Goal: Information Seeking & Learning: Stay updated

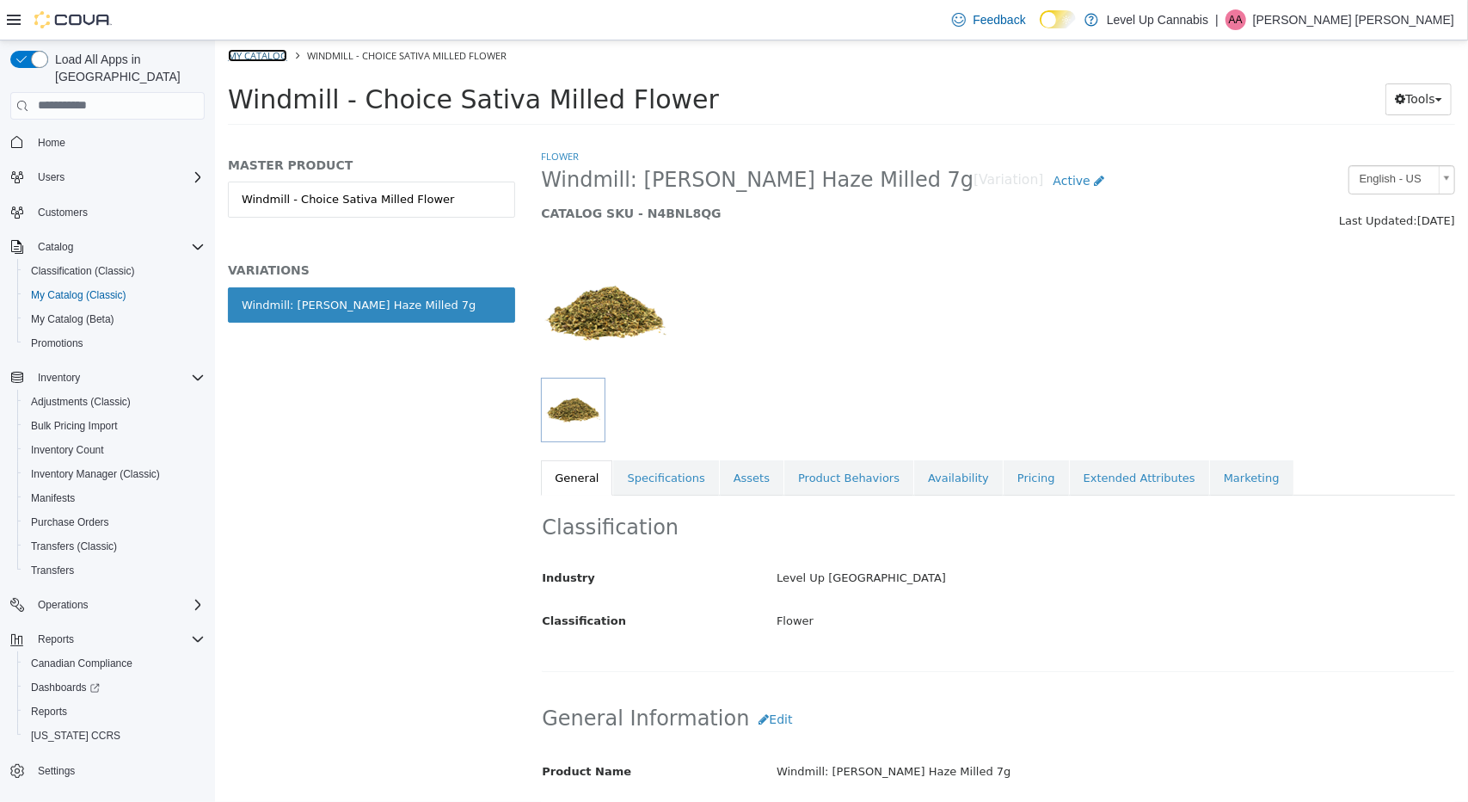
click at [258, 59] on link "My Catalog" at bounding box center [256, 54] width 59 height 13
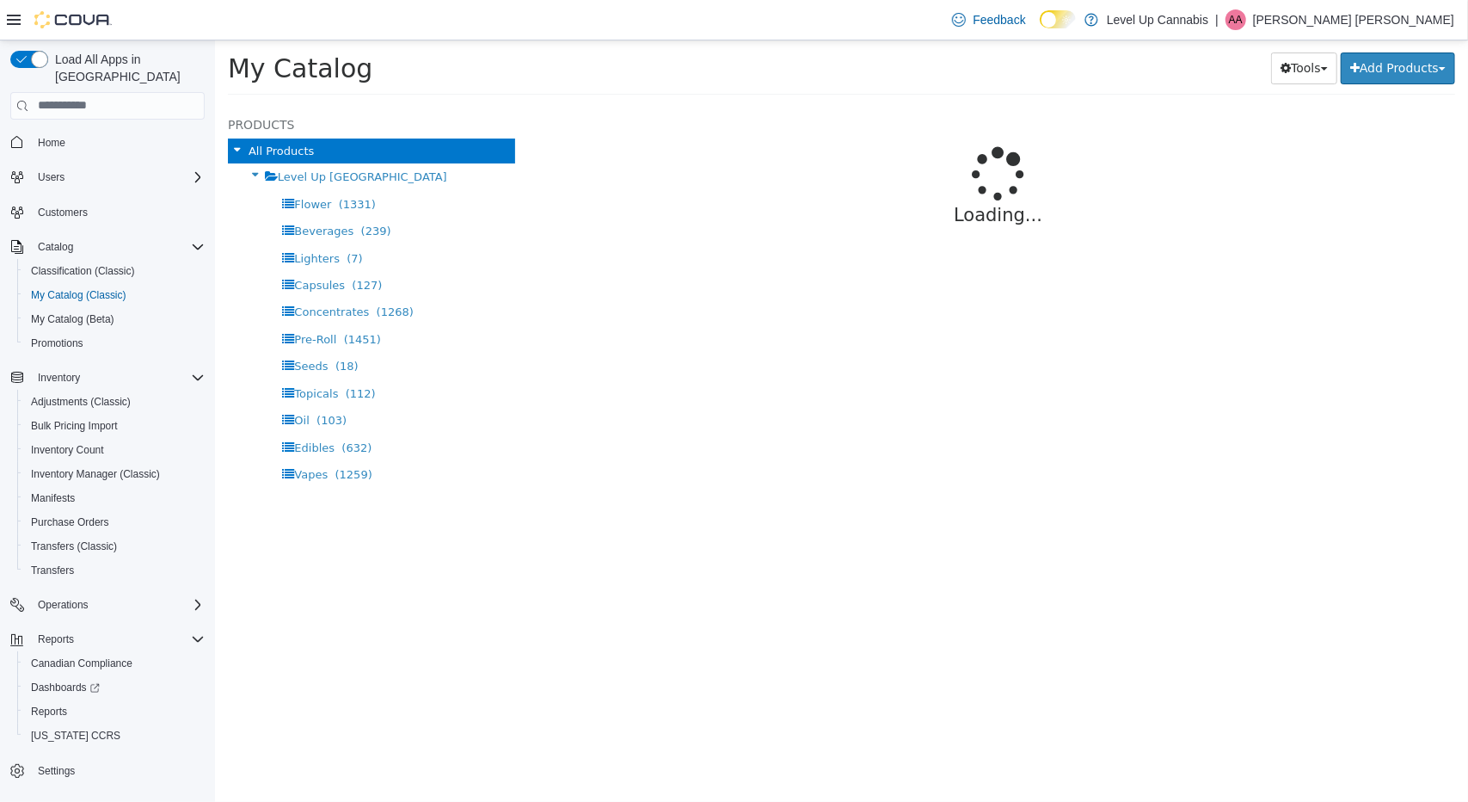
select select "**********"
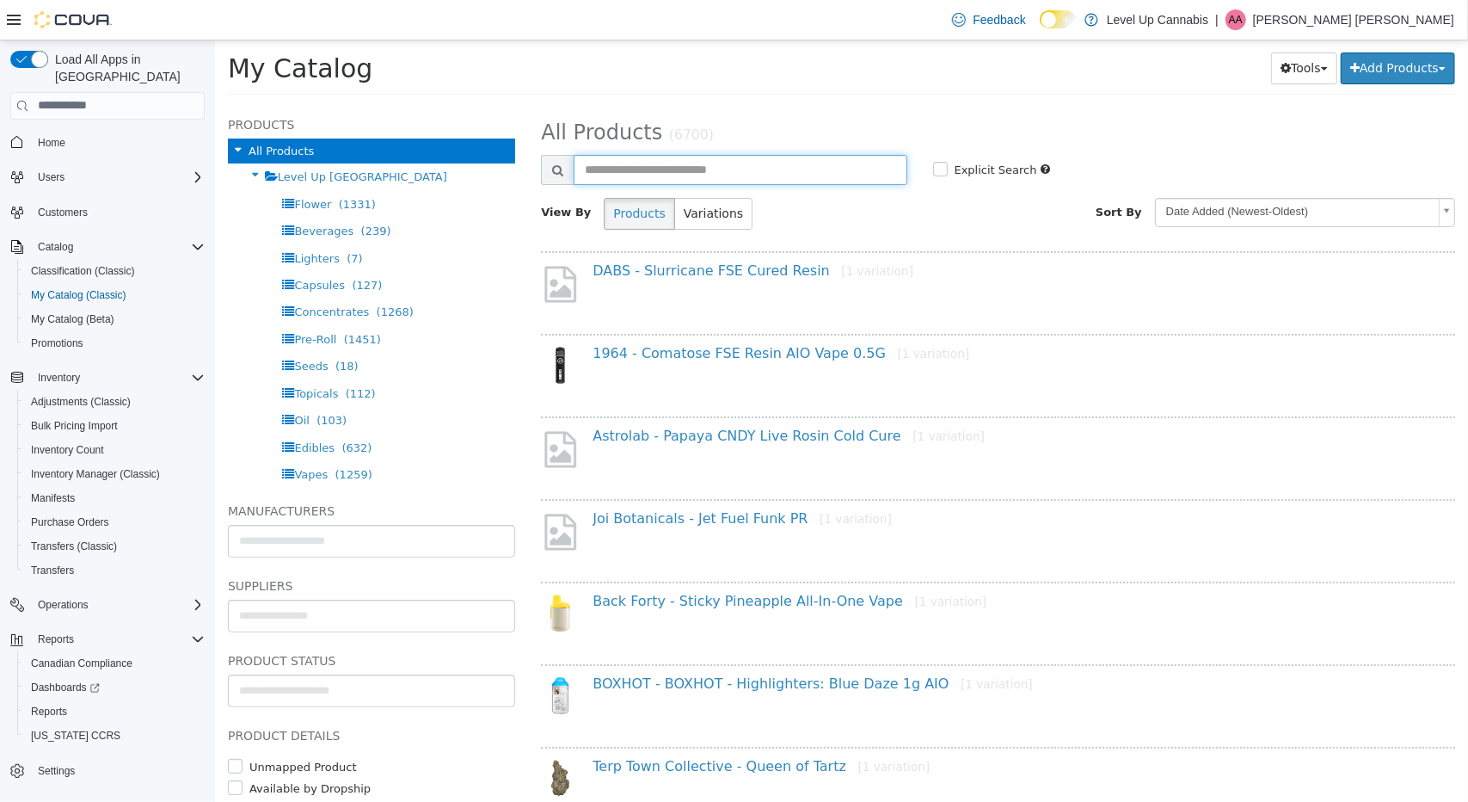
click at [722, 169] on input "text" at bounding box center [739, 169] width 333 height 30
type input "**********"
select select "**********"
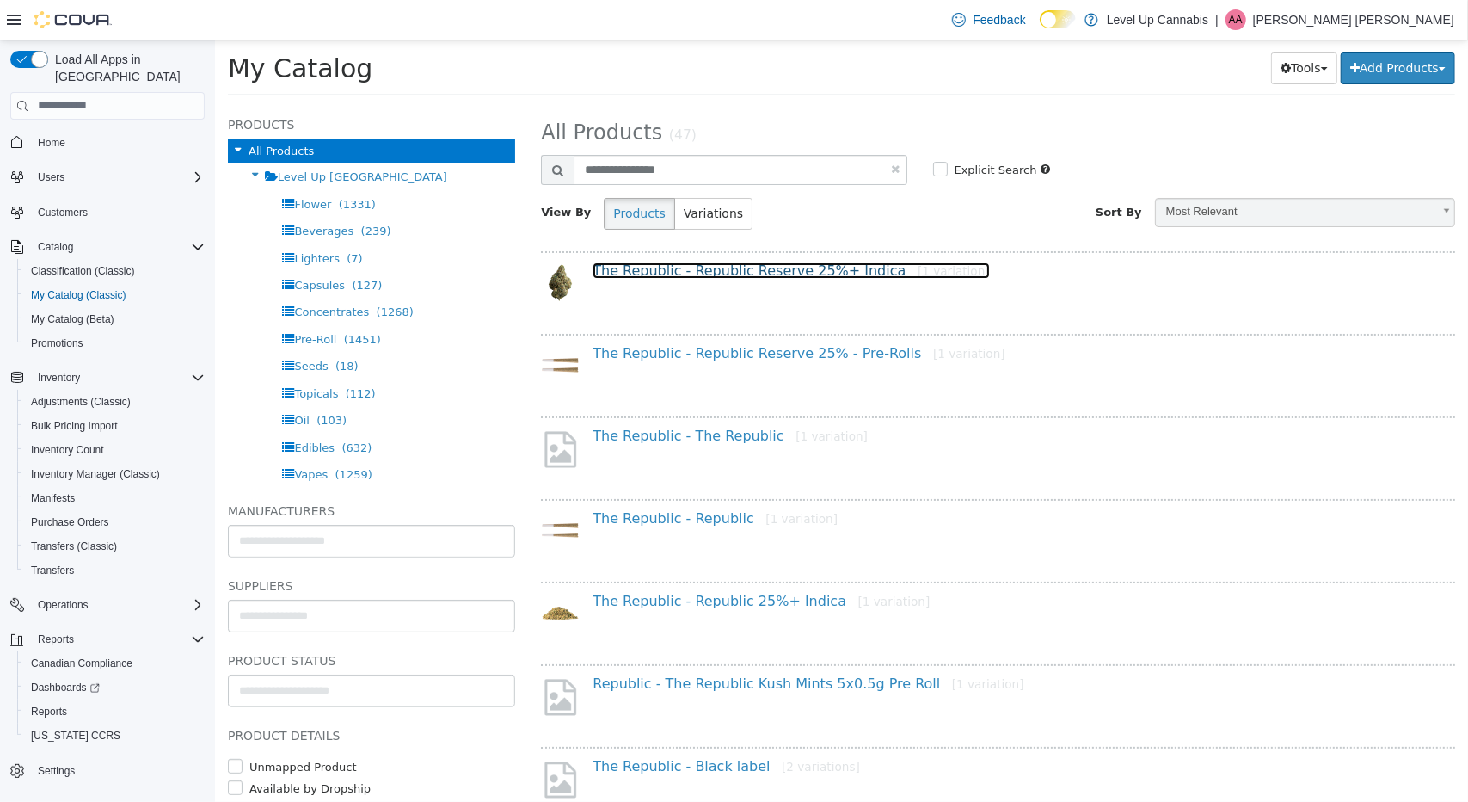
click at [742, 269] on link "The Republic - Republic Reserve 25%+ Indica [1 variation]" at bounding box center [790, 269] width 397 height 16
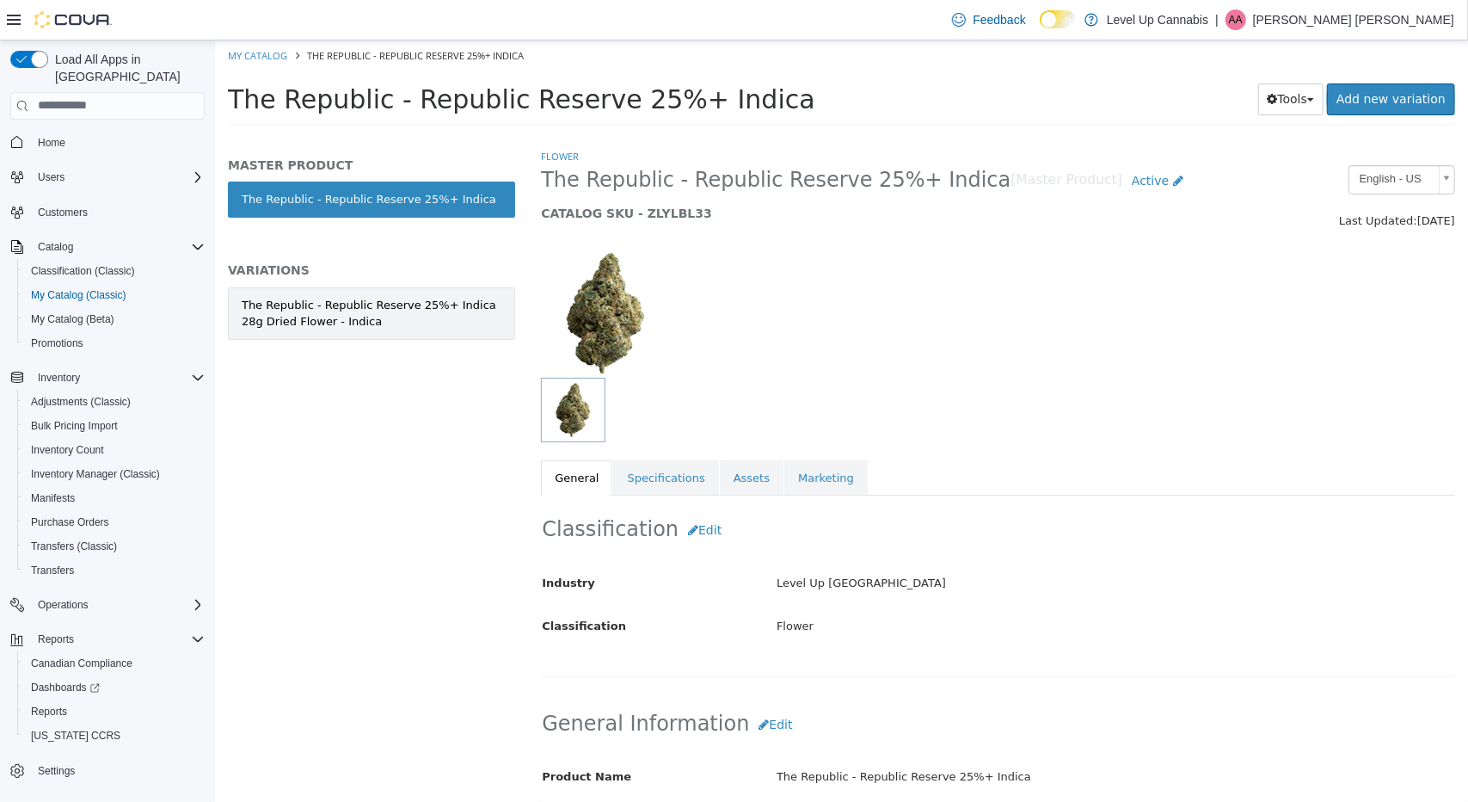
click at [374, 322] on div "The Republic - Republic Reserve 25%+ Indica 28g Dried Flower - Indica" at bounding box center [371, 313] width 260 height 34
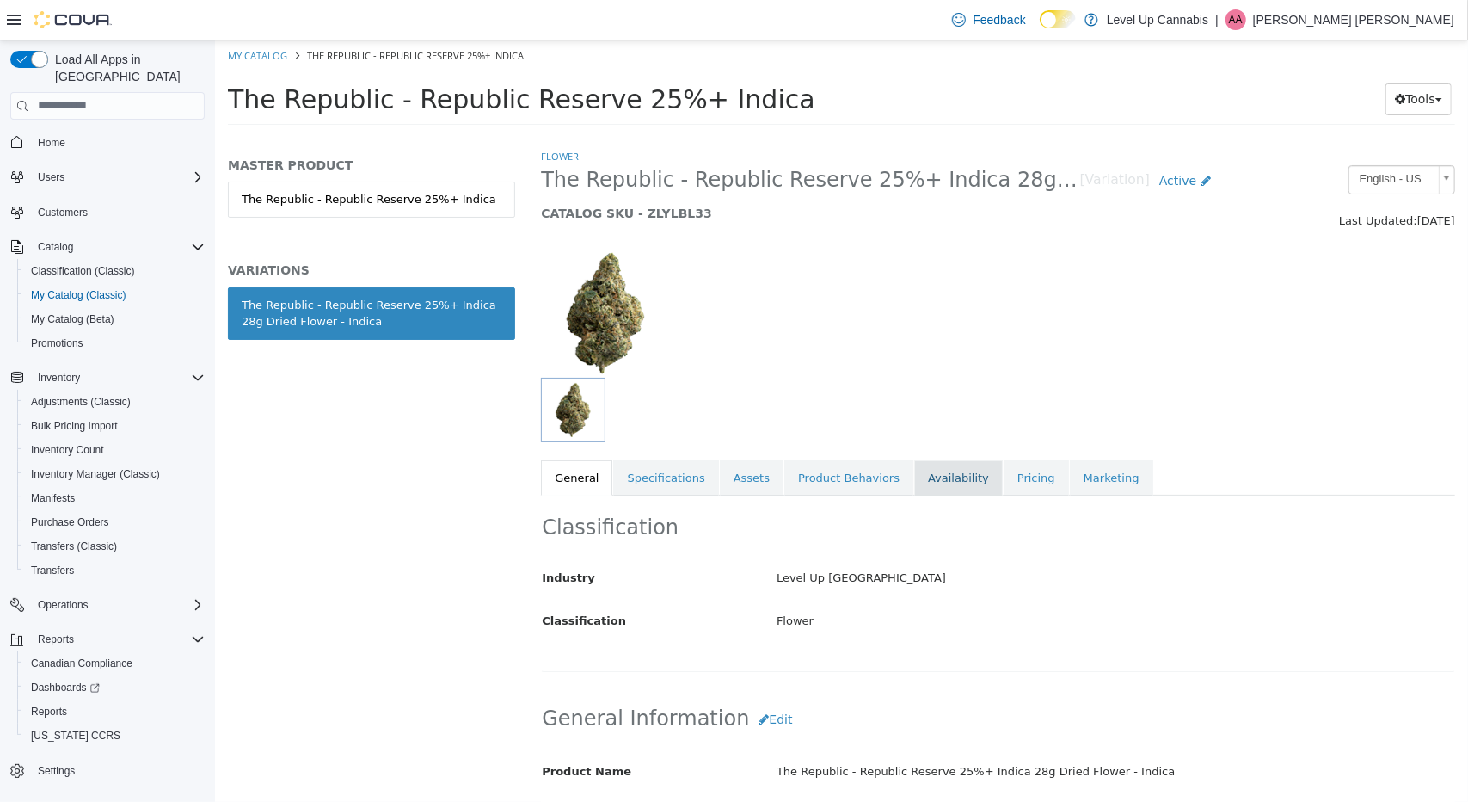
click at [932, 477] on link "Availability" at bounding box center [958, 477] width 89 height 36
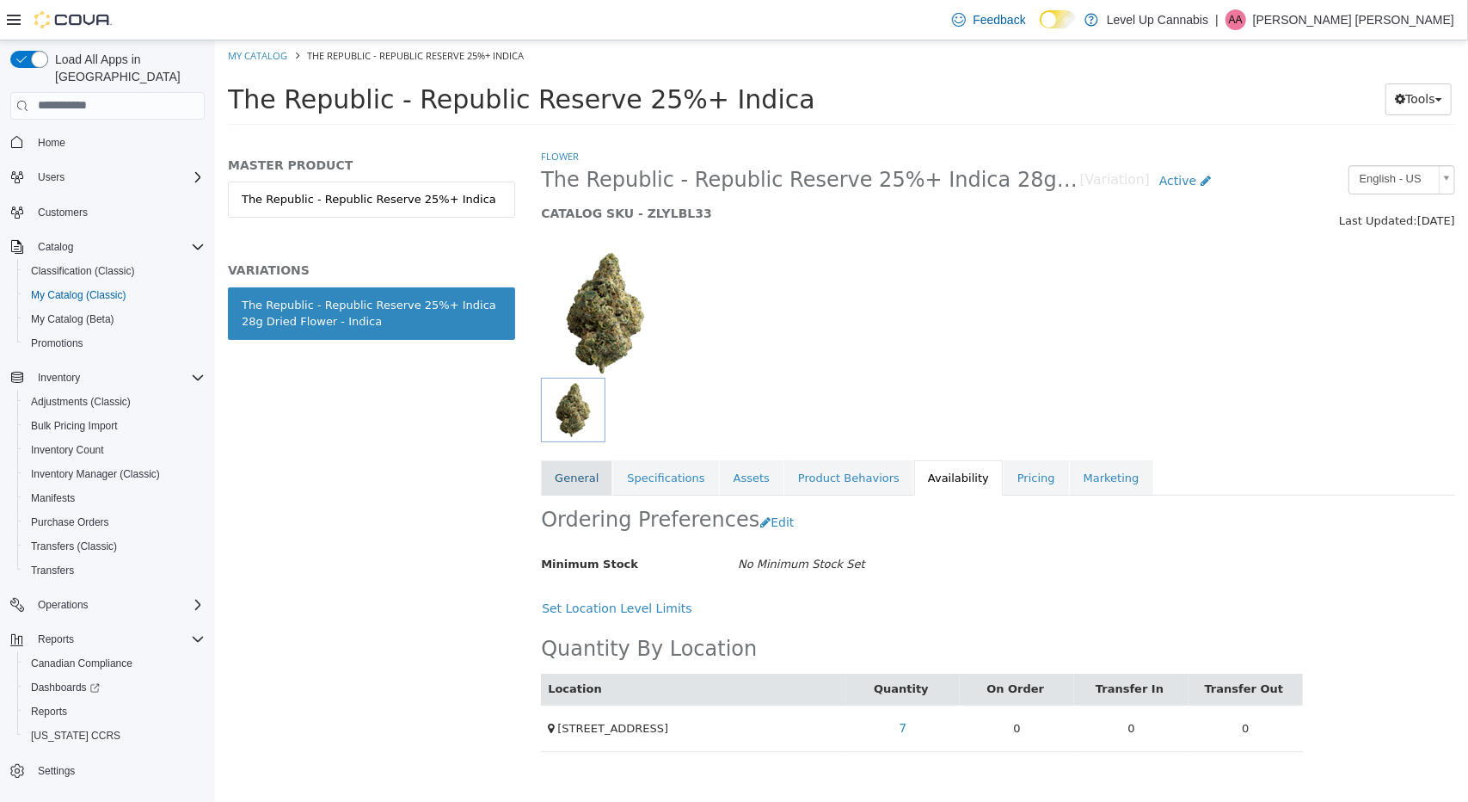
click at [557, 479] on link "General" at bounding box center [575, 477] width 71 height 36
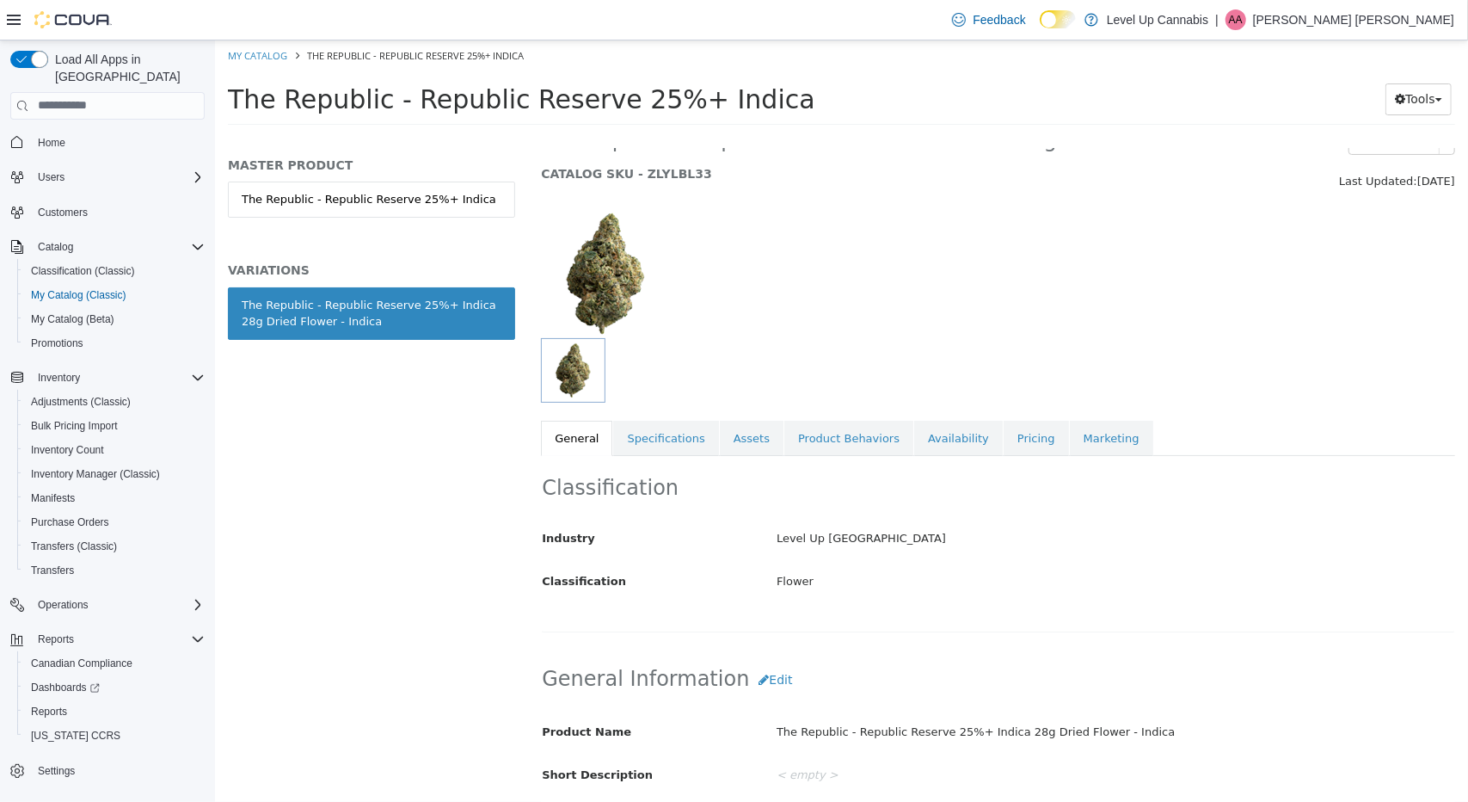
scroll to position [37, 0]
click at [795, 428] on link "Product Behaviors" at bounding box center [848, 440] width 129 height 36
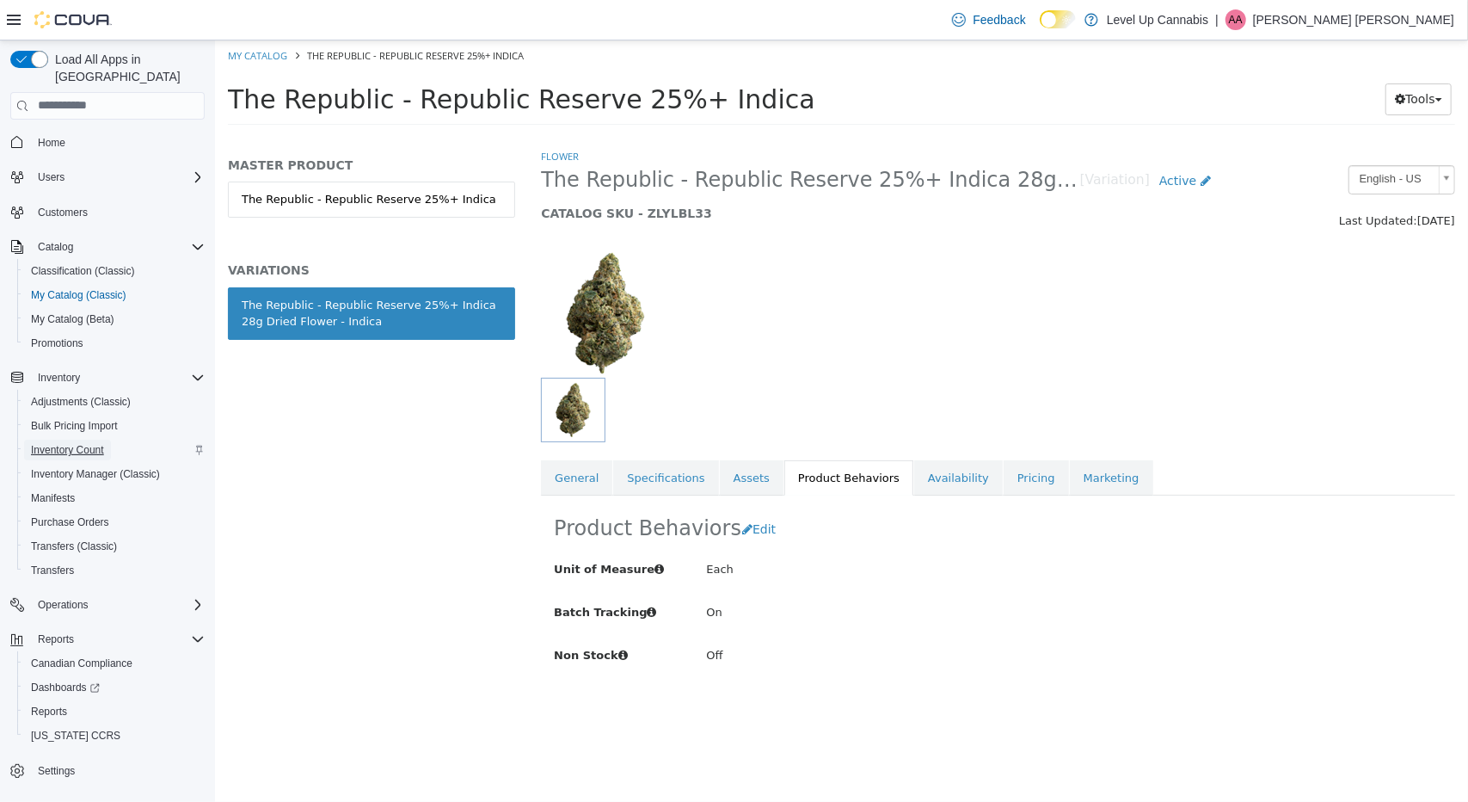
click at [56, 440] on span "Inventory Count" at bounding box center [67, 450] width 73 height 21
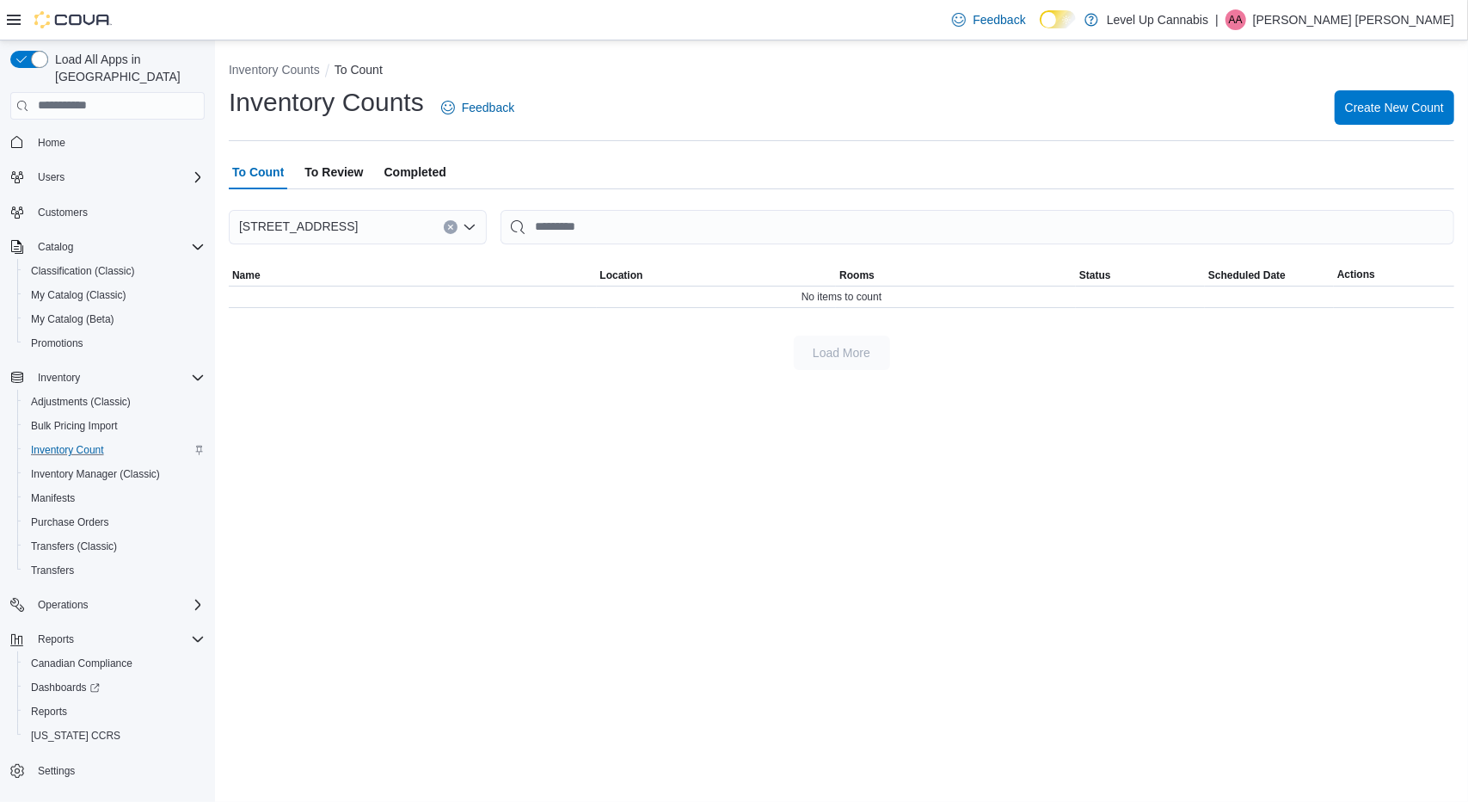
click at [400, 169] on span "Completed" at bounding box center [415, 172] width 62 height 34
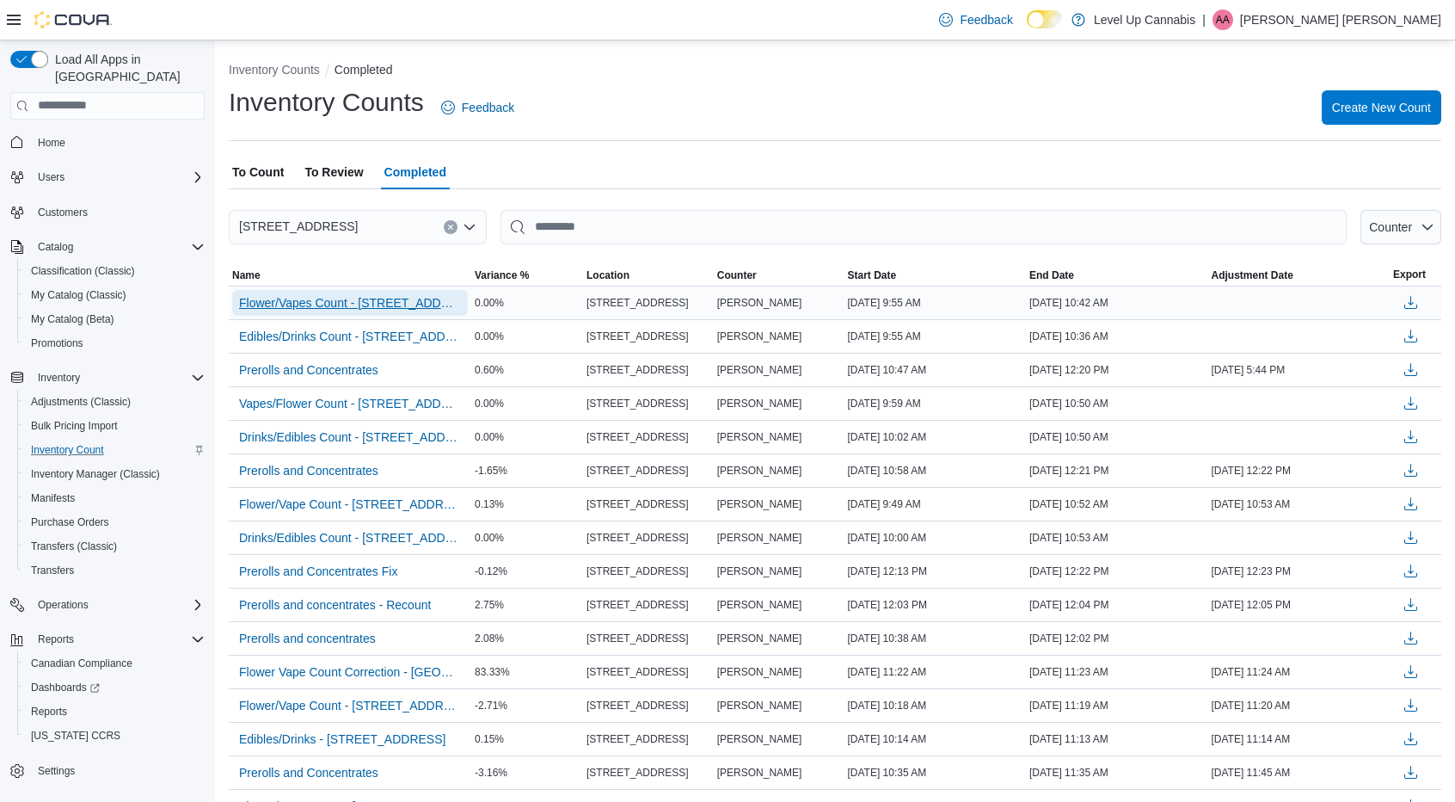
click at [329, 304] on span "Flower/Vapes Count - 4022 26th St. SE" at bounding box center [350, 302] width 222 height 17
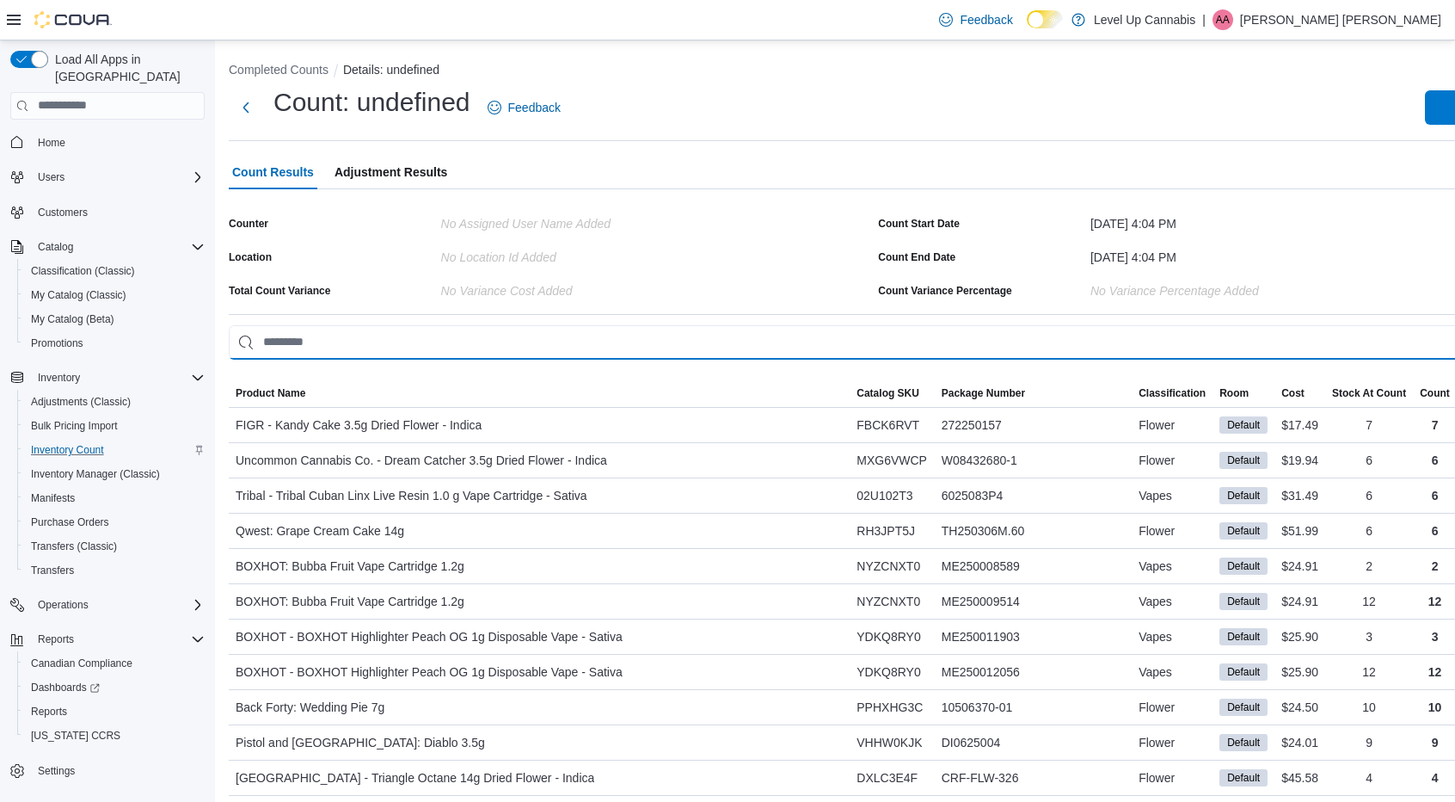
click at [503, 329] on input "This is a search bar. As you type, the results lower in the page will automatic…" at bounding box center [875, 342] width 1293 height 34
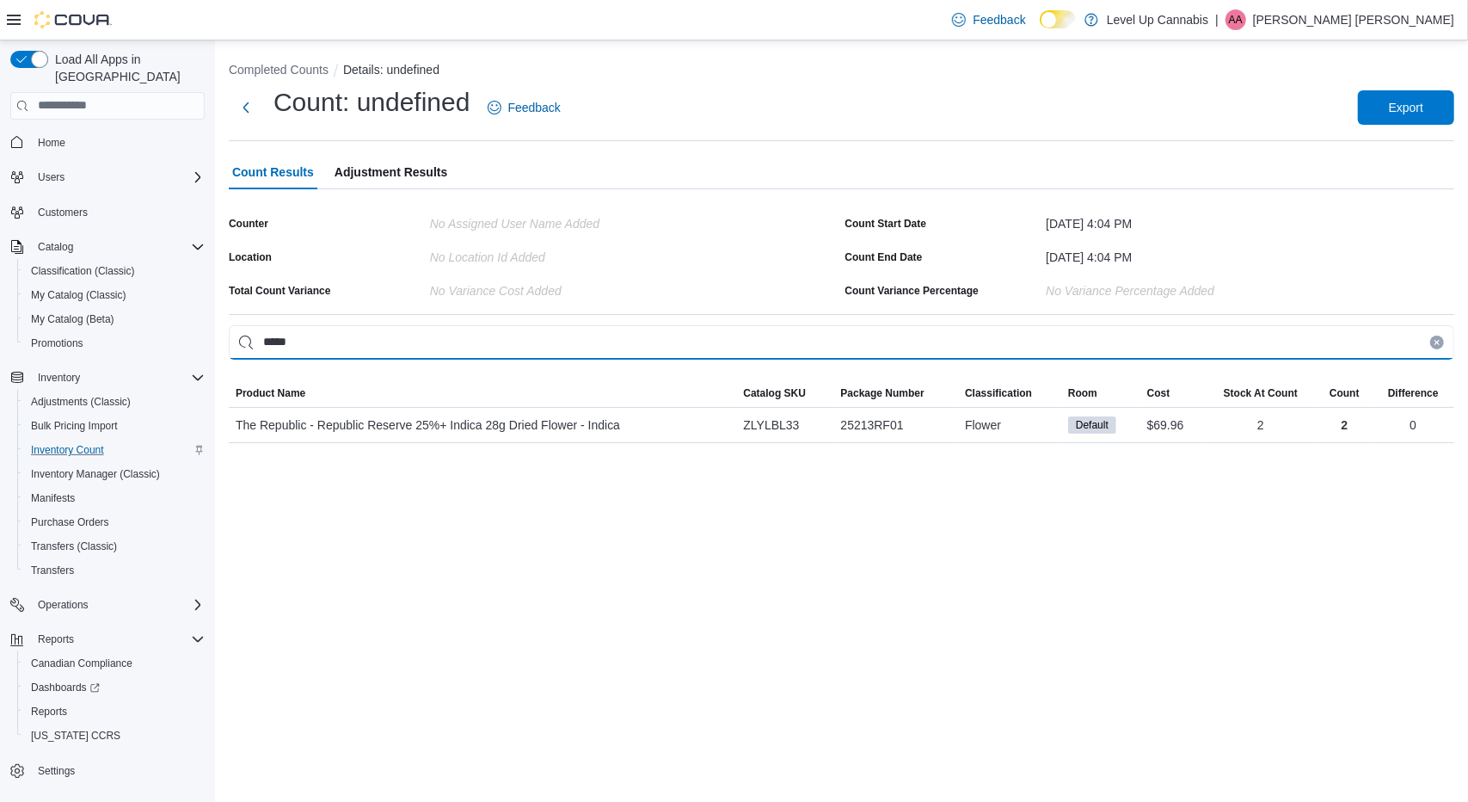
type input "*****"
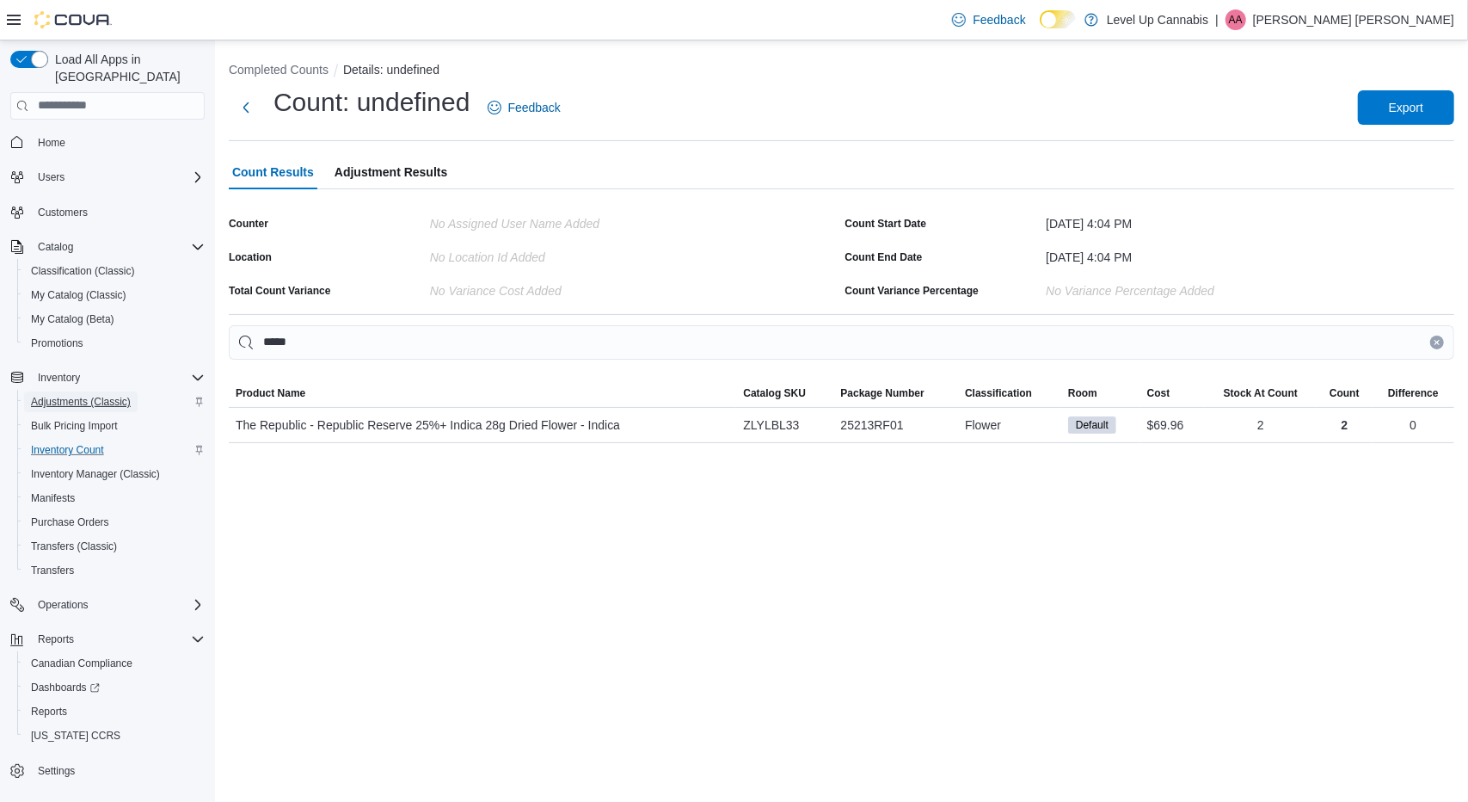
click at [85, 395] on span "Adjustments (Classic)" at bounding box center [81, 402] width 100 height 14
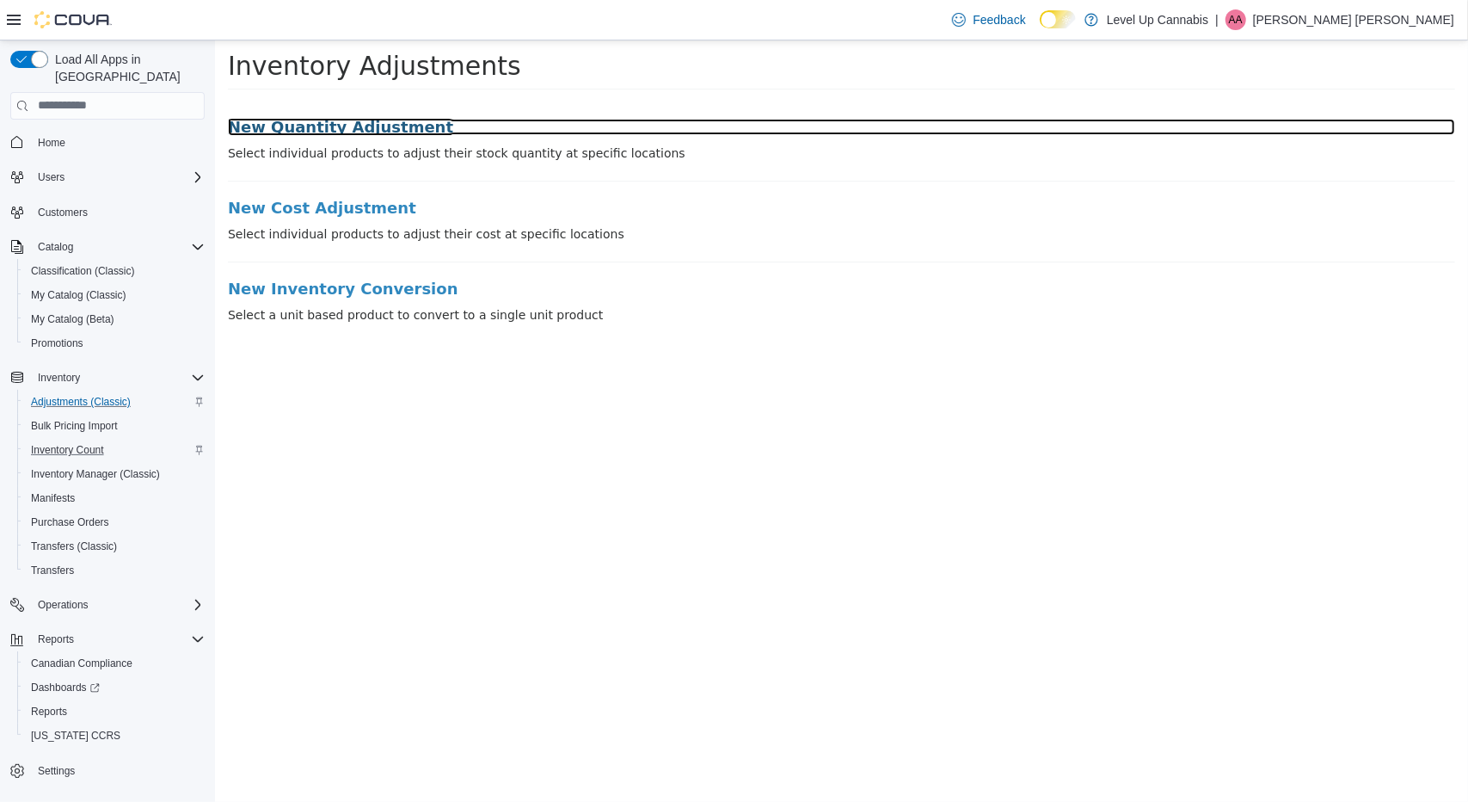
click at [294, 123] on h3 "New Quantity Adjustment" at bounding box center [840, 126] width 1227 height 17
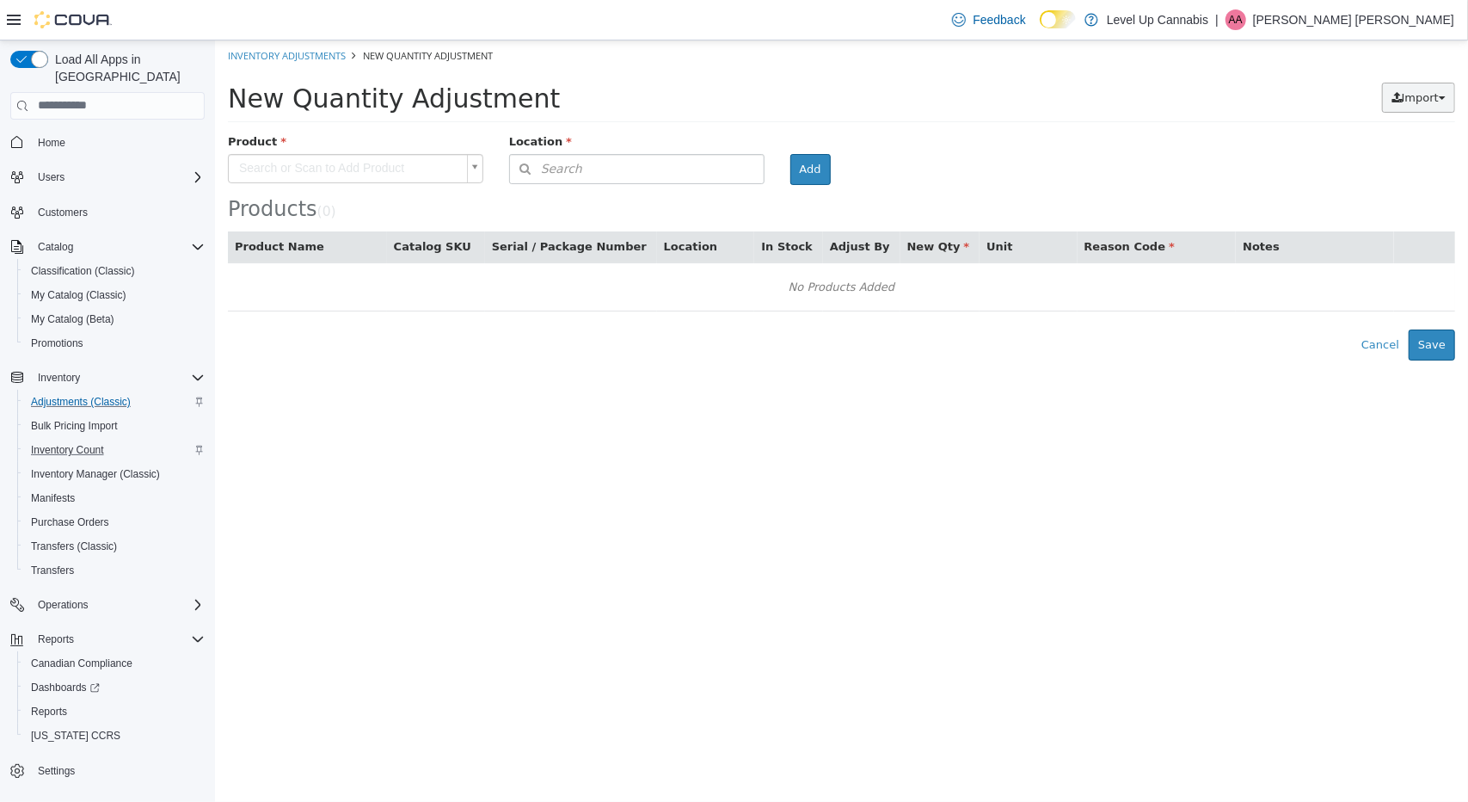
click at [1430, 83] on button "Import" at bounding box center [1417, 97] width 73 height 31
click at [1063, 138] on div "Products ( 0 )" at bounding box center [840, 176] width 1227 height 88
click at [69, 395] on span "Adjustments (Classic)" at bounding box center [81, 402] width 100 height 14
click at [309, 52] on link "Inventory Adjustments" at bounding box center [286, 54] width 118 height 13
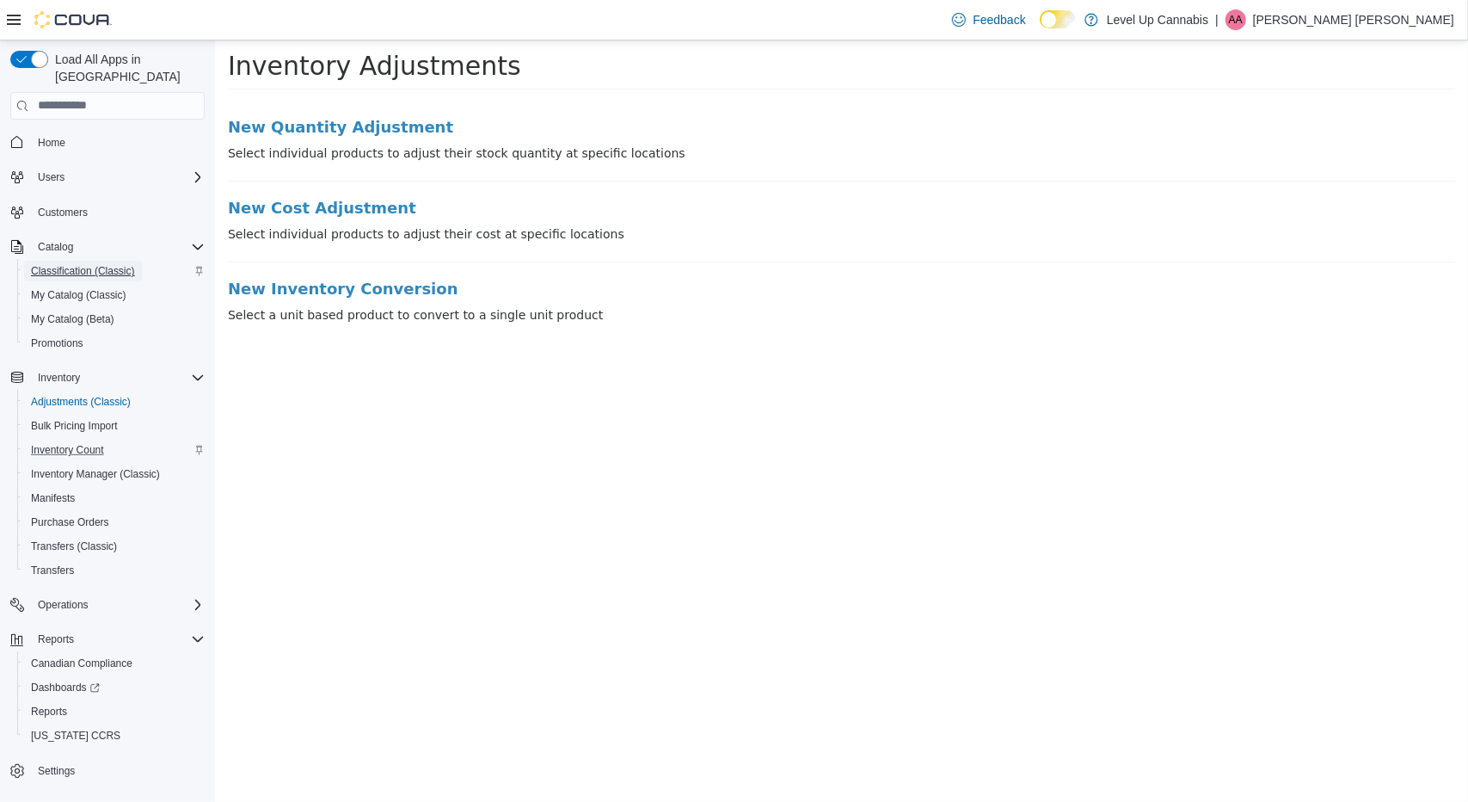
click at [90, 264] on span "Classification (Classic)" at bounding box center [83, 271] width 104 height 14
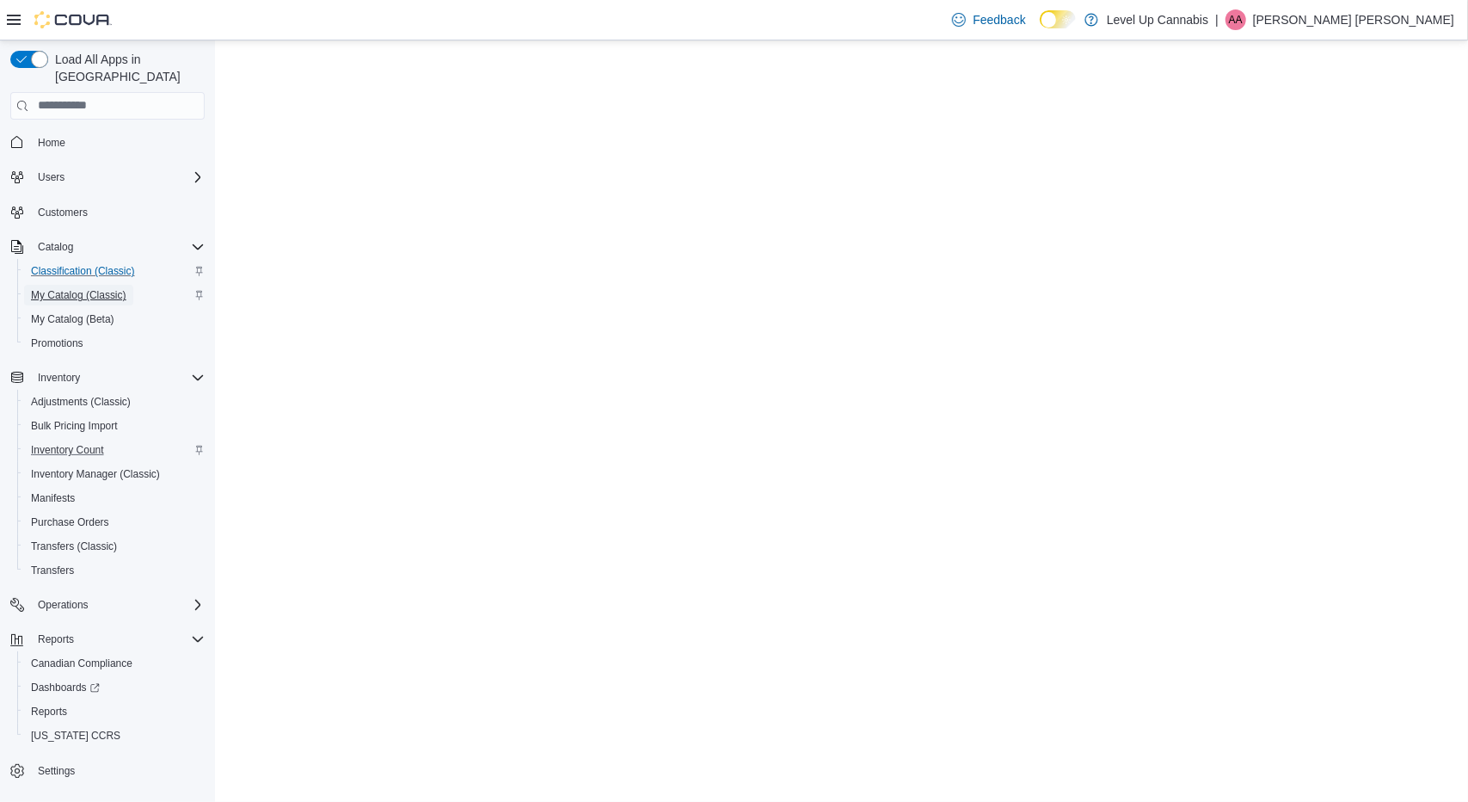
click at [93, 288] on span "My Catalog (Classic)" at bounding box center [78, 295] width 95 height 14
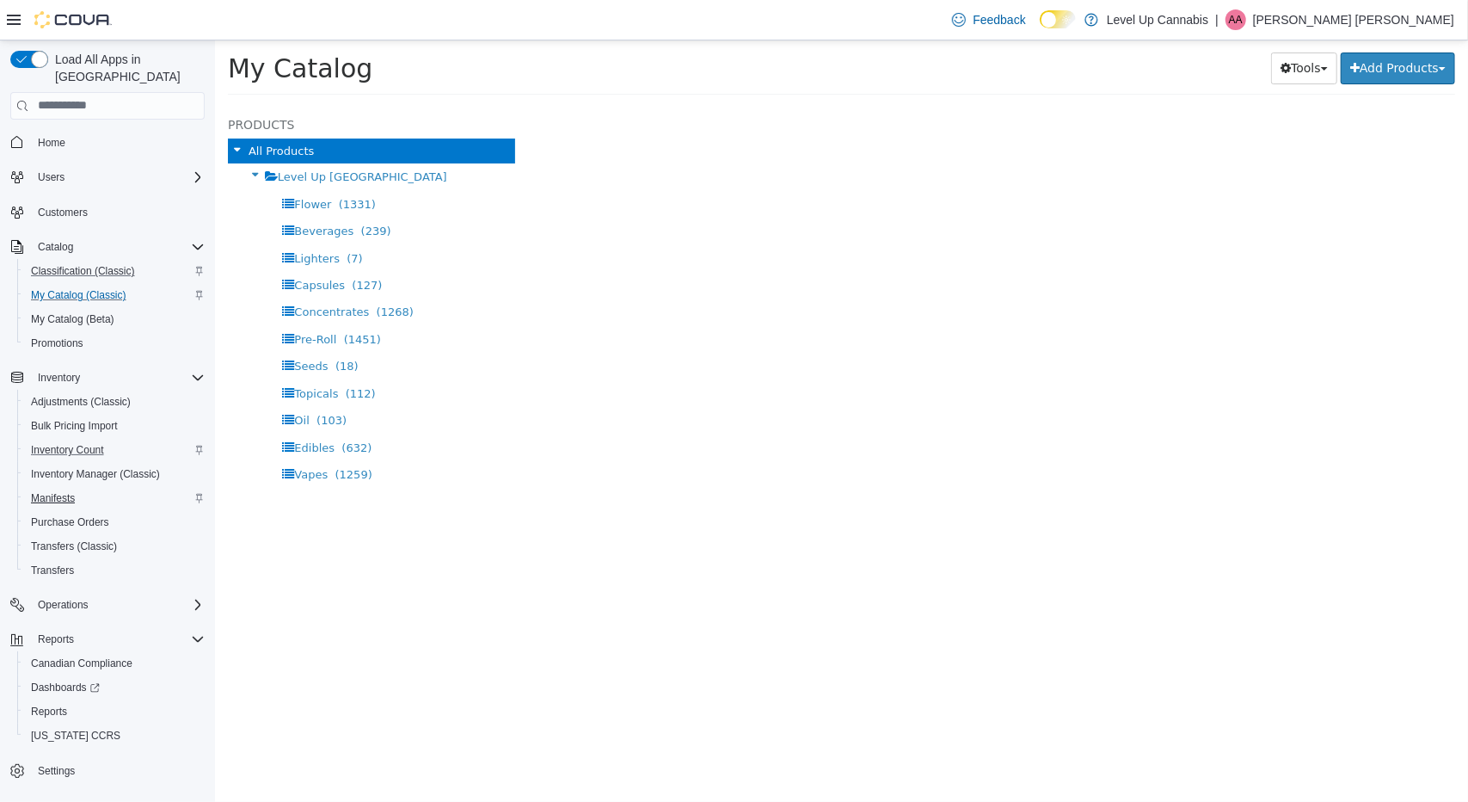
select select "**********"
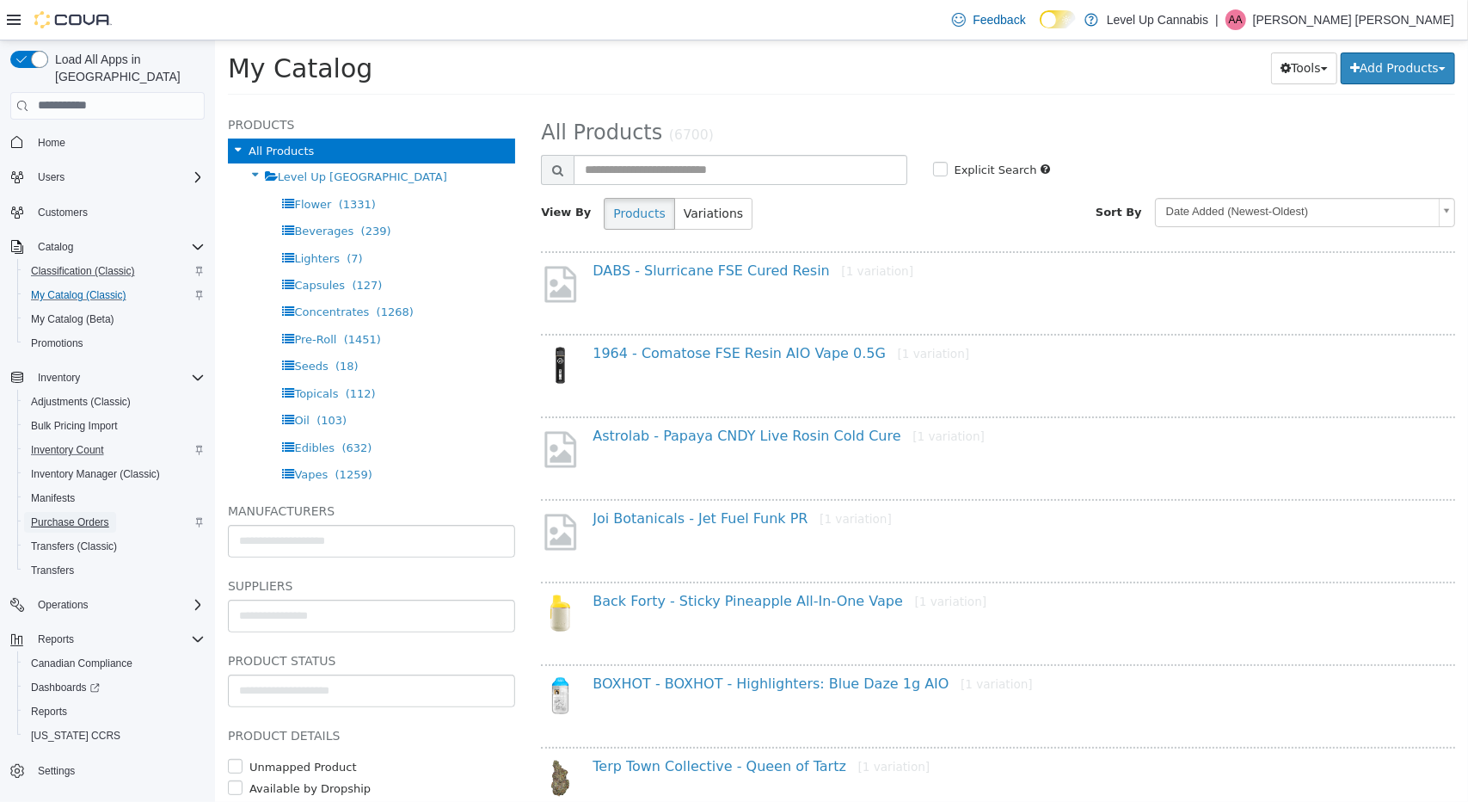
click at [78, 512] on span "Purchase Orders" at bounding box center [70, 522] width 78 height 21
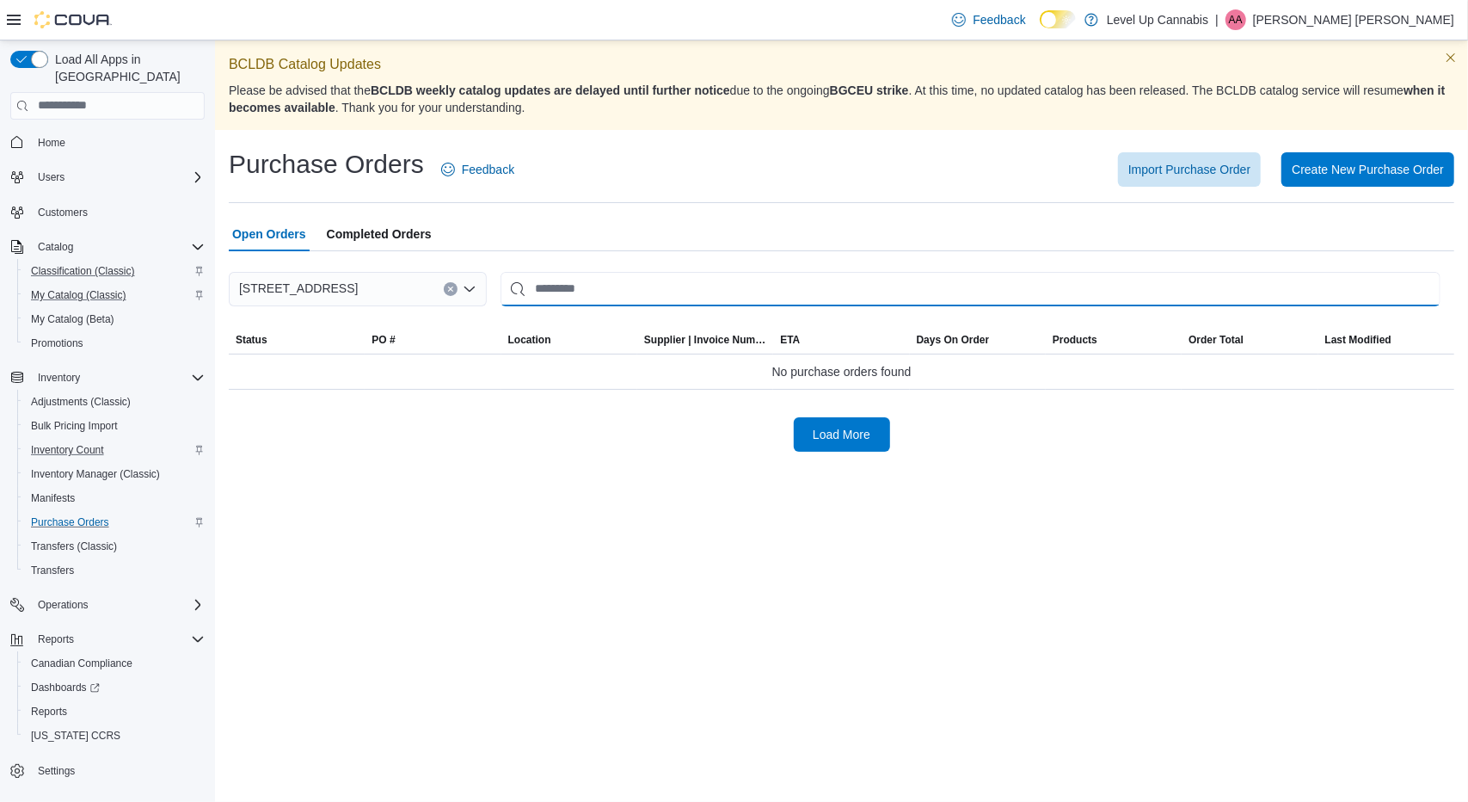
click at [602, 189] on div "Purchase Orders Feedback Import Purchase Order Create New Purchase Order Open O…" at bounding box center [842, 299] width 1226 height 305
type input "*******"
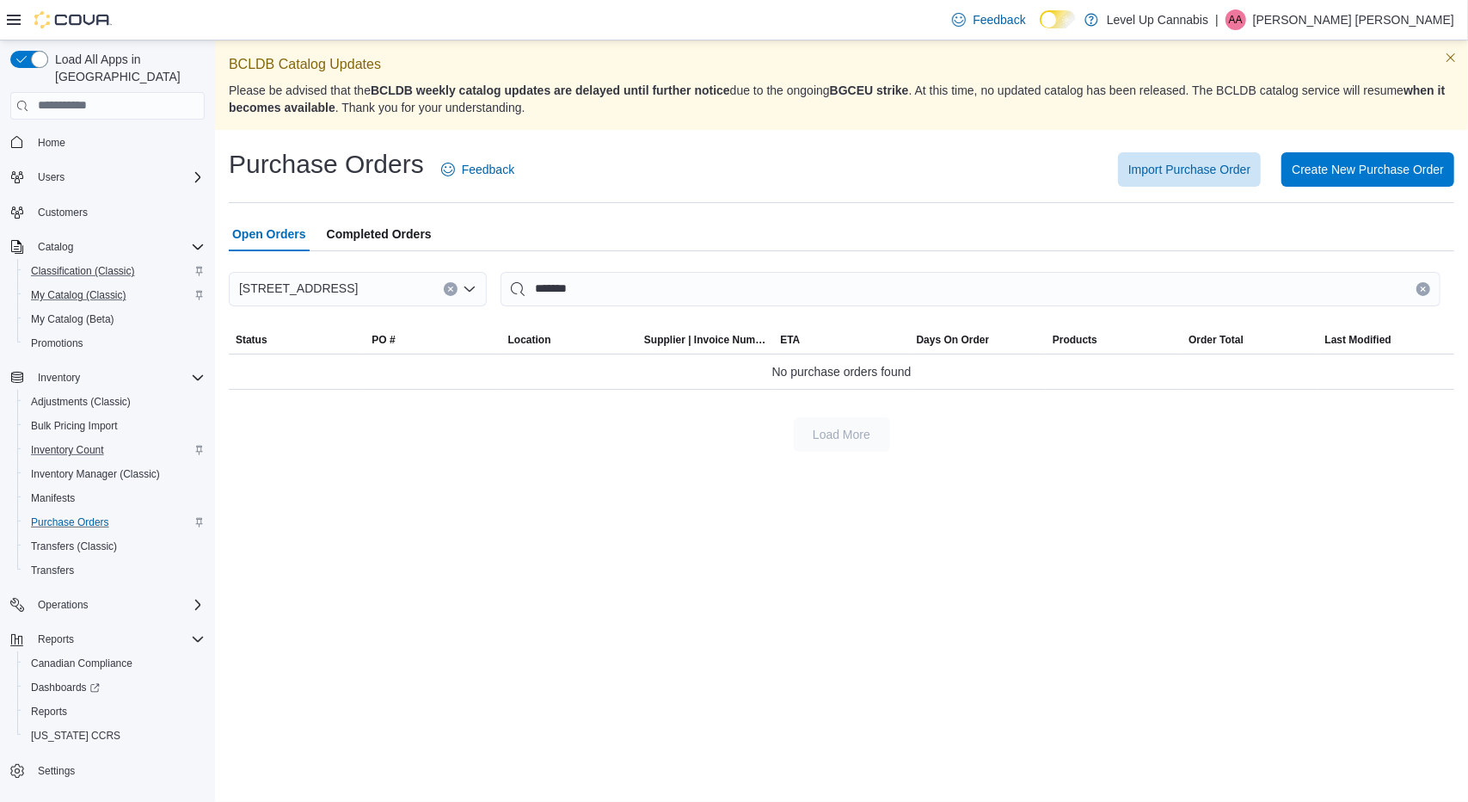
click at [358, 230] on span "Completed Orders" at bounding box center [379, 234] width 105 height 34
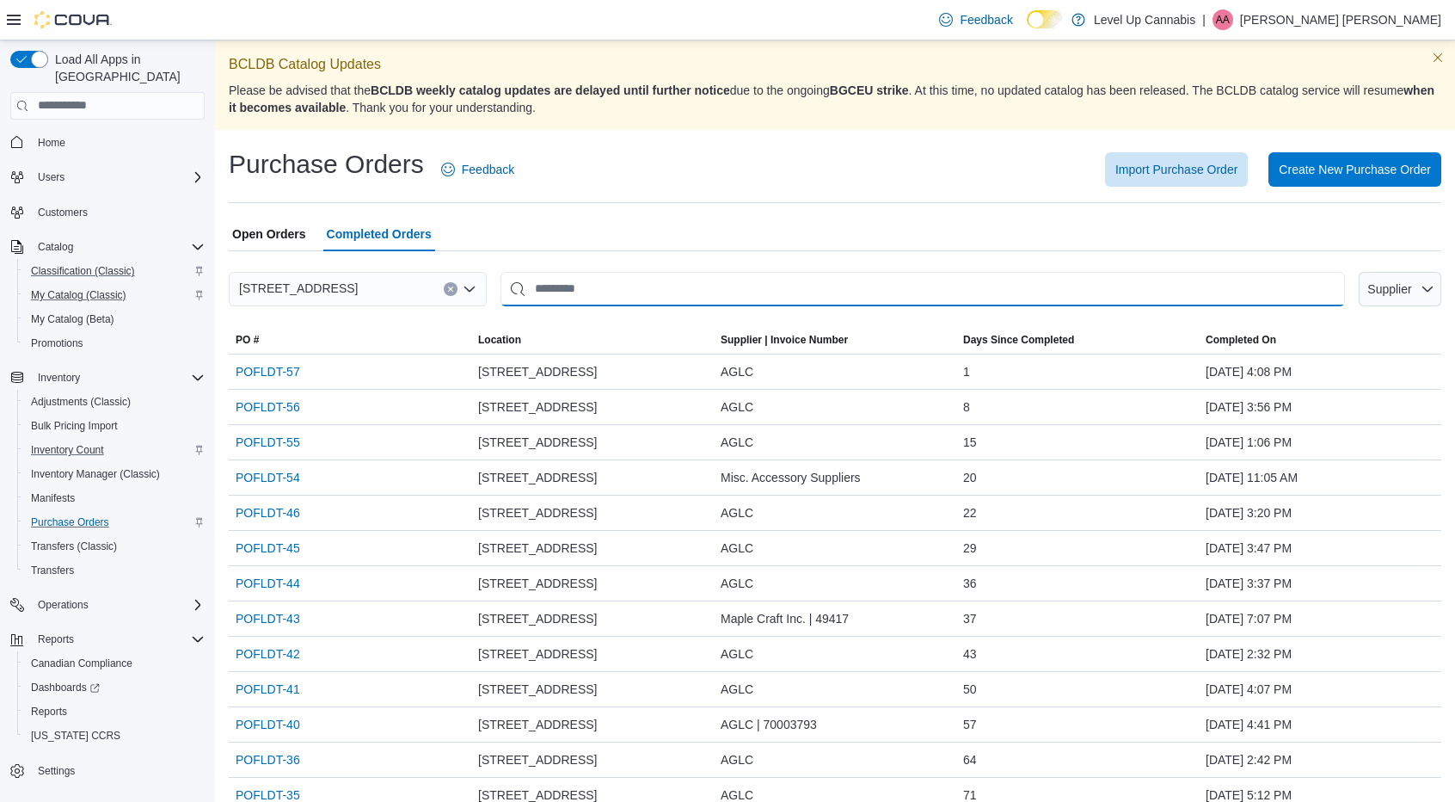
click at [641, 283] on input "This is a search bar. After typing your query, hit enter to filter the results …" at bounding box center [923, 289] width 845 height 34
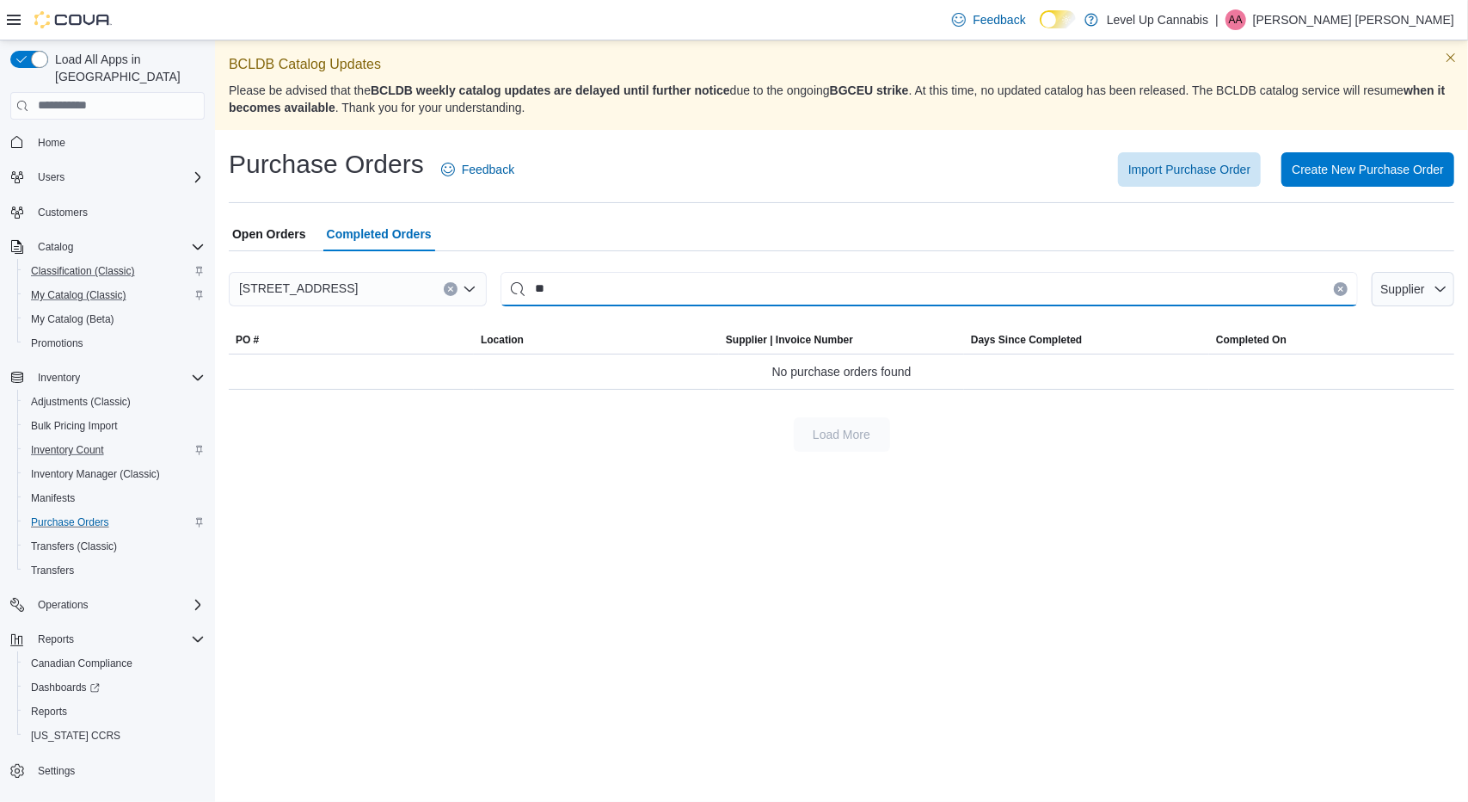
type input "*"
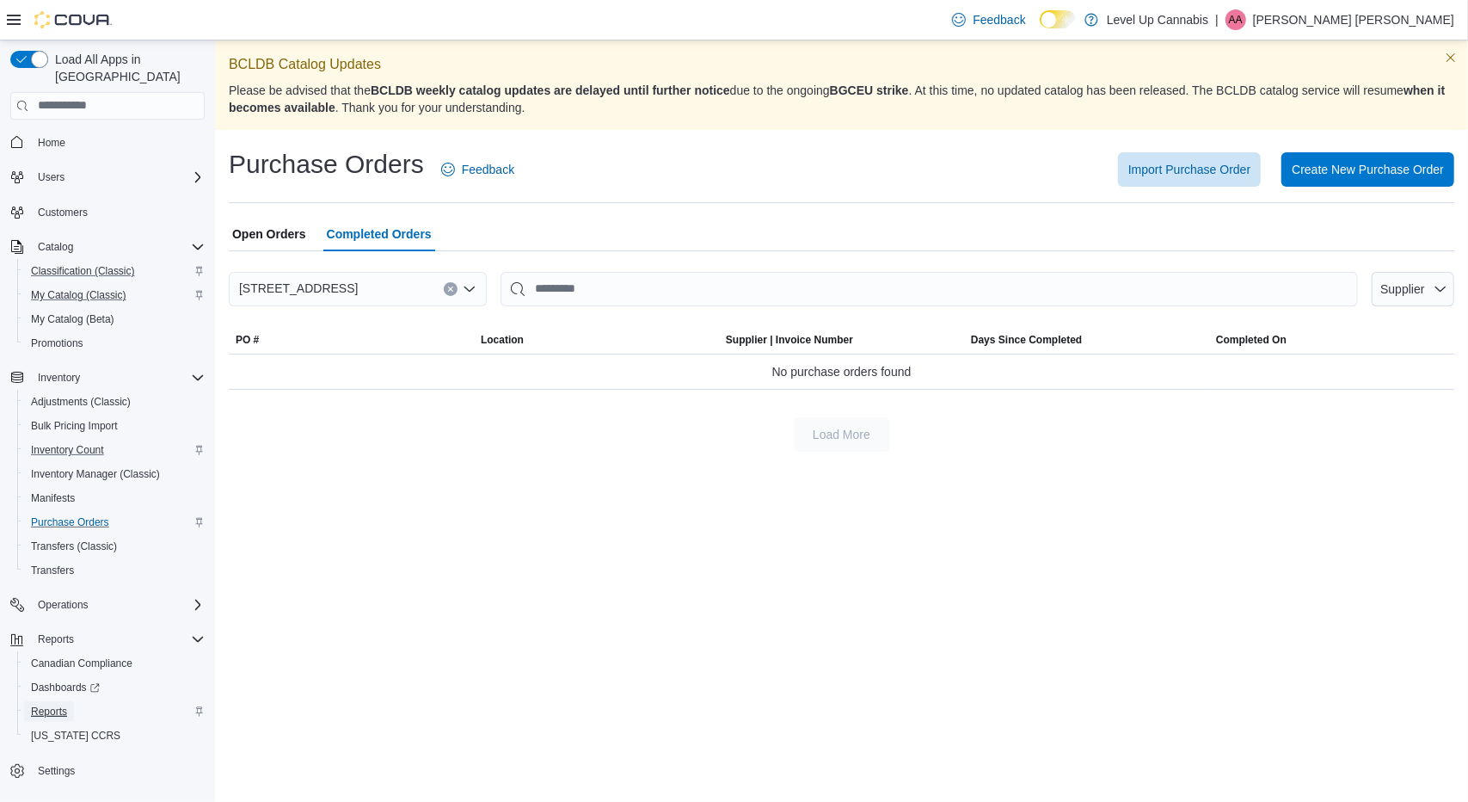
click at [38, 704] on span "Reports" at bounding box center [49, 711] width 36 height 14
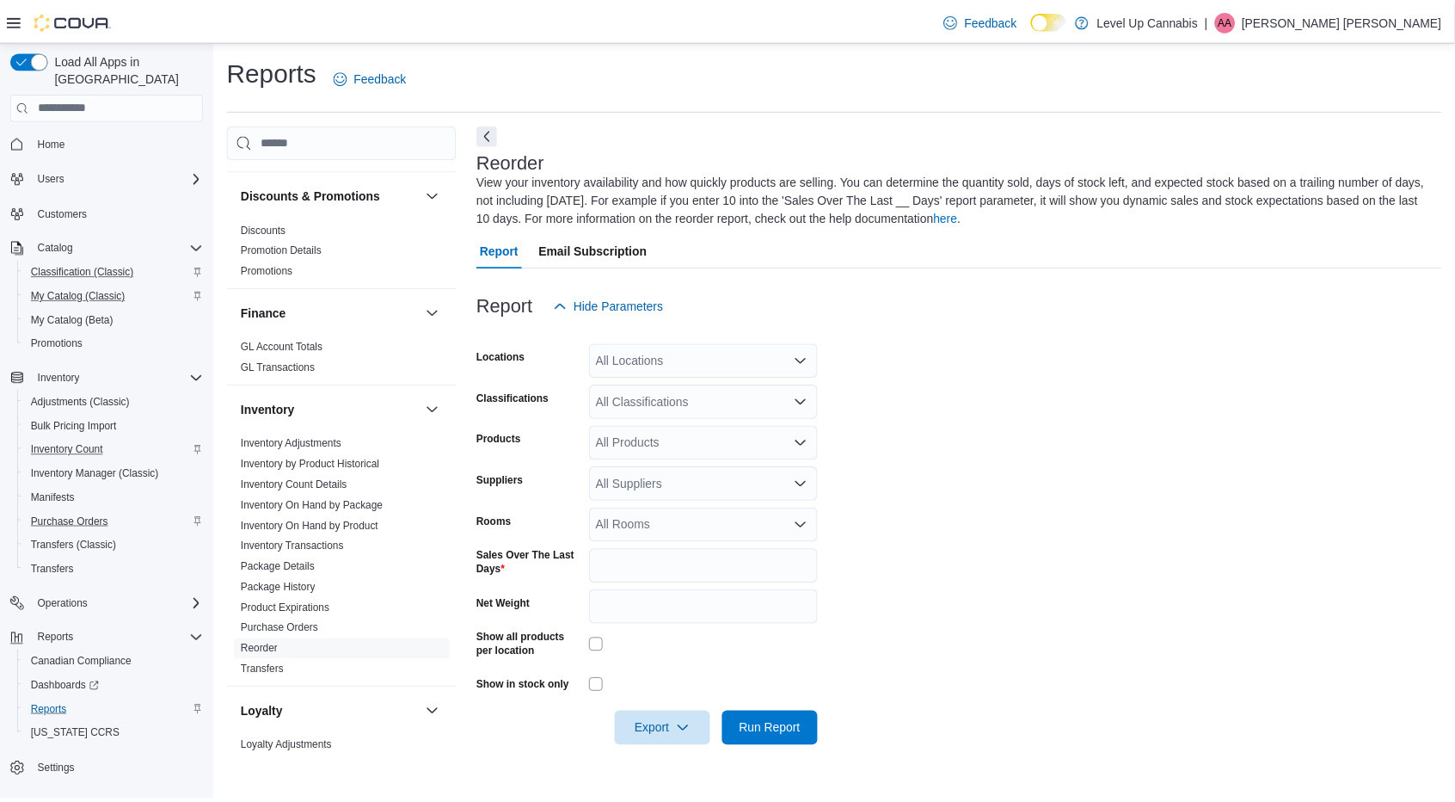
scroll to position [538, 0]
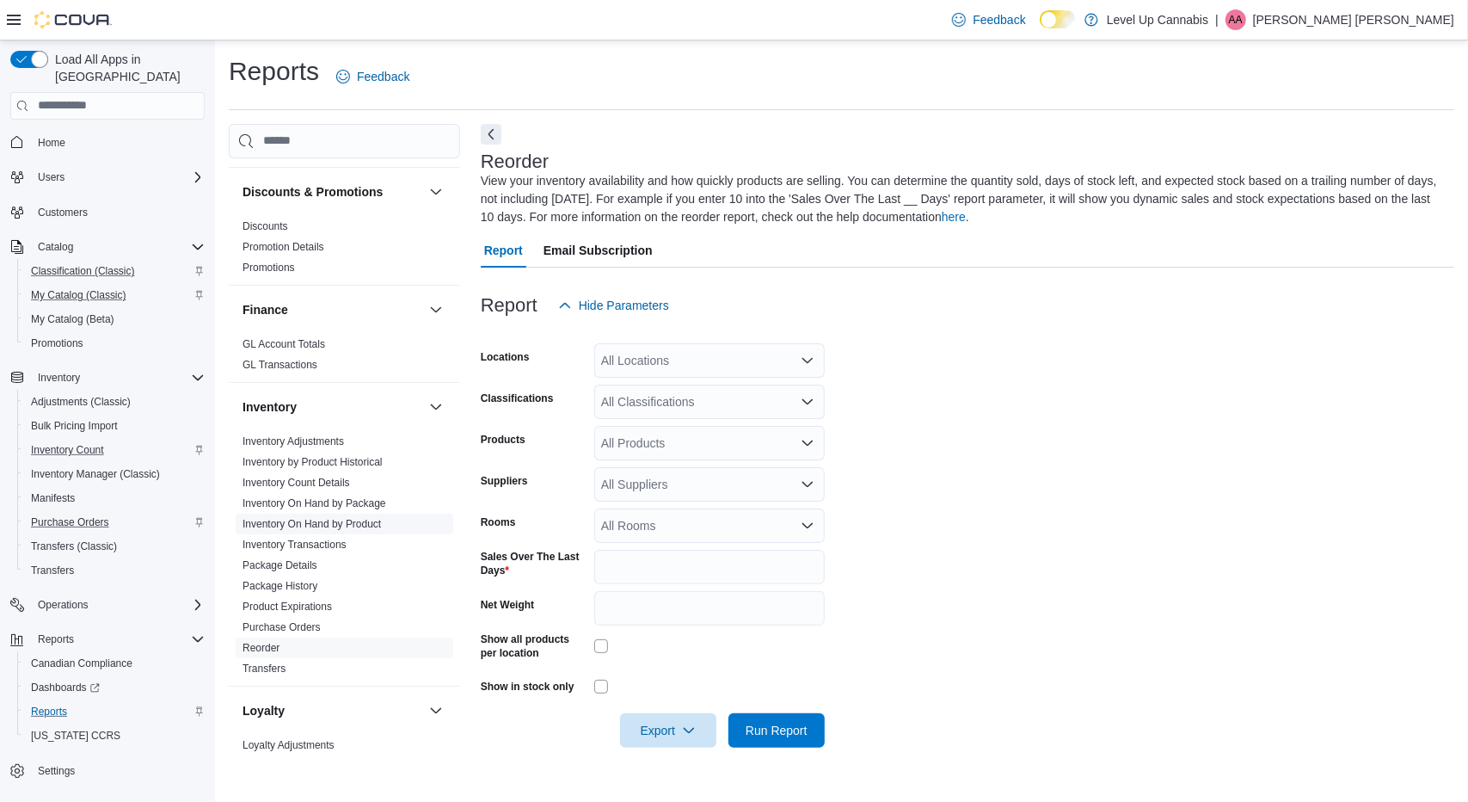
click at [315, 518] on link "Inventory On Hand by Product" at bounding box center [312, 524] width 138 height 12
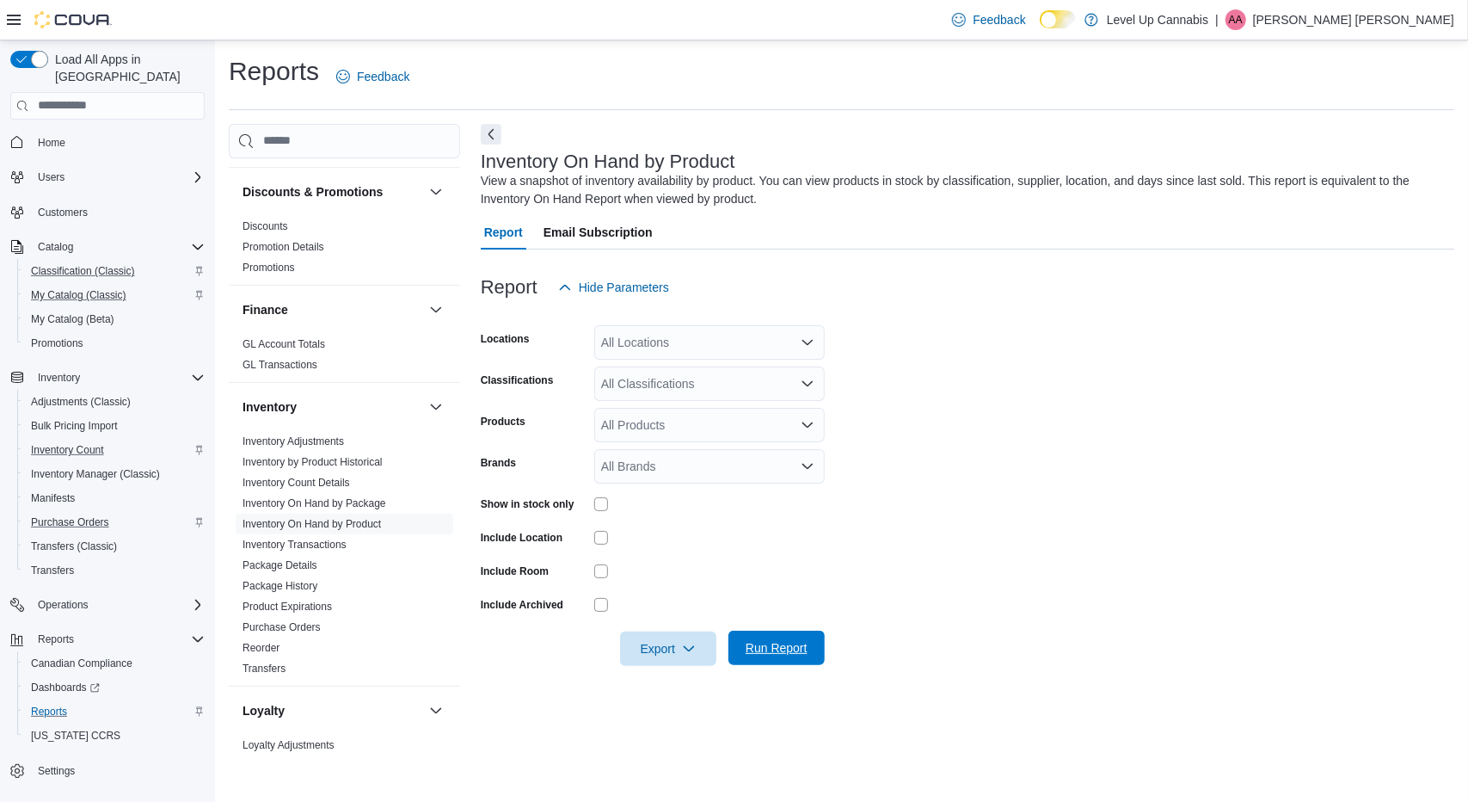
click at [810, 640] on span "Run Report" at bounding box center [777, 648] width 76 height 34
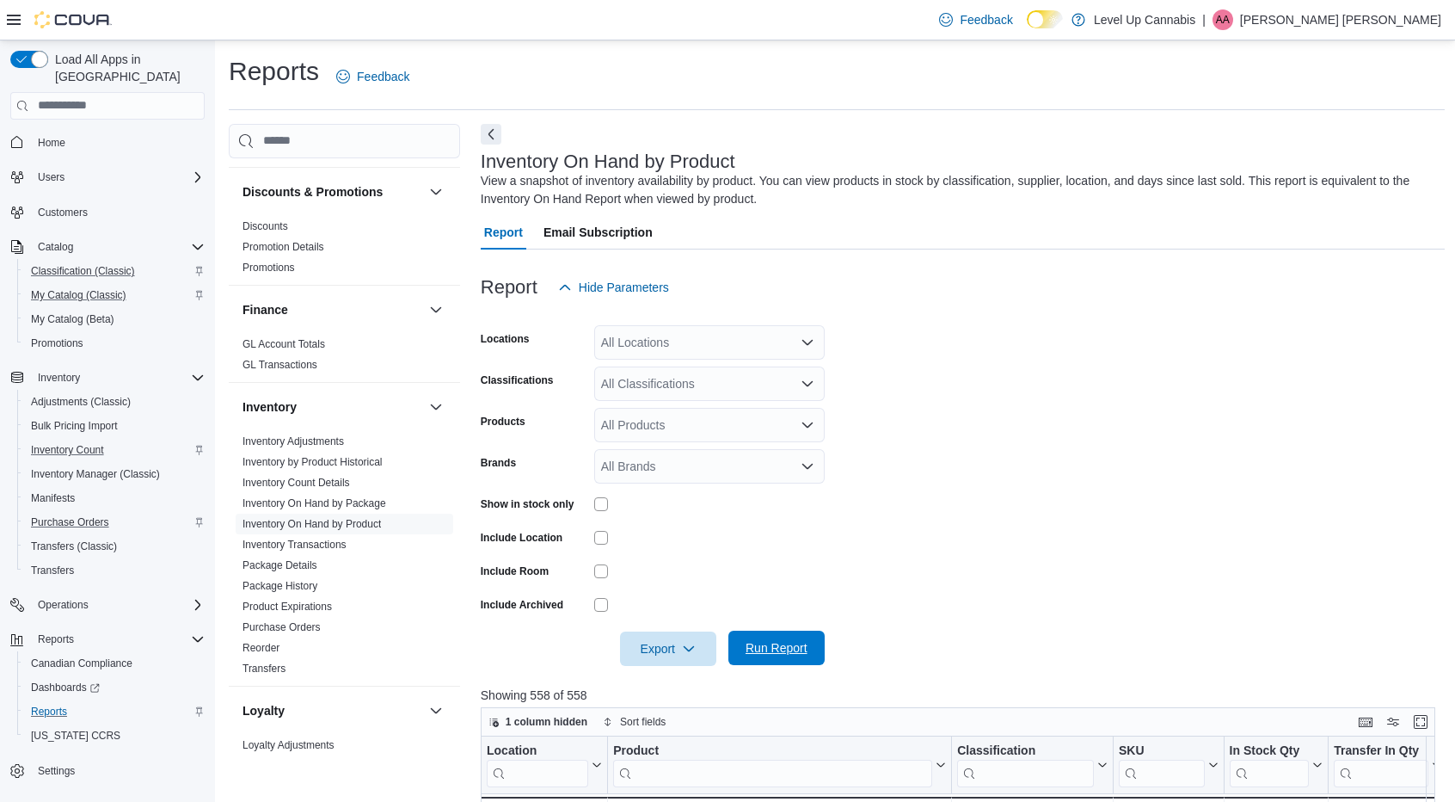
scroll to position [284, 0]
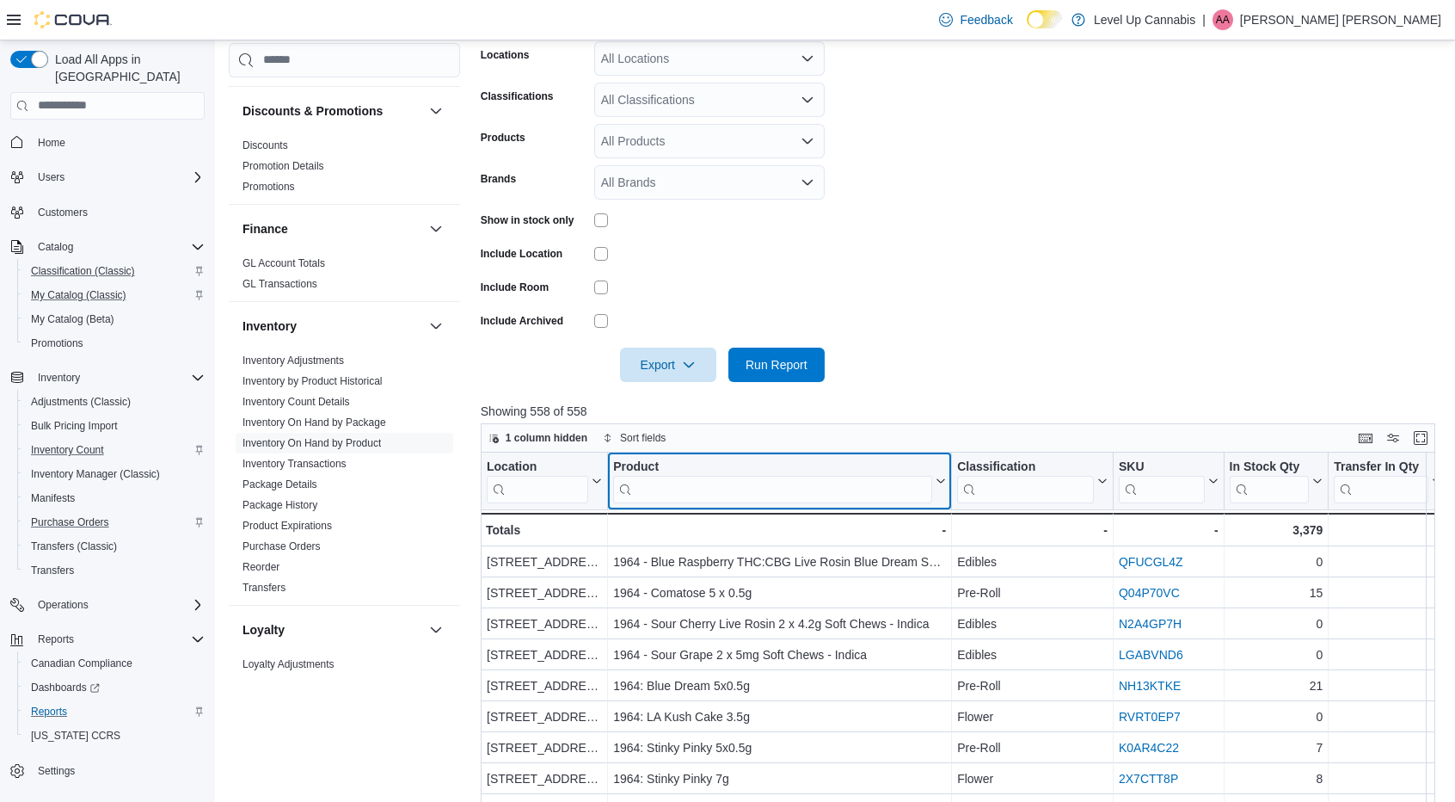
click at [749, 489] on input "search" at bounding box center [772, 489] width 319 height 28
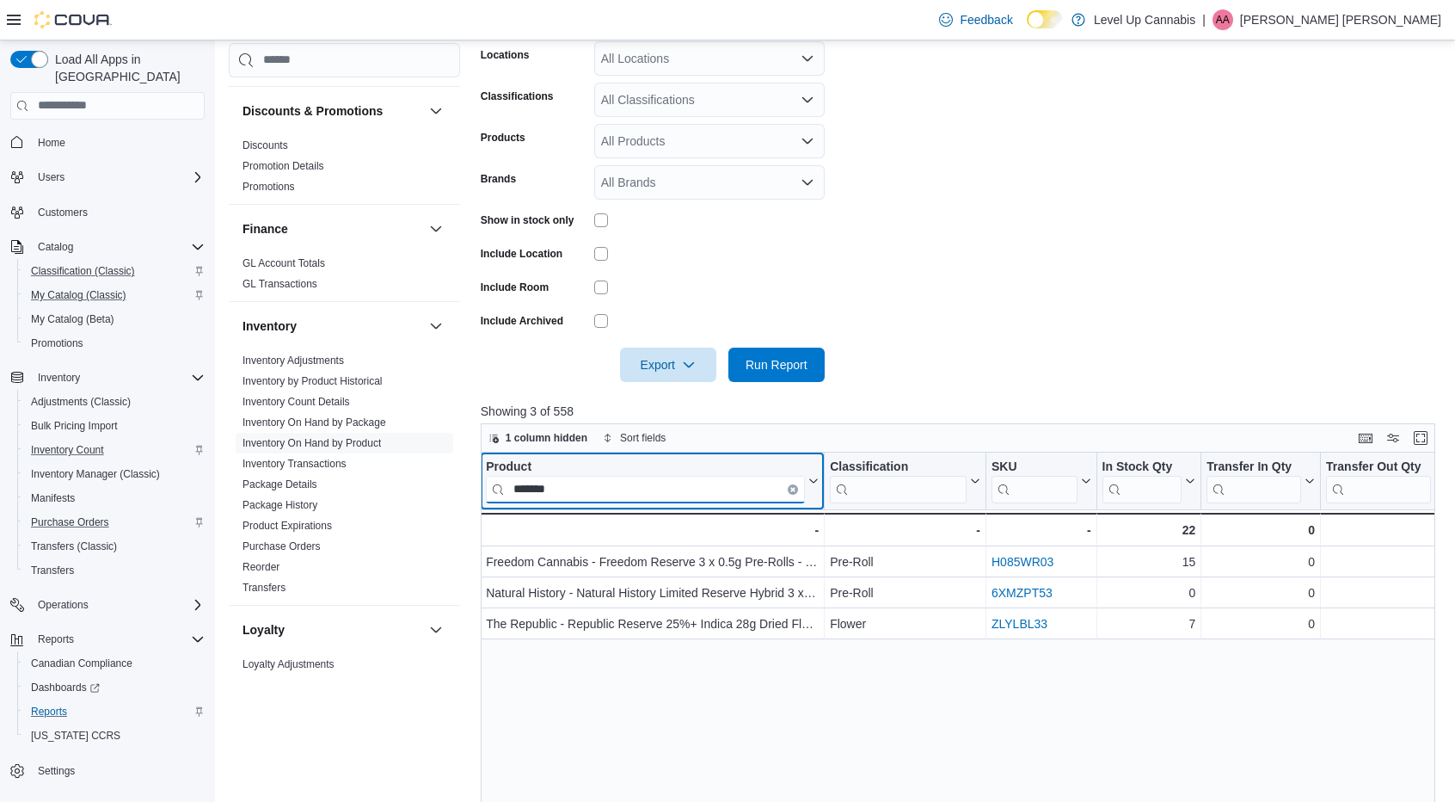
scroll to position [0, 105]
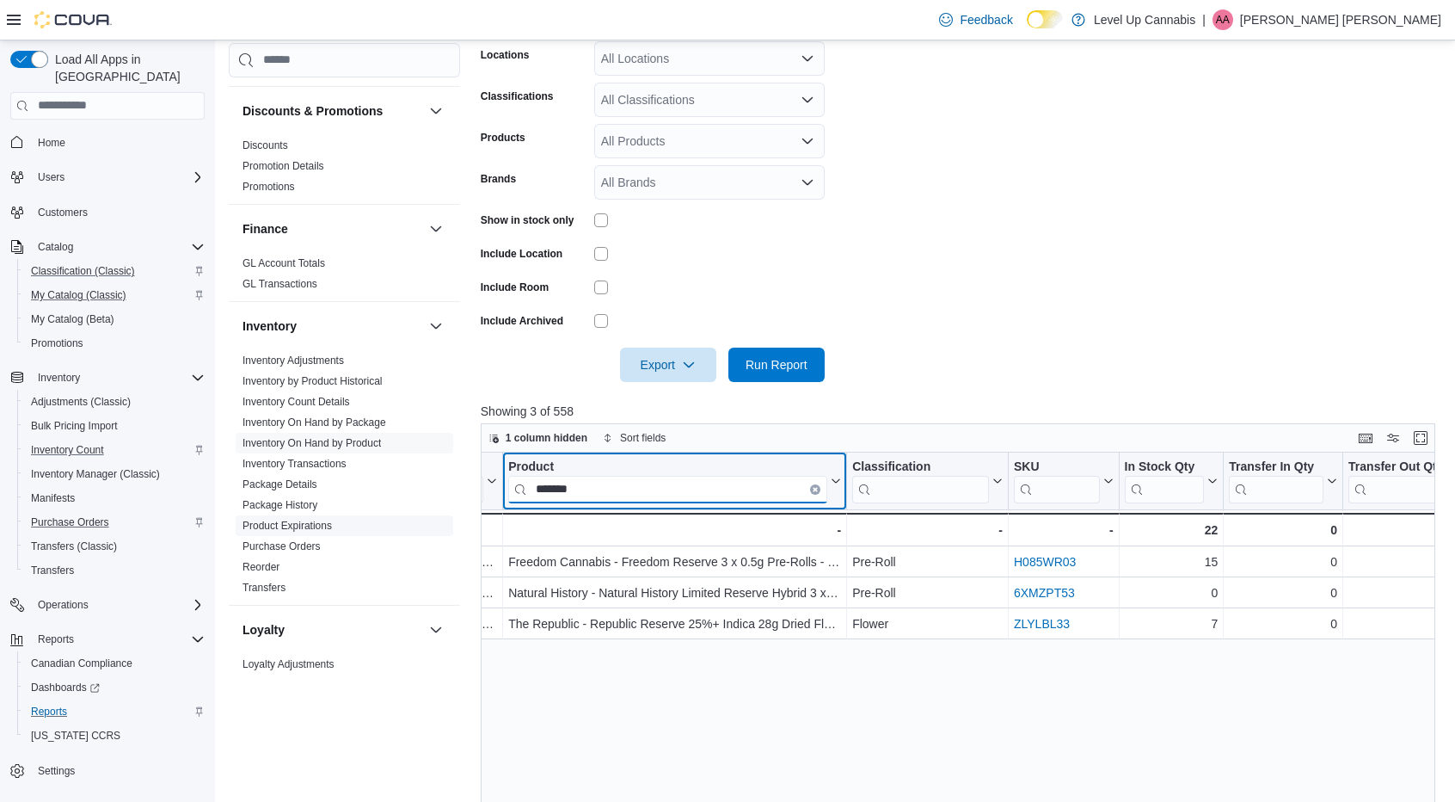
drag, startPoint x: 612, startPoint y: 493, endPoint x: 377, endPoint y: 510, distance: 236.3
click at [377, 510] on div "Cash Management Cash Management Cash Out Details Compliance OCS Transaction Sub…" at bounding box center [837, 452] width 1216 height 1225
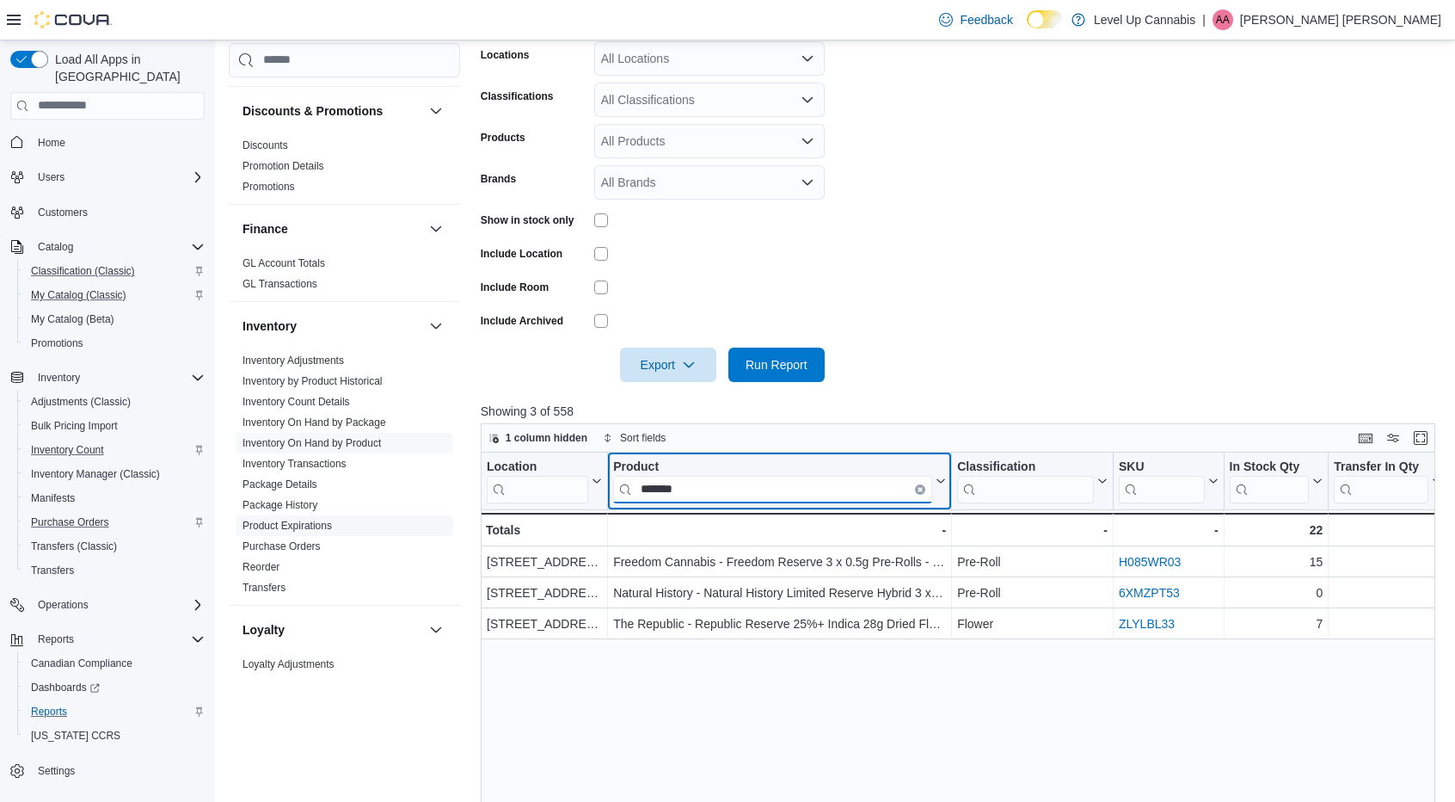
scroll to position [0, 0]
type input "**"
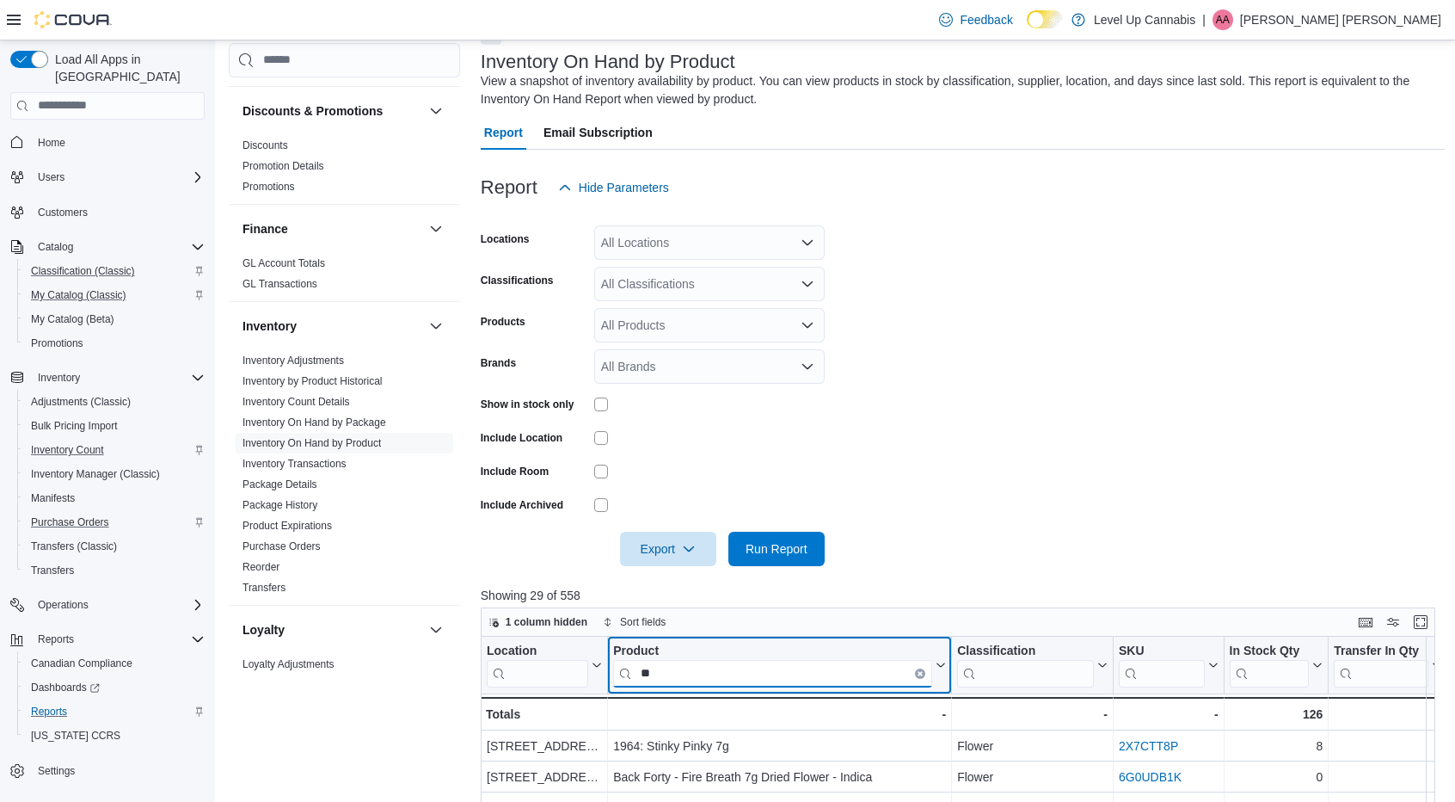
scroll to position [102, 0]
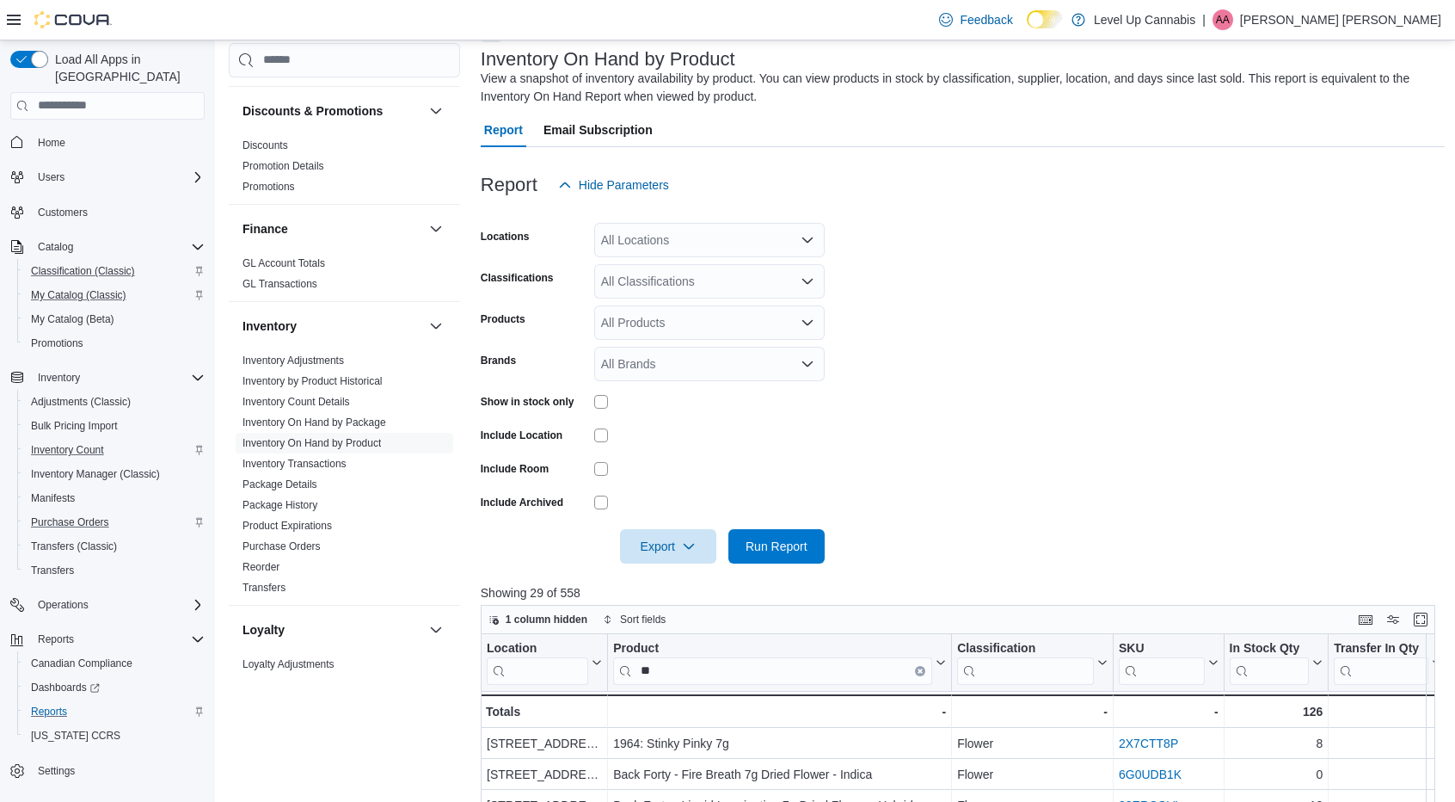
click at [588, 396] on div "Show in stock only" at bounding box center [653, 401] width 344 height 27
click at [776, 538] on span "Run Report" at bounding box center [777, 545] width 62 height 17
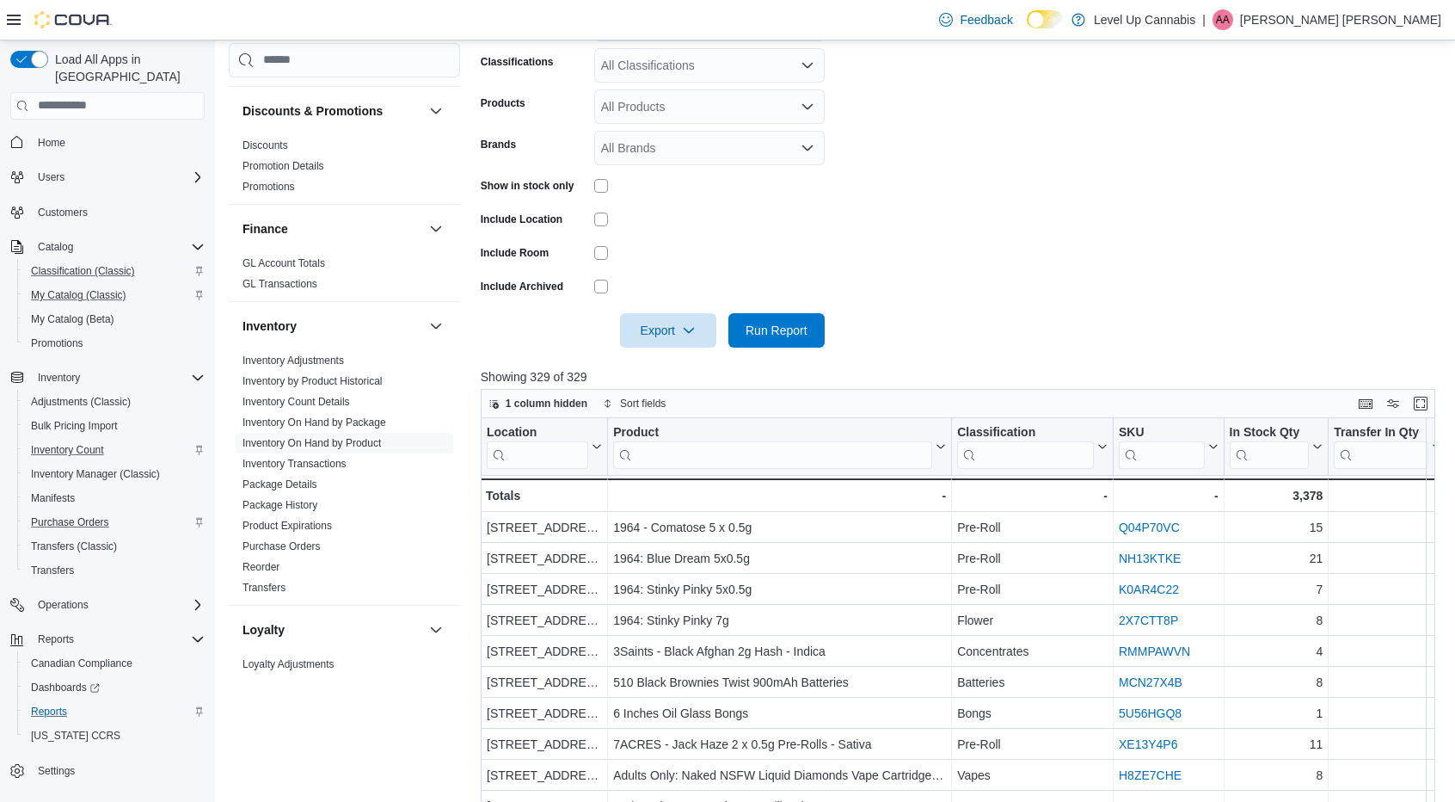
scroll to position [319, 0]
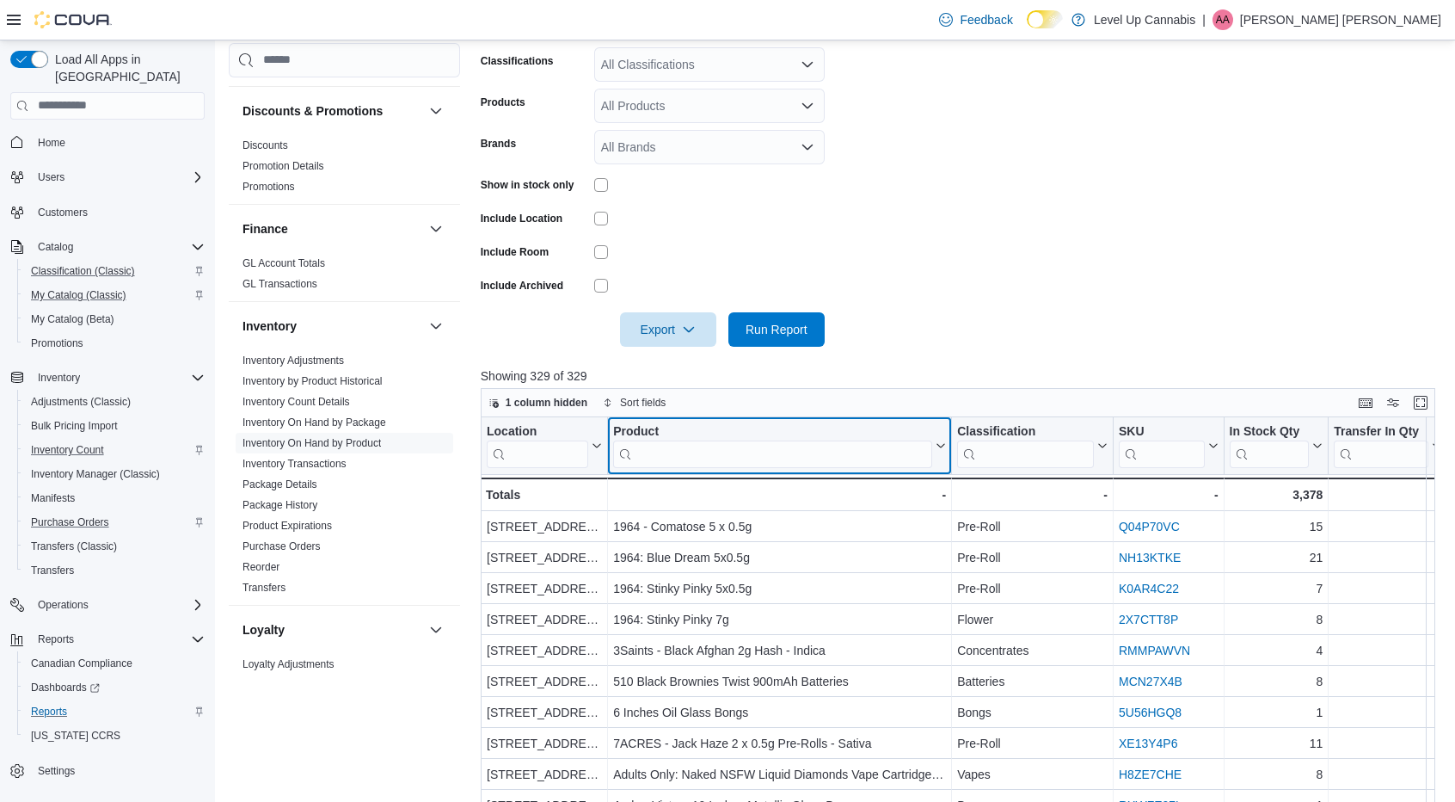
click at [686, 450] on input "search" at bounding box center [772, 454] width 319 height 28
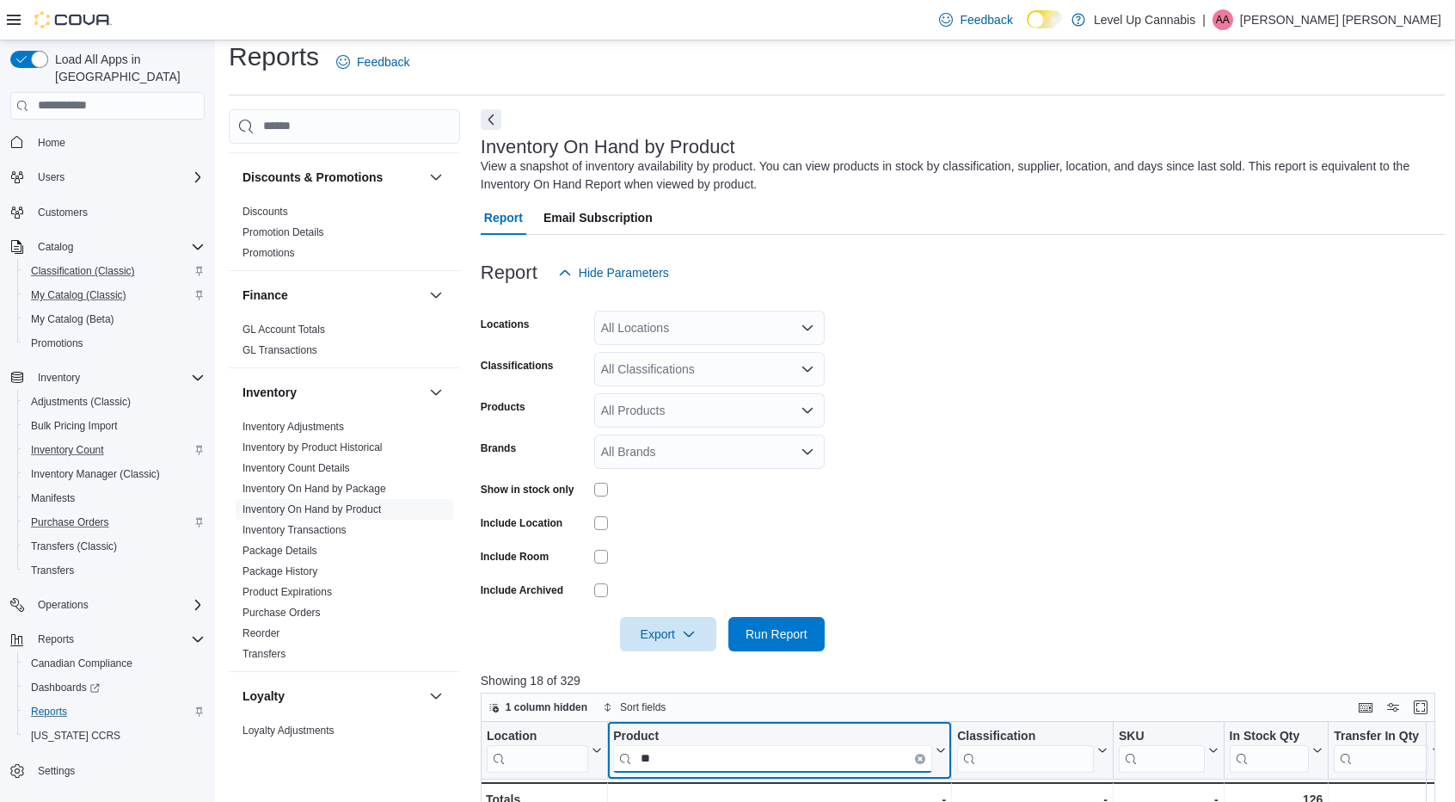
scroll to position [0, 0]
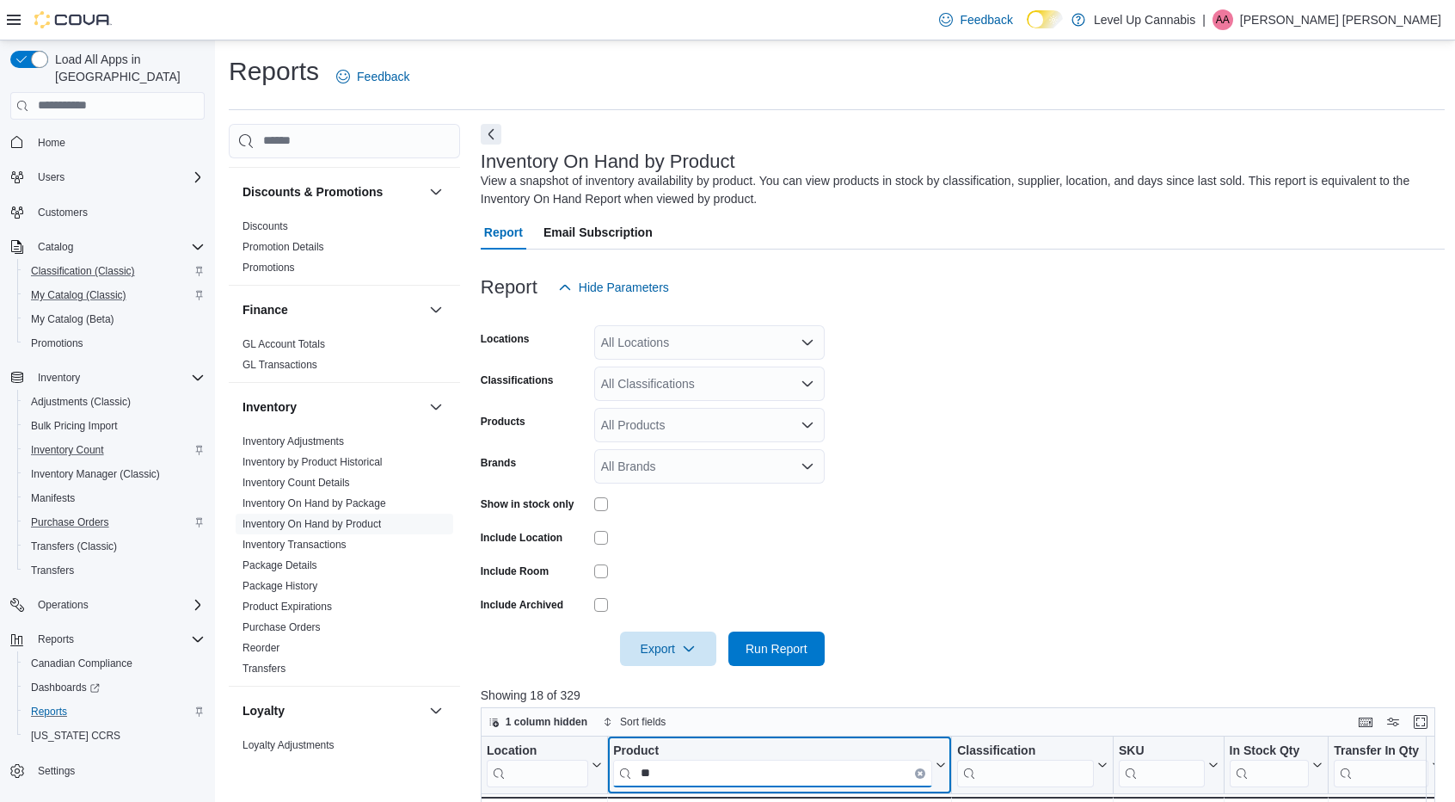
type input "**"
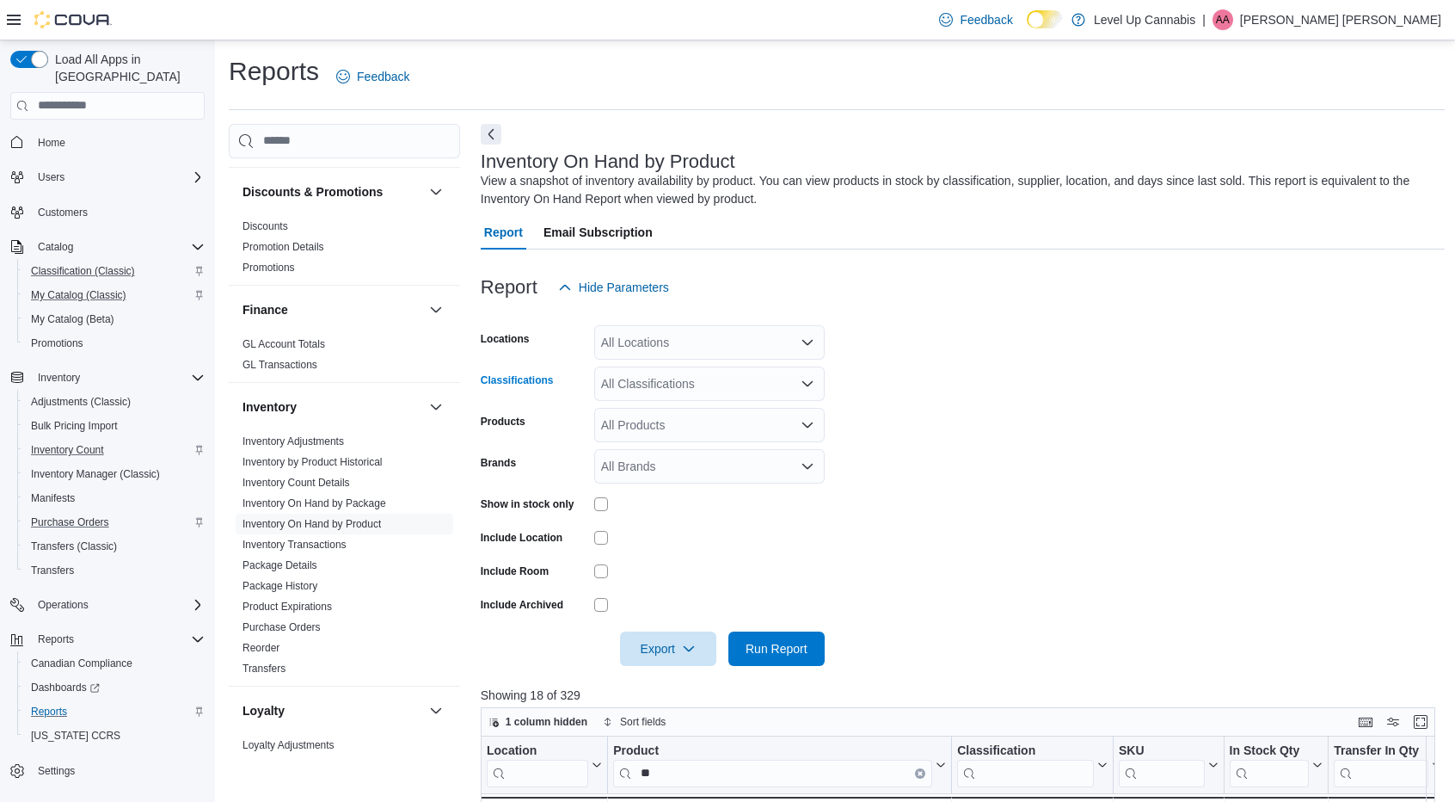
click at [762, 382] on div "All Classifications" at bounding box center [709, 383] width 231 height 34
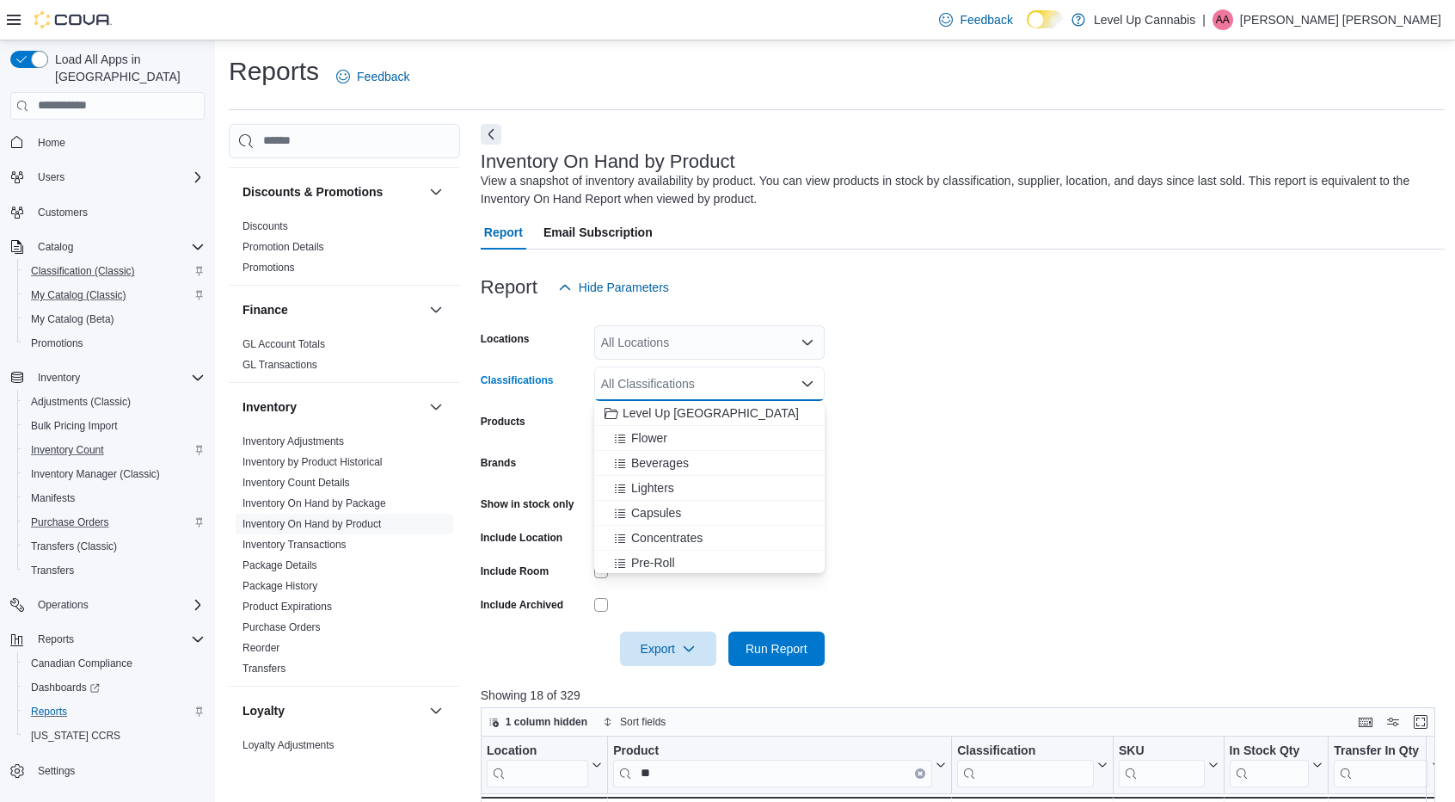
click at [1040, 407] on form "Locations All Locations Classifications All Classifications Combo box. Selected…" at bounding box center [963, 485] width 964 height 361
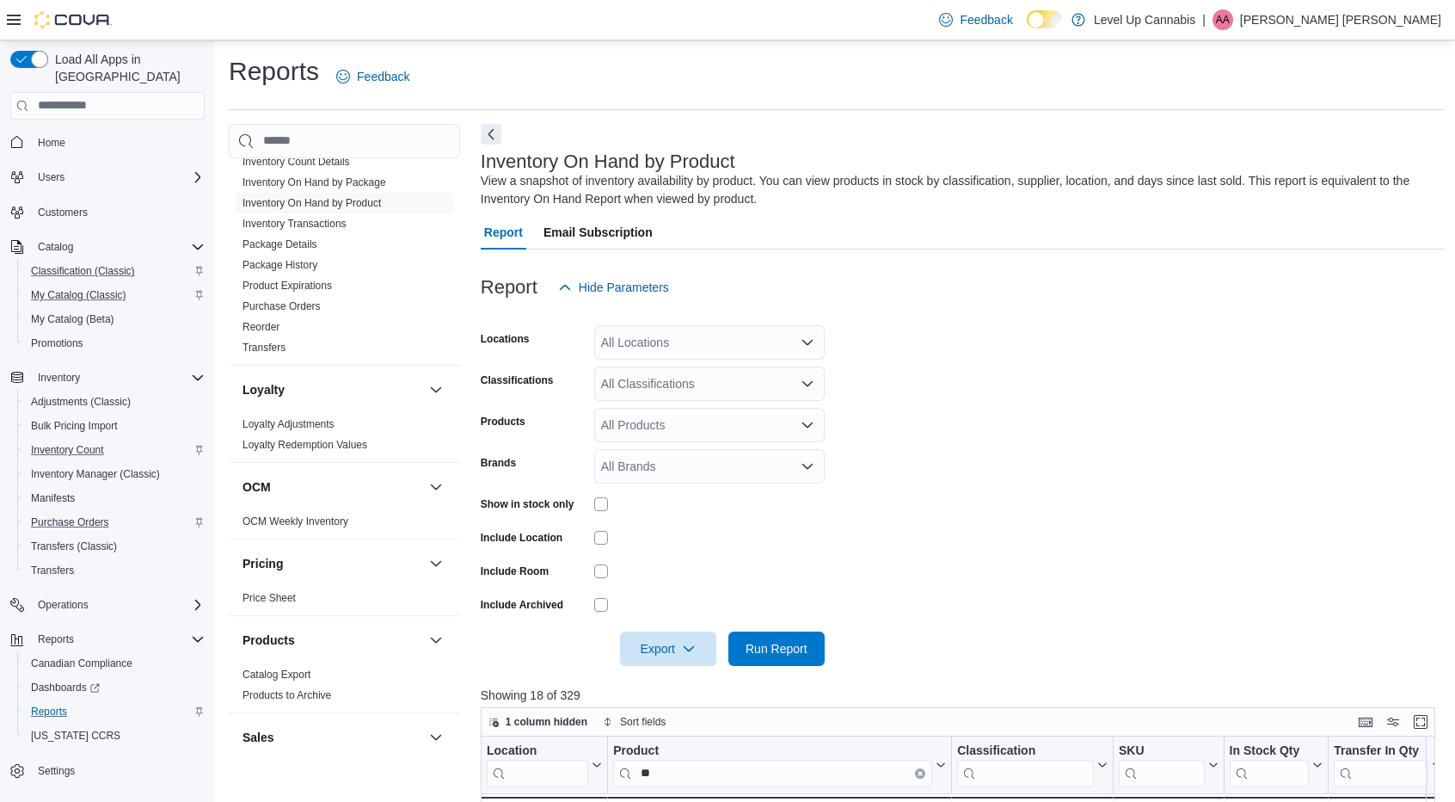
scroll to position [859, 0]
click at [265, 317] on span "Reorder" at bounding box center [345, 326] width 218 height 21
click at [266, 316] on span "Reorder" at bounding box center [345, 326] width 218 height 21
click at [266, 320] on link "Reorder" at bounding box center [261, 326] width 37 height 12
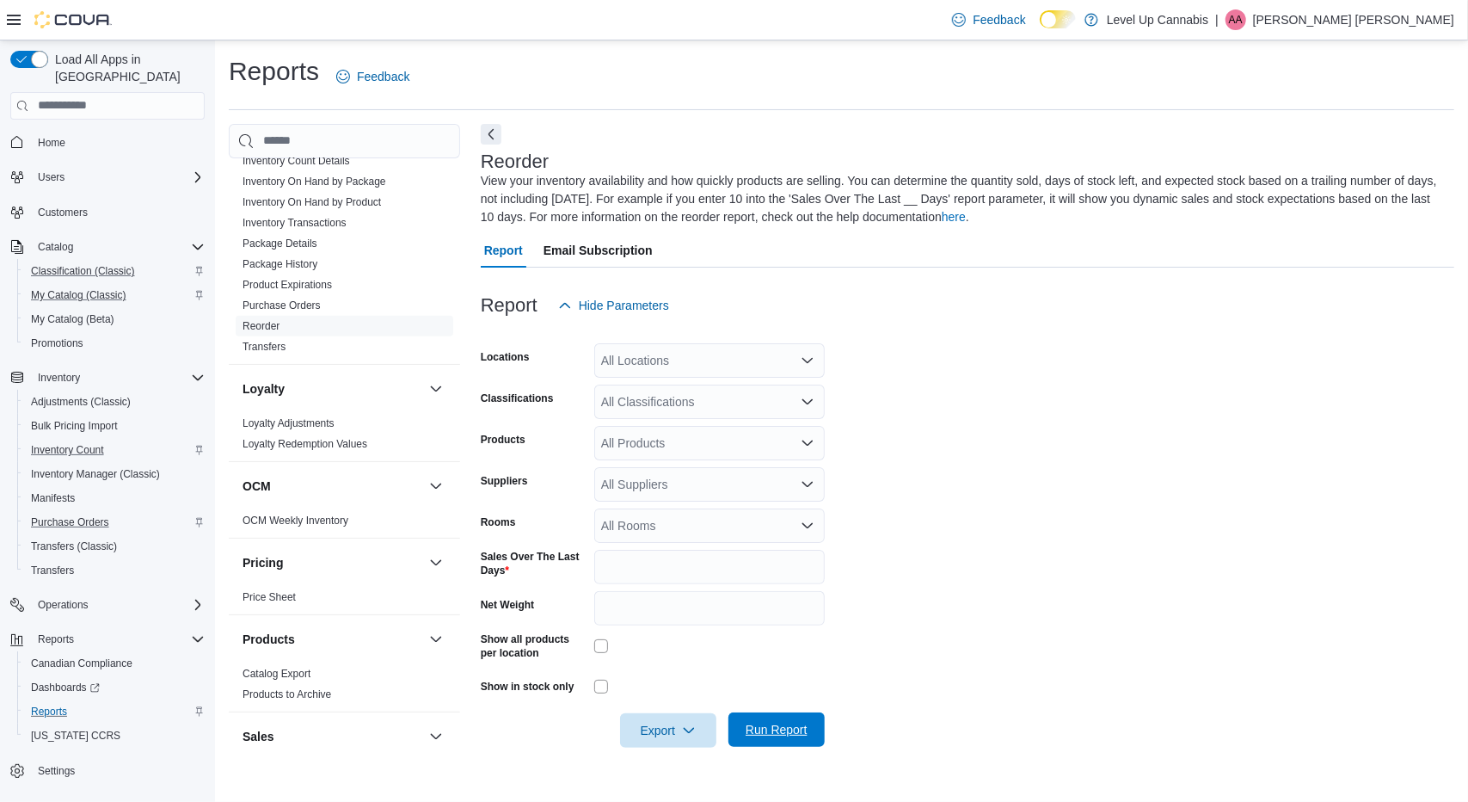
click at [783, 720] on span "Run Report" at bounding box center [777, 729] width 76 height 34
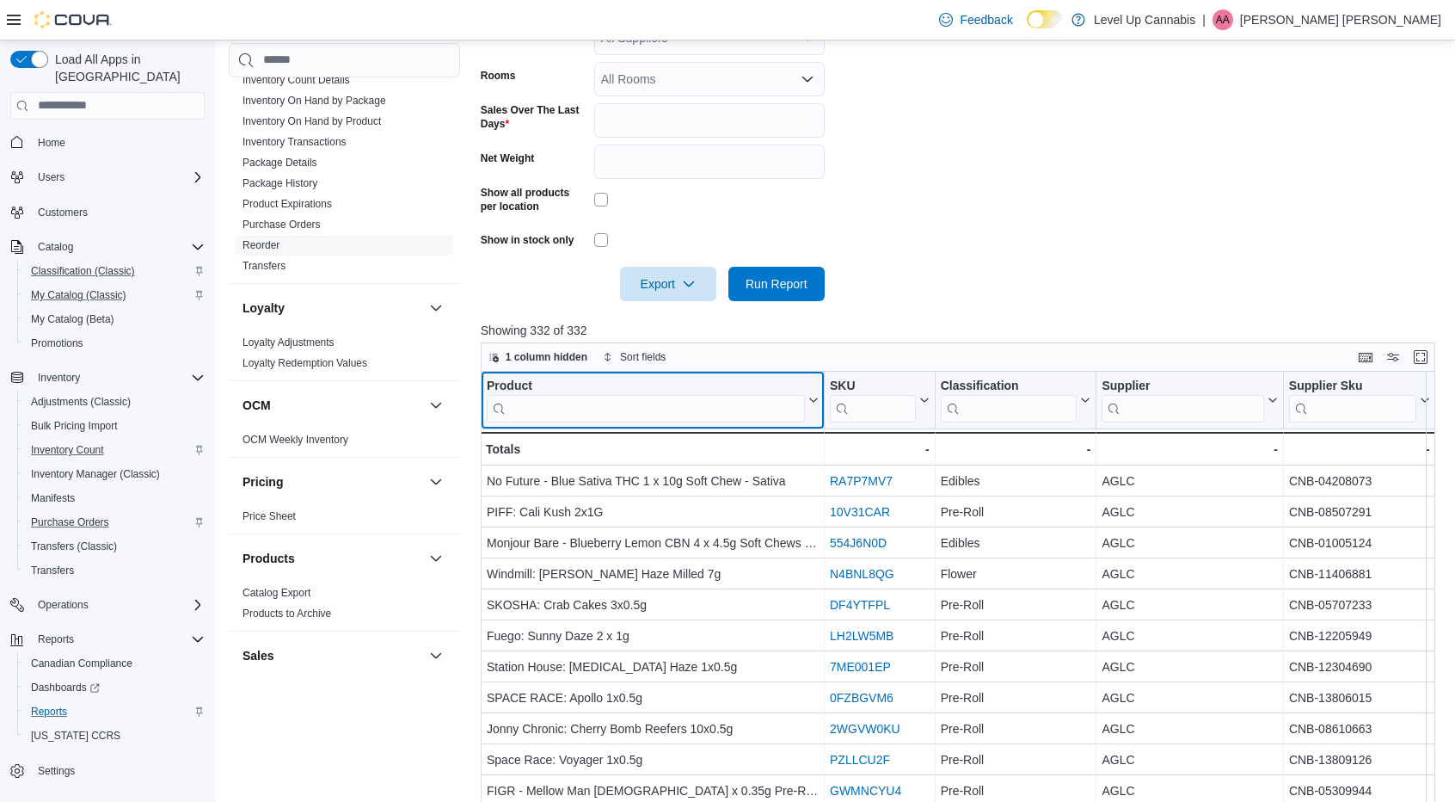
click at [655, 407] on input "search" at bounding box center [646, 408] width 318 height 28
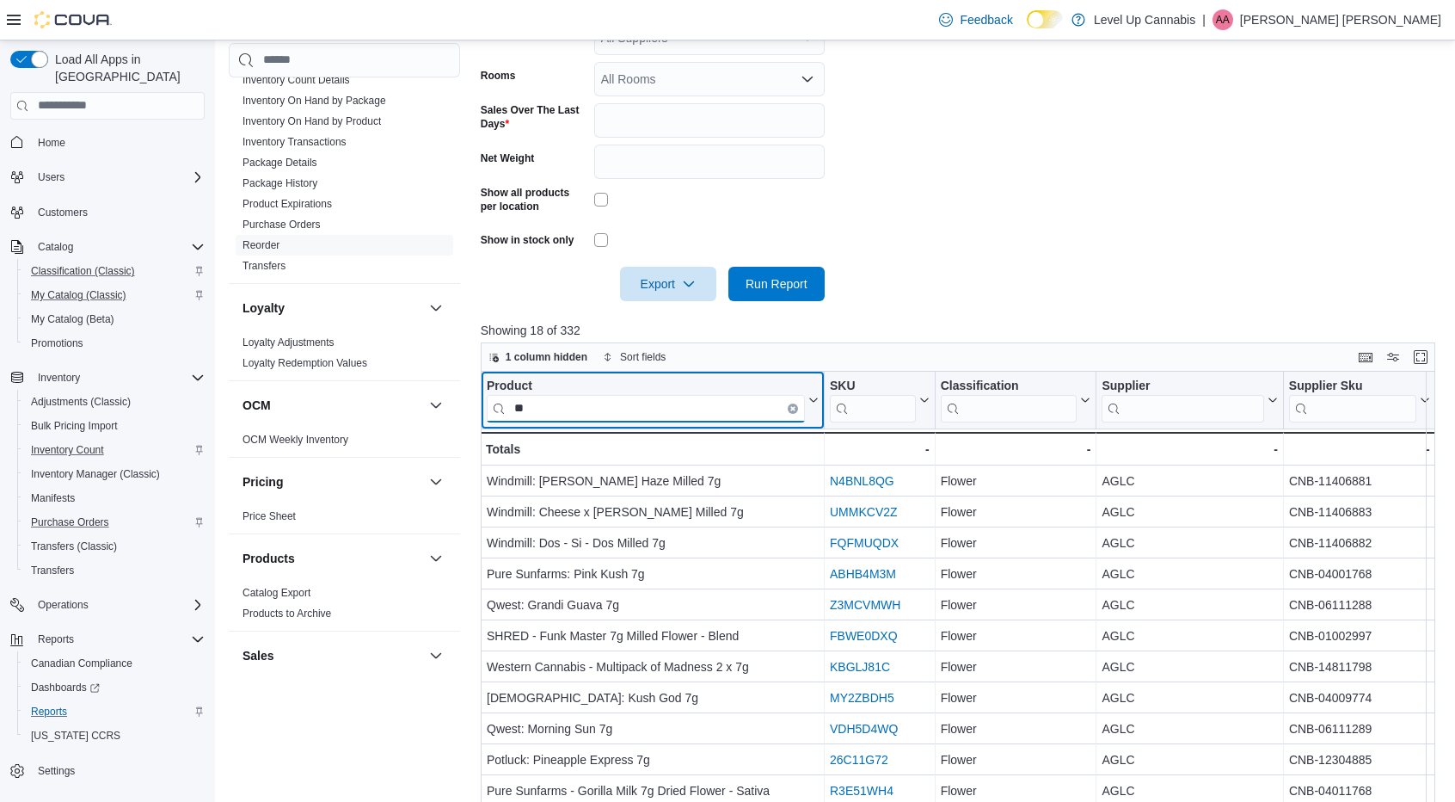
type input "**"
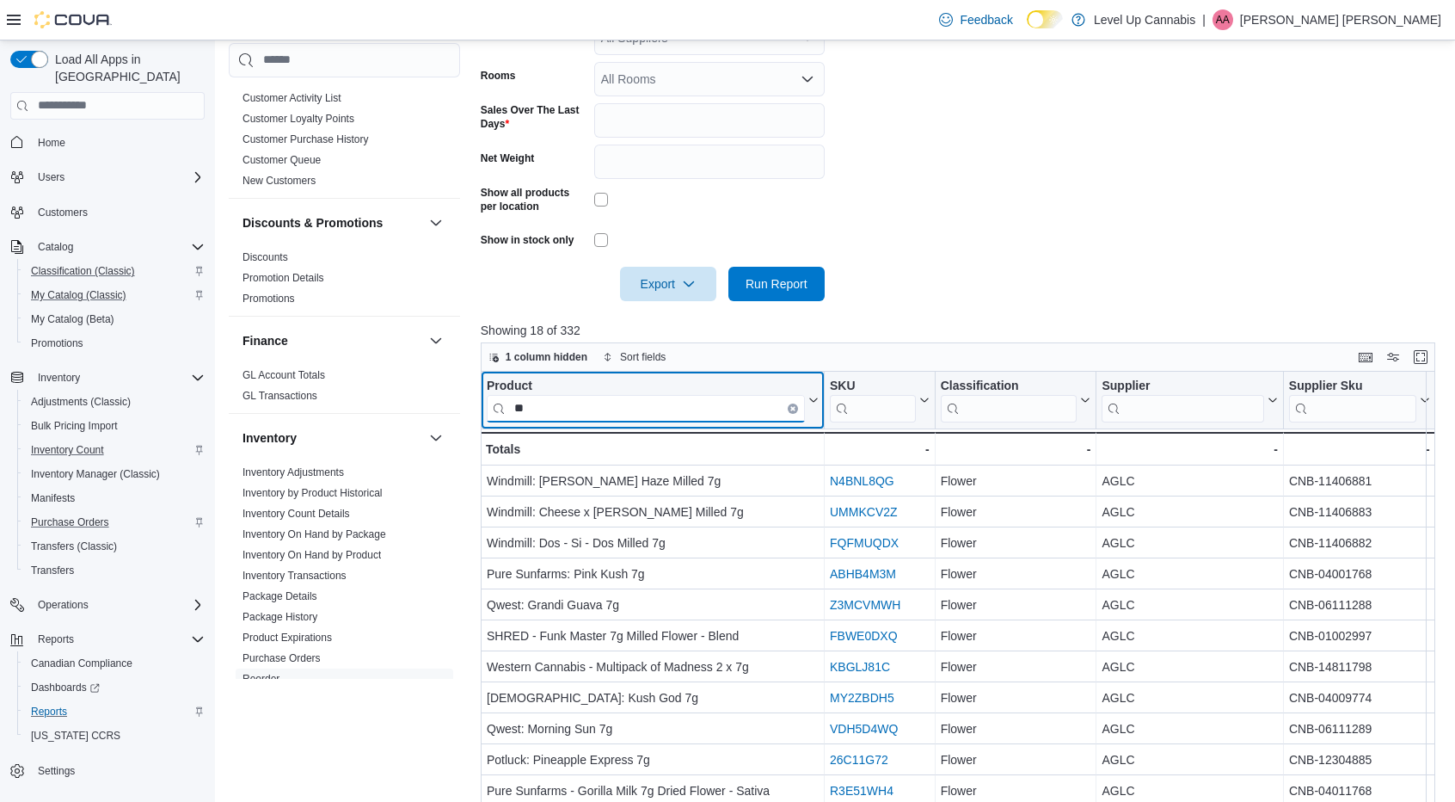
scroll to position [428, 0]
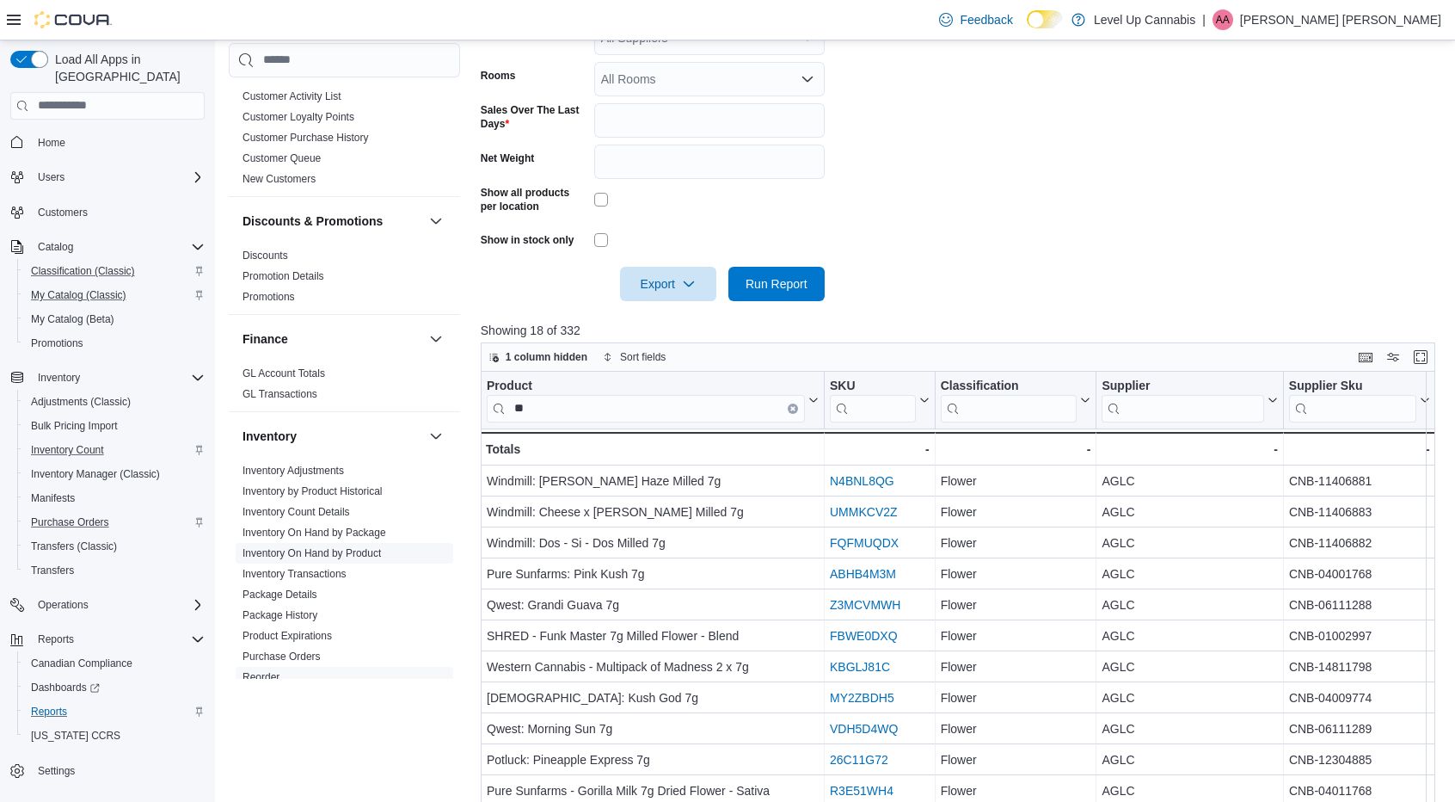
click at [334, 547] on link "Inventory On Hand by Product" at bounding box center [312, 553] width 138 height 12
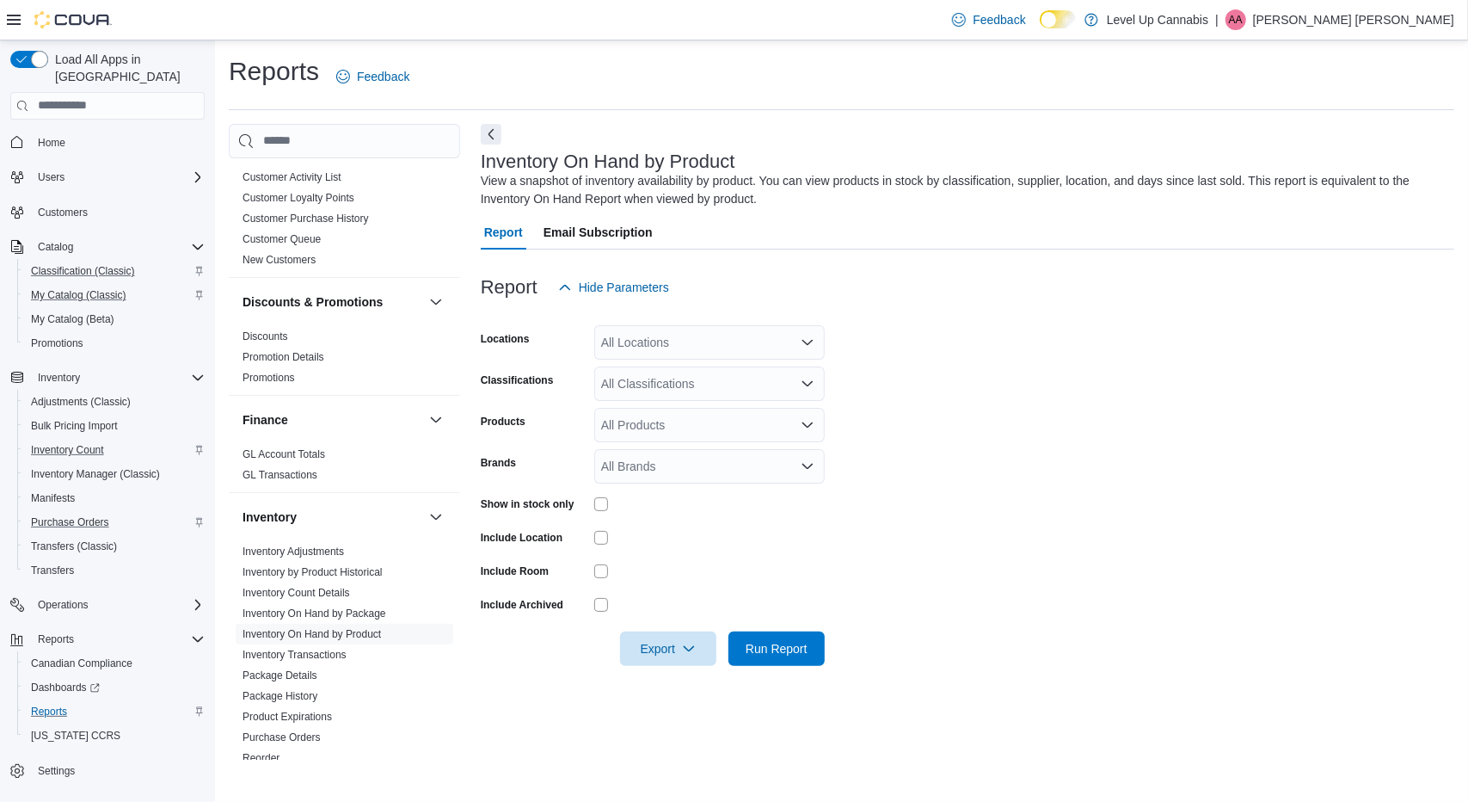
click at [610, 500] on div at bounding box center [709, 504] width 231 height 14
click at [786, 645] on span "Run Report" at bounding box center [777, 647] width 62 height 17
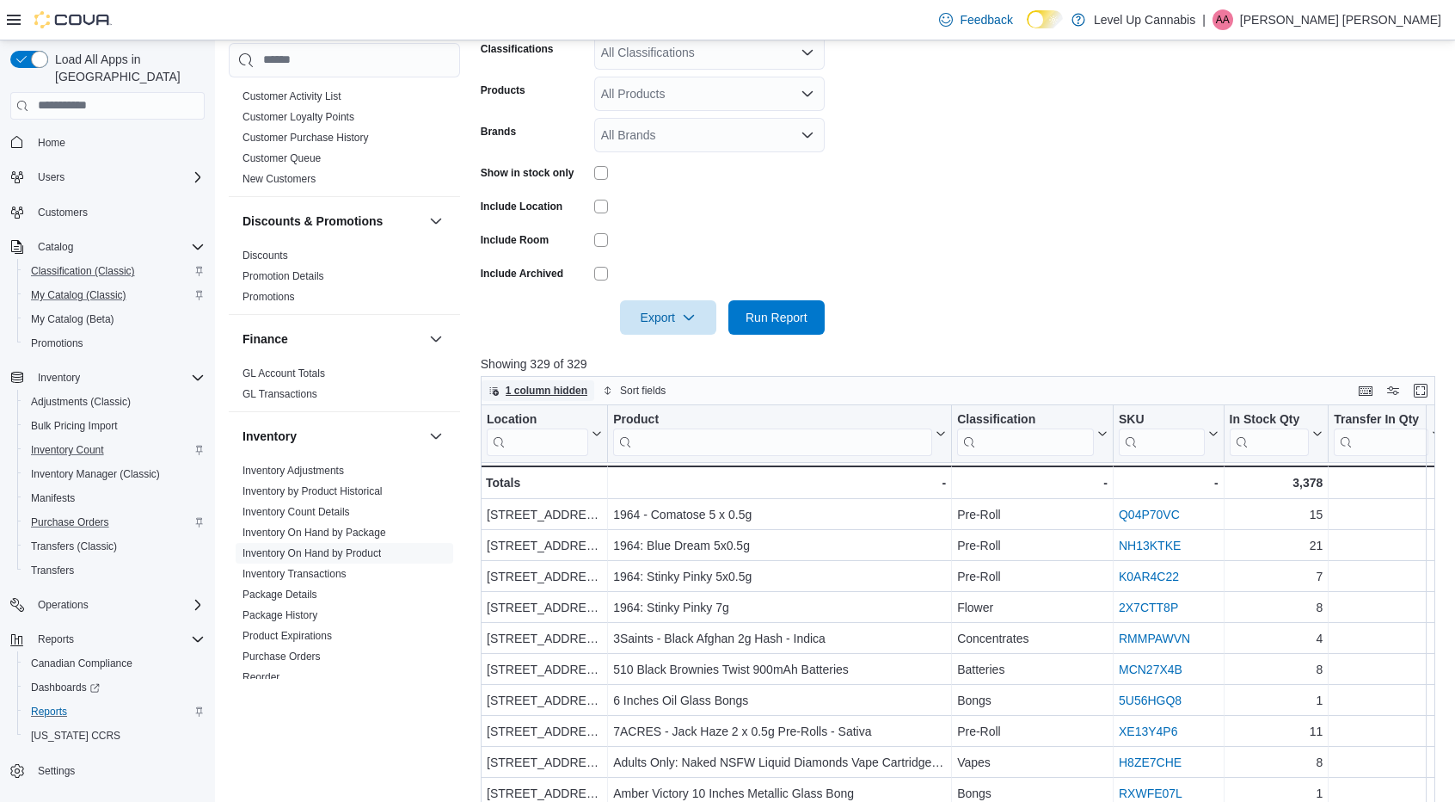
click at [527, 388] on span "1 column hidden" at bounding box center [547, 391] width 82 height 14
click at [1073, 200] on form "Locations All Locations Classifications All Classifications Products All Produc…" at bounding box center [963, 153] width 964 height 361
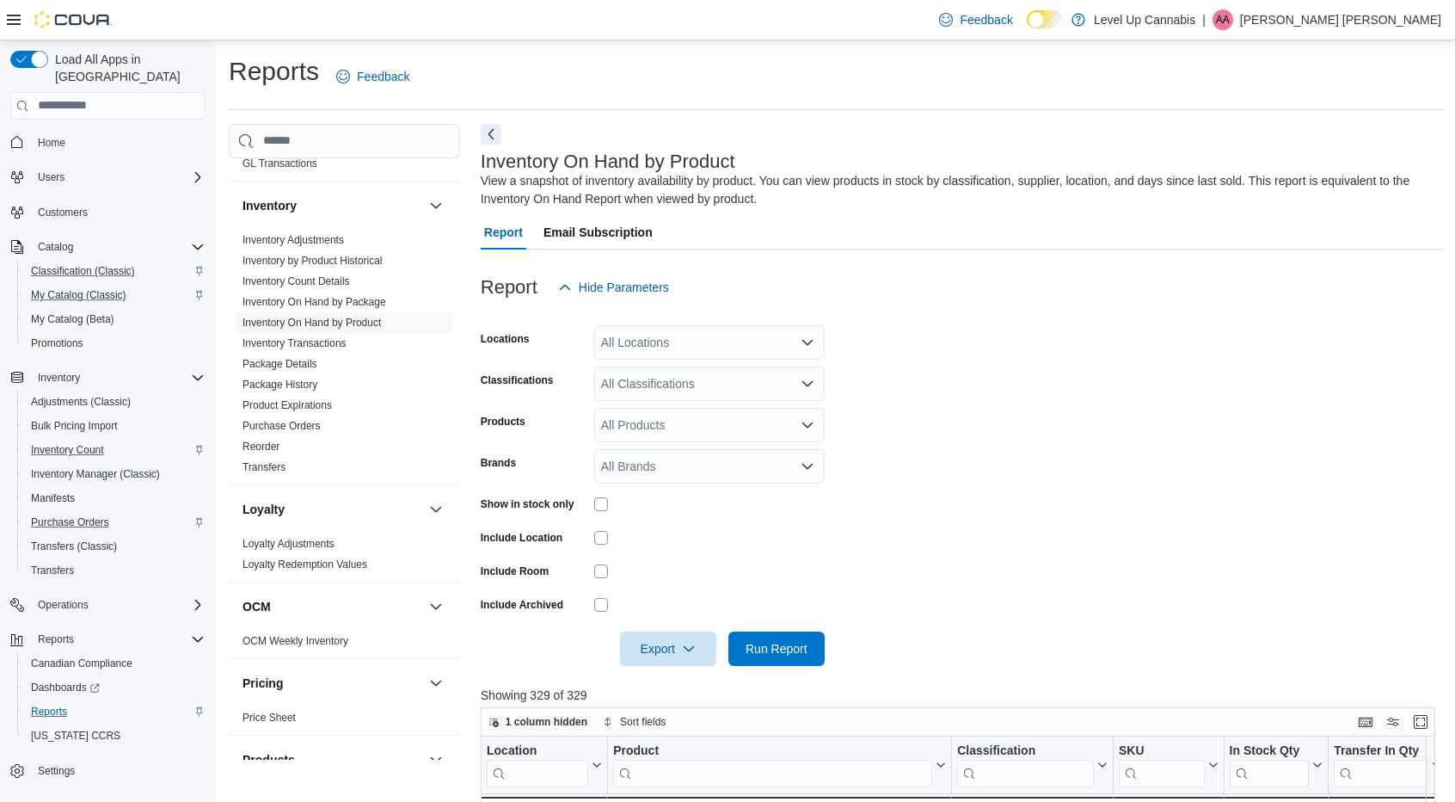
scroll to position [746, 0]
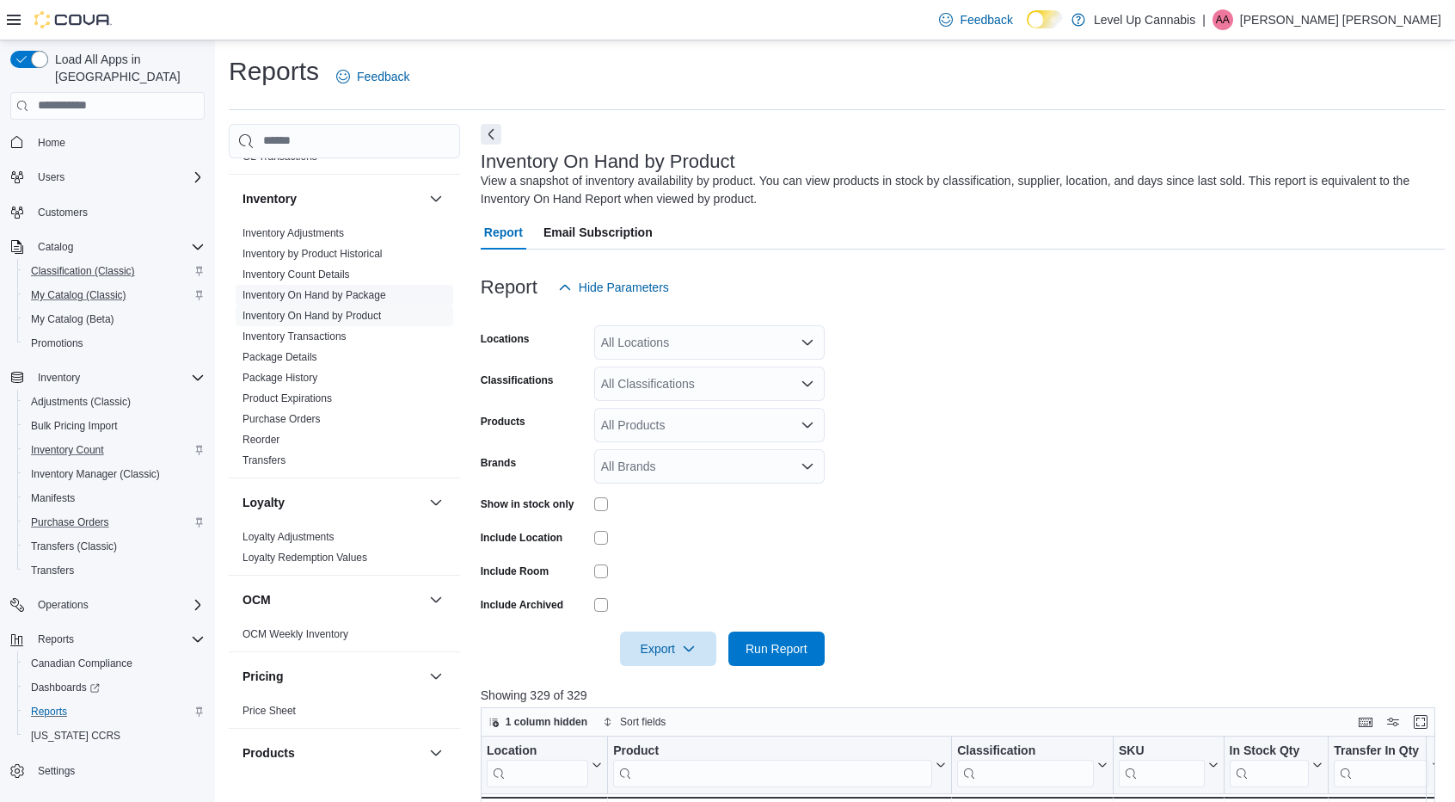
click at [301, 287] on span "Inventory On Hand by Package" at bounding box center [345, 295] width 218 height 21
click at [310, 288] on span "Inventory On Hand by Package" at bounding box center [315, 295] width 144 height 14
click at [319, 289] on link "Inventory On Hand by Package" at bounding box center [315, 295] width 144 height 12
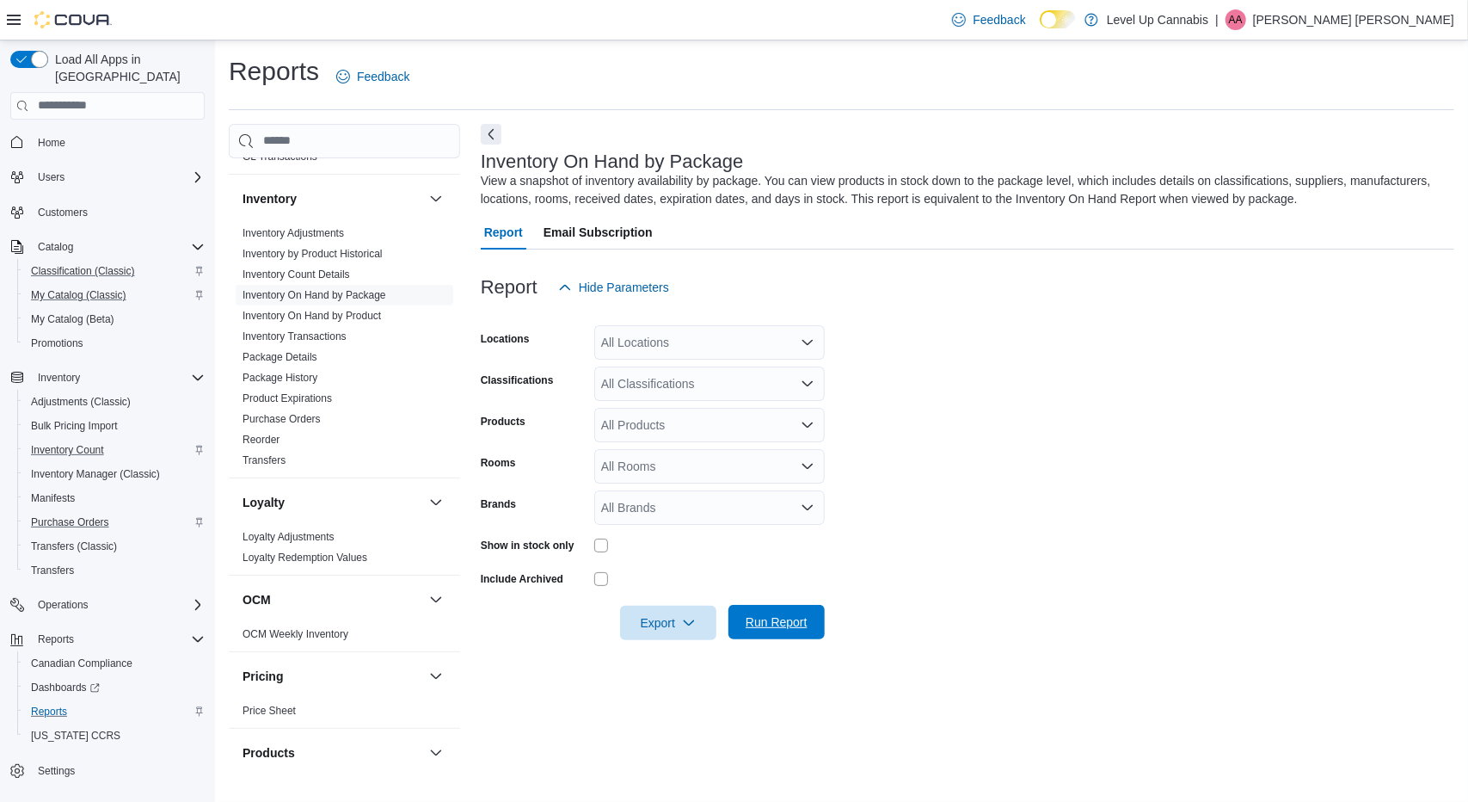
click at [816, 636] on button "Run Report" at bounding box center [777, 622] width 96 height 34
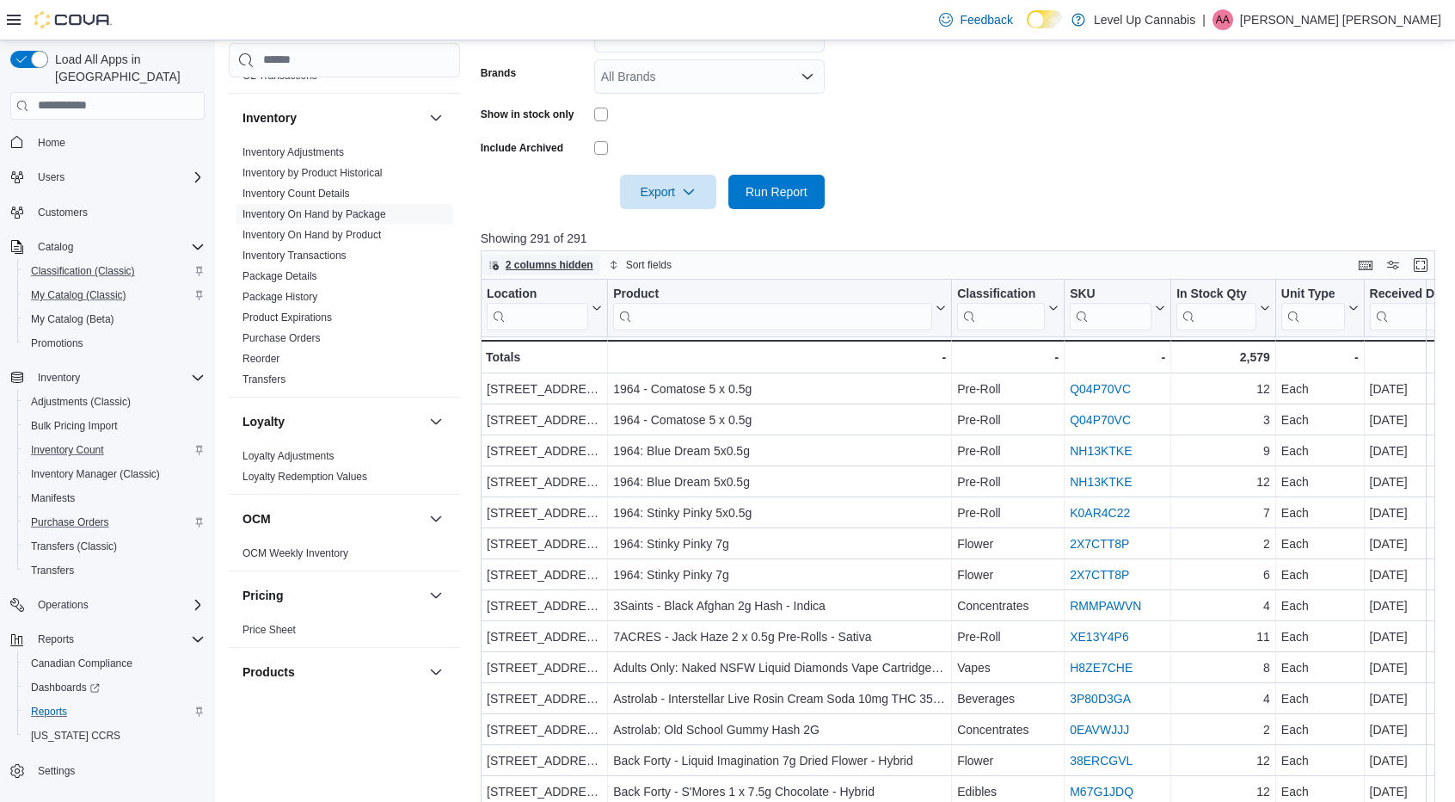
click at [501, 265] on span "2 columns hidden" at bounding box center [541, 265] width 105 height 21
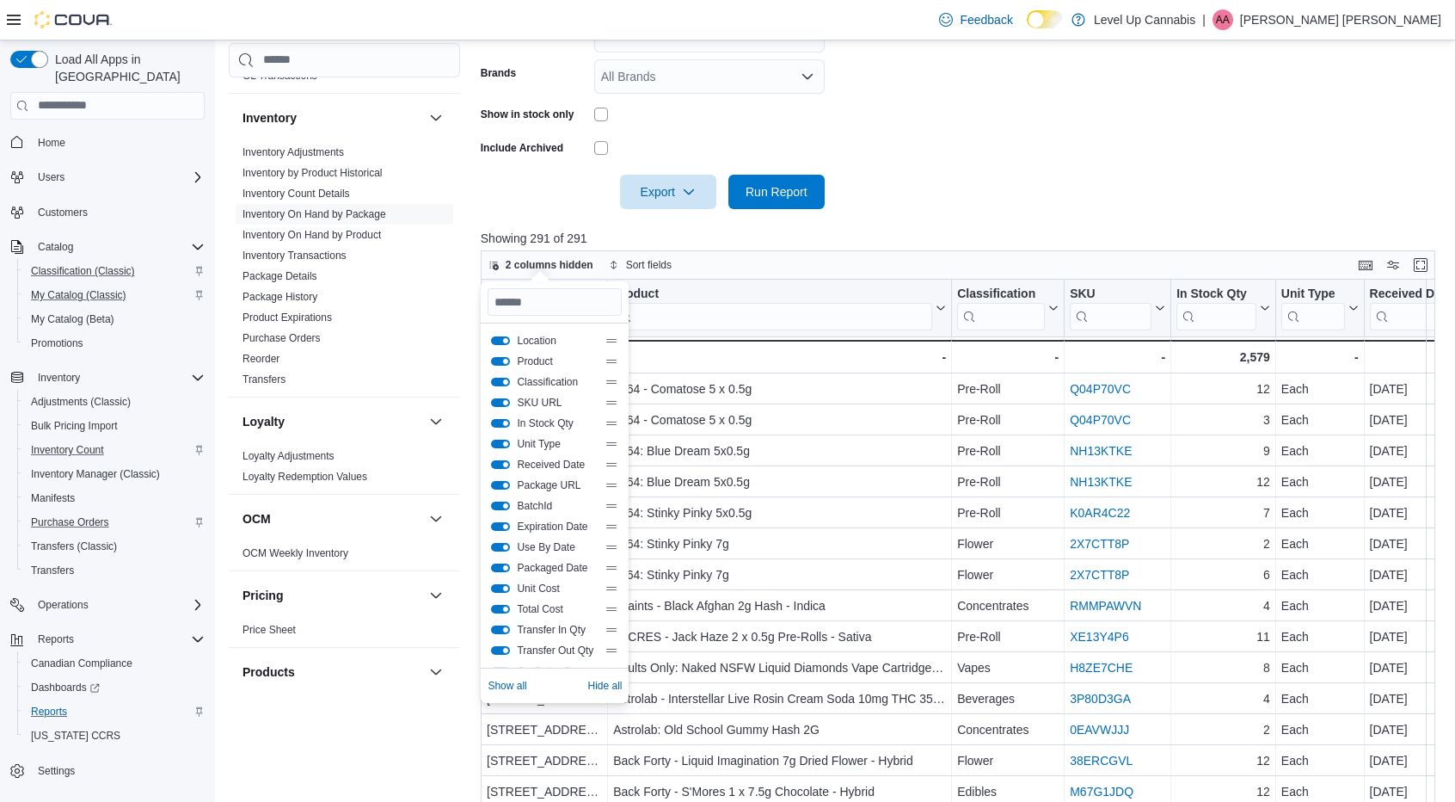
scroll to position [268, 0]
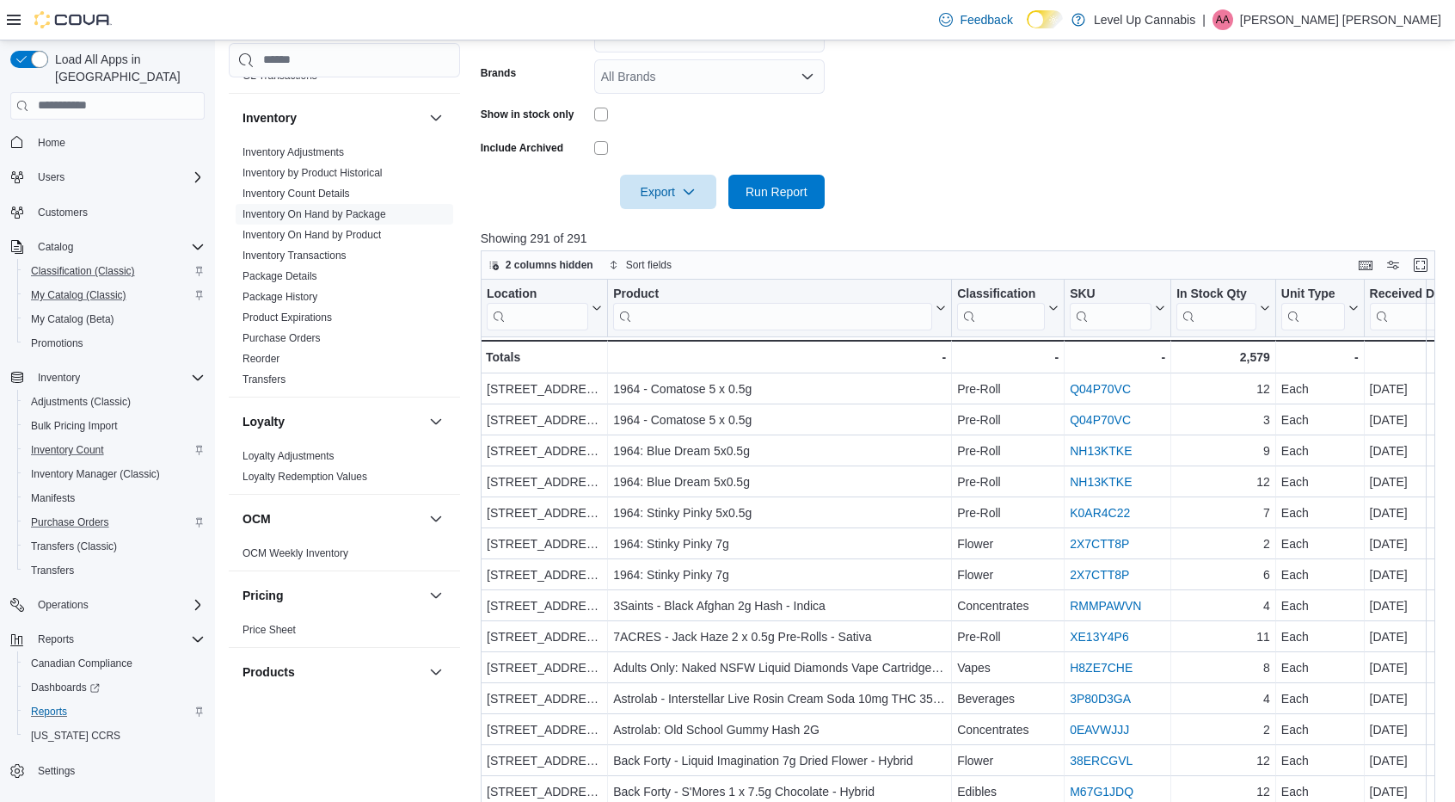
click at [886, 181] on form "Locations All Locations Classifications All Classifications Products All Produc…" at bounding box center [963, 41] width 964 height 335
click at [60, 288] on span "My Catalog (Classic)" at bounding box center [78, 295] width 95 height 14
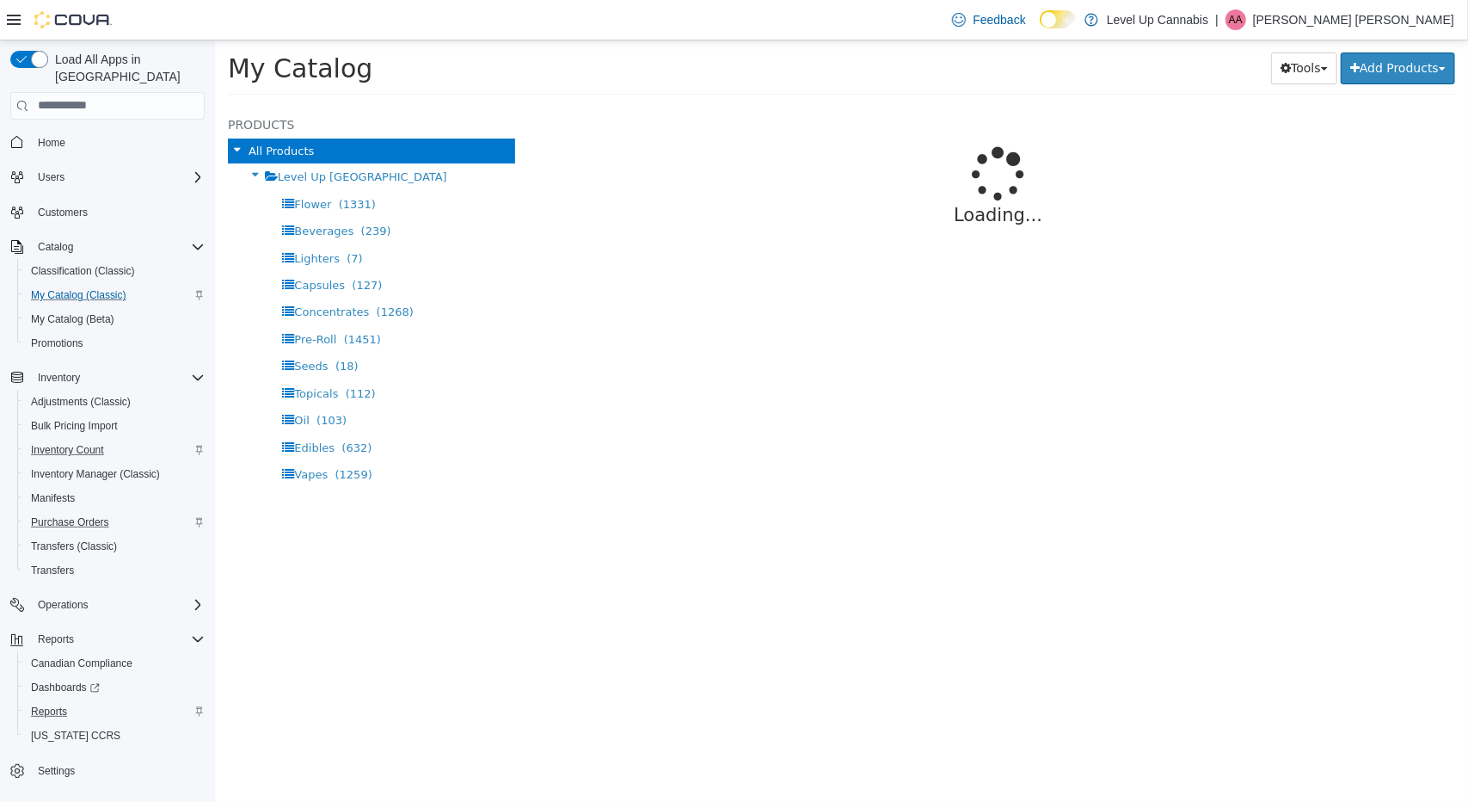
select select "**********"
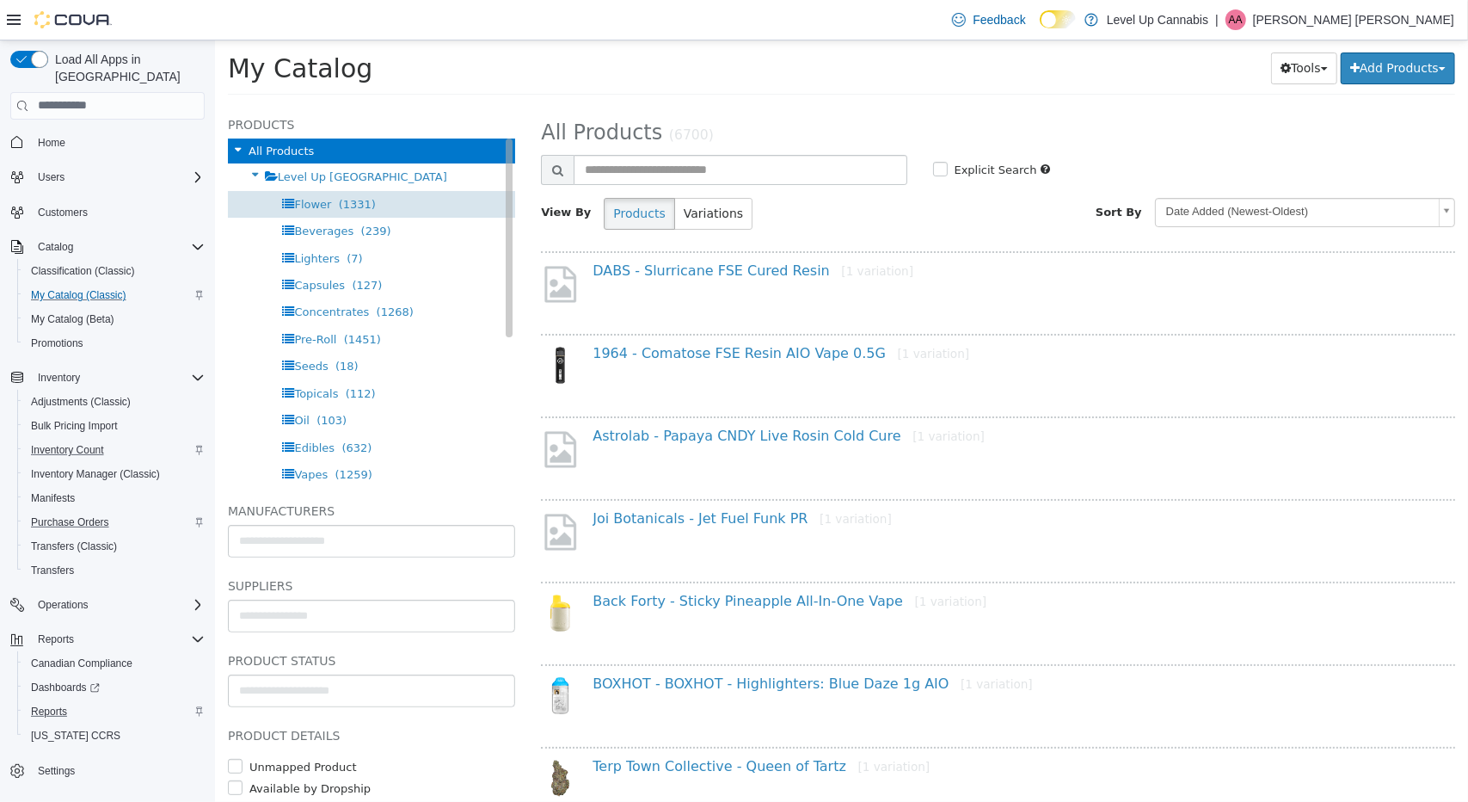
click at [355, 204] on span "(1331)" at bounding box center [356, 203] width 37 height 13
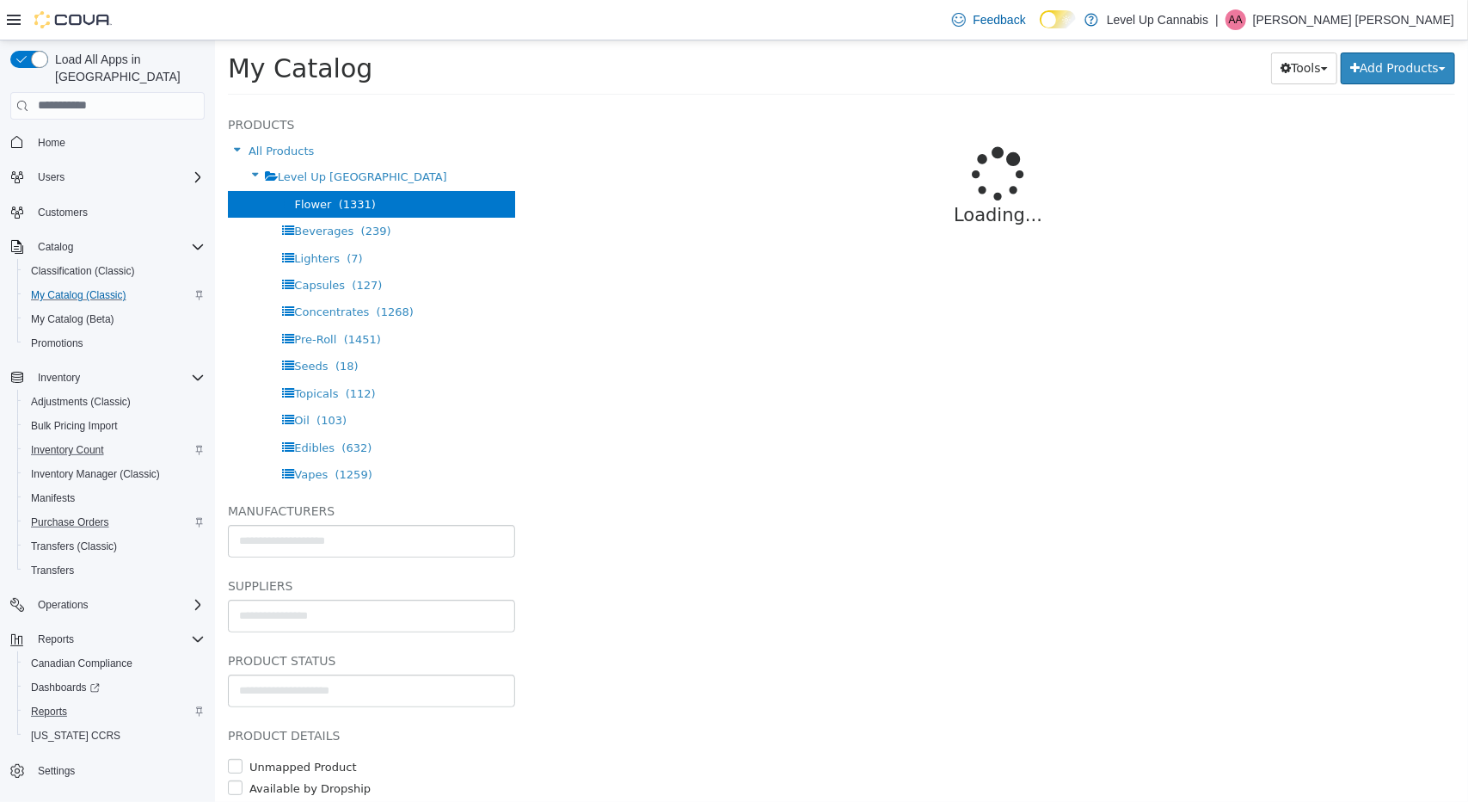
select select "**********"
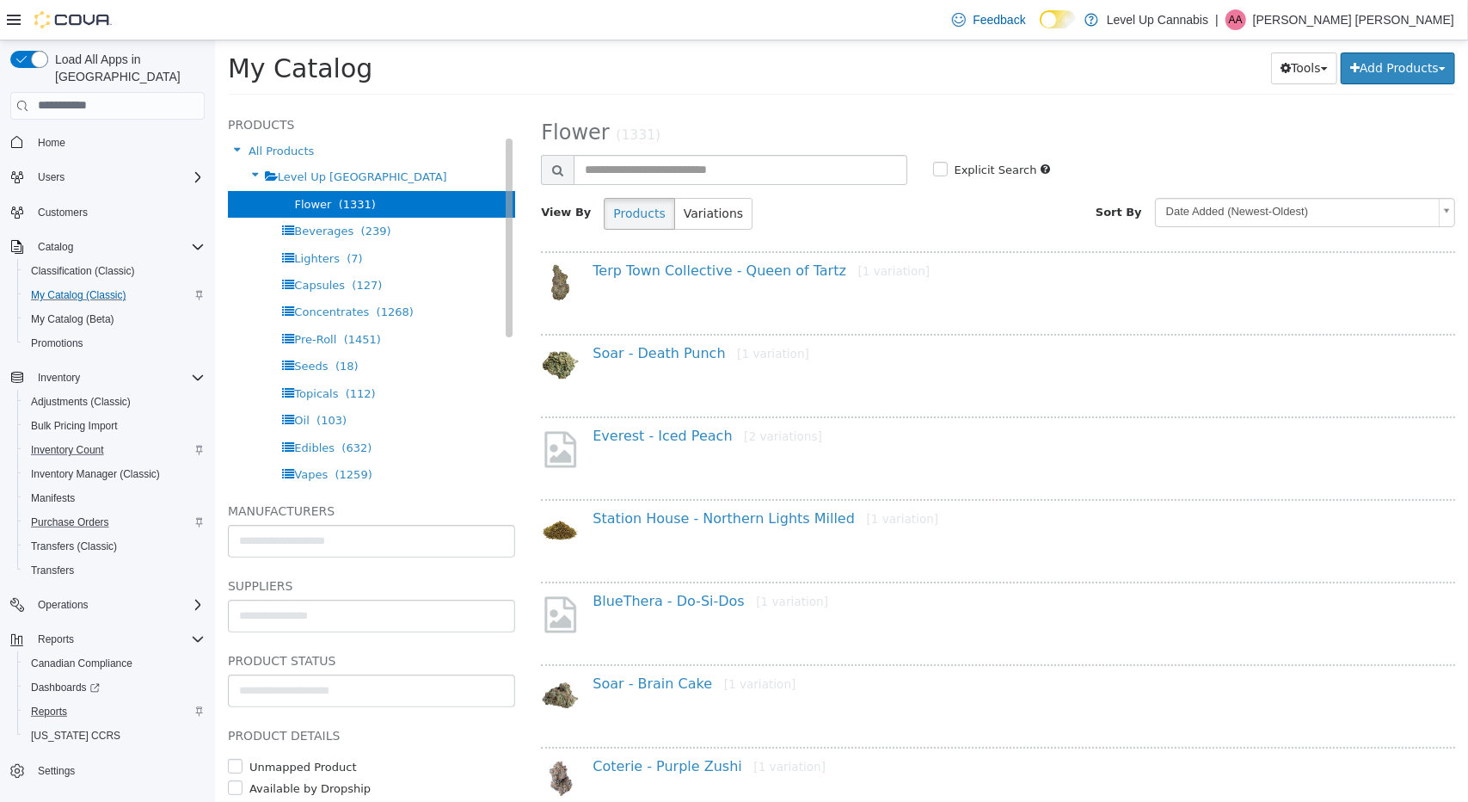
click at [280, 198] on div "Flower (1331)" at bounding box center [370, 203] width 287 height 27
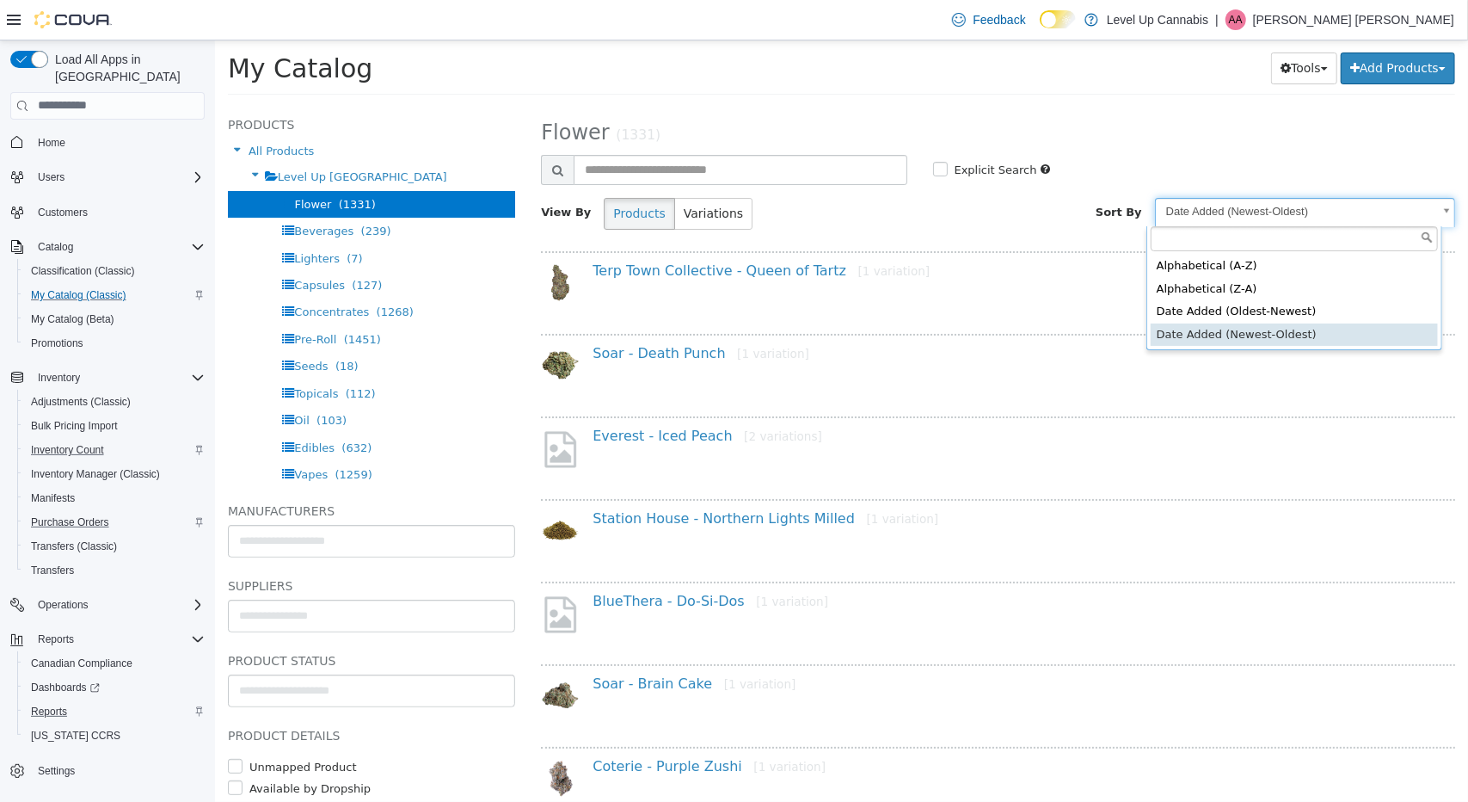
click at [1227, 105] on body "**********" at bounding box center [840, 72] width 1253 height 65
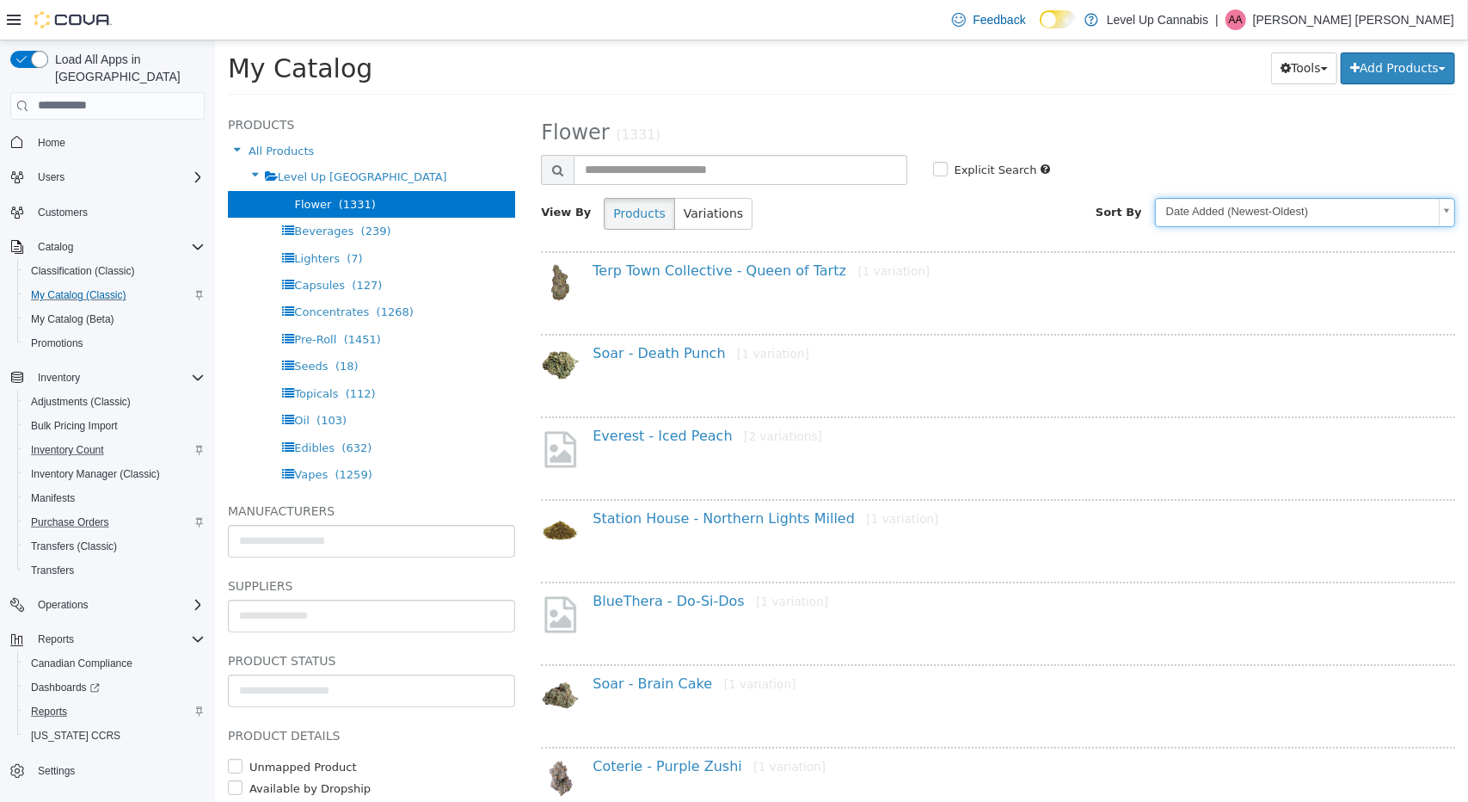
click at [803, 105] on body "**********" at bounding box center [840, 72] width 1253 height 65
click at [803, 175] on input "text" at bounding box center [739, 169] width 333 height 30
click at [637, 181] on input "text" at bounding box center [739, 169] width 333 height 30
type input "******"
select select "**********"
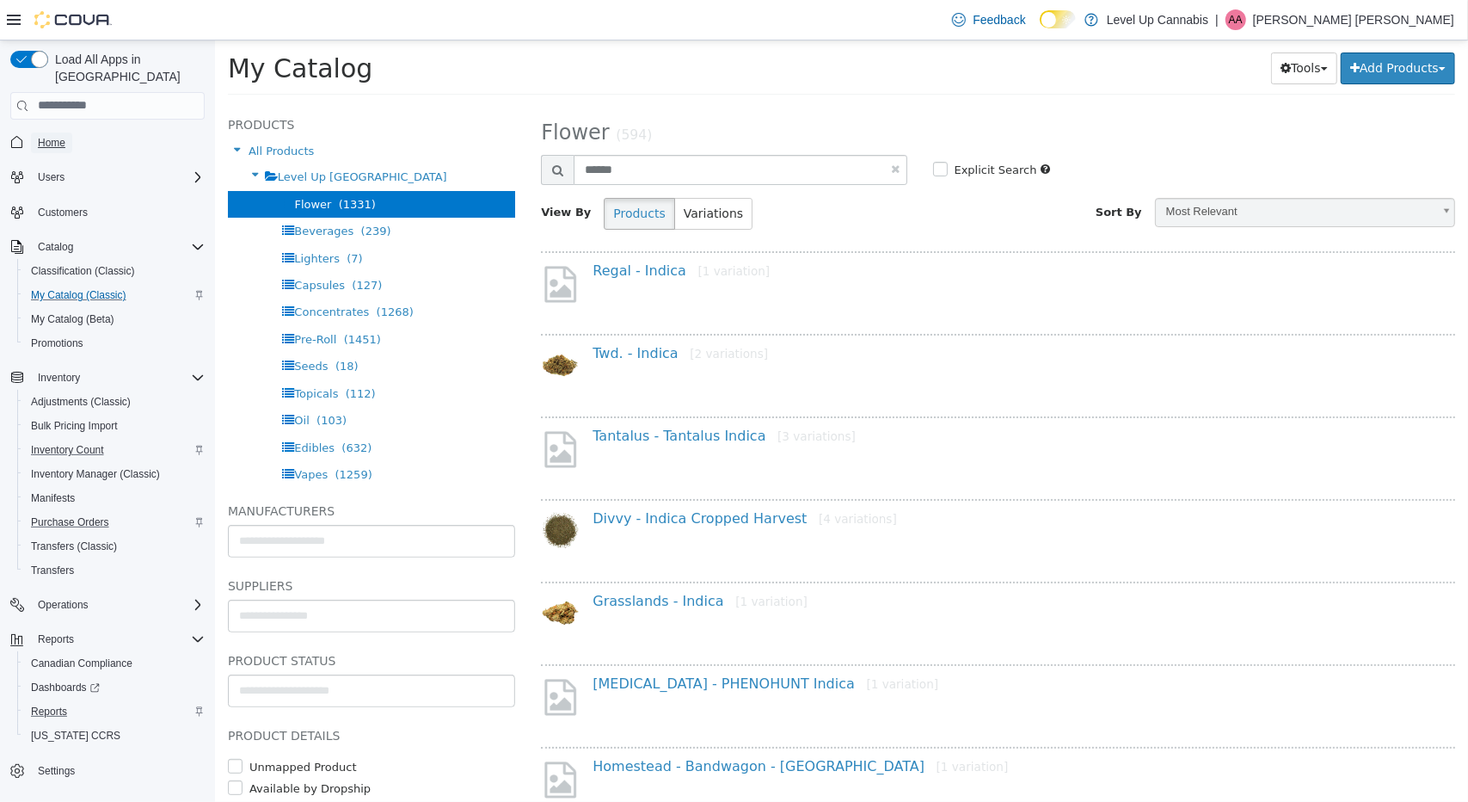
click at [40, 136] on span "Home" at bounding box center [52, 143] width 28 height 14
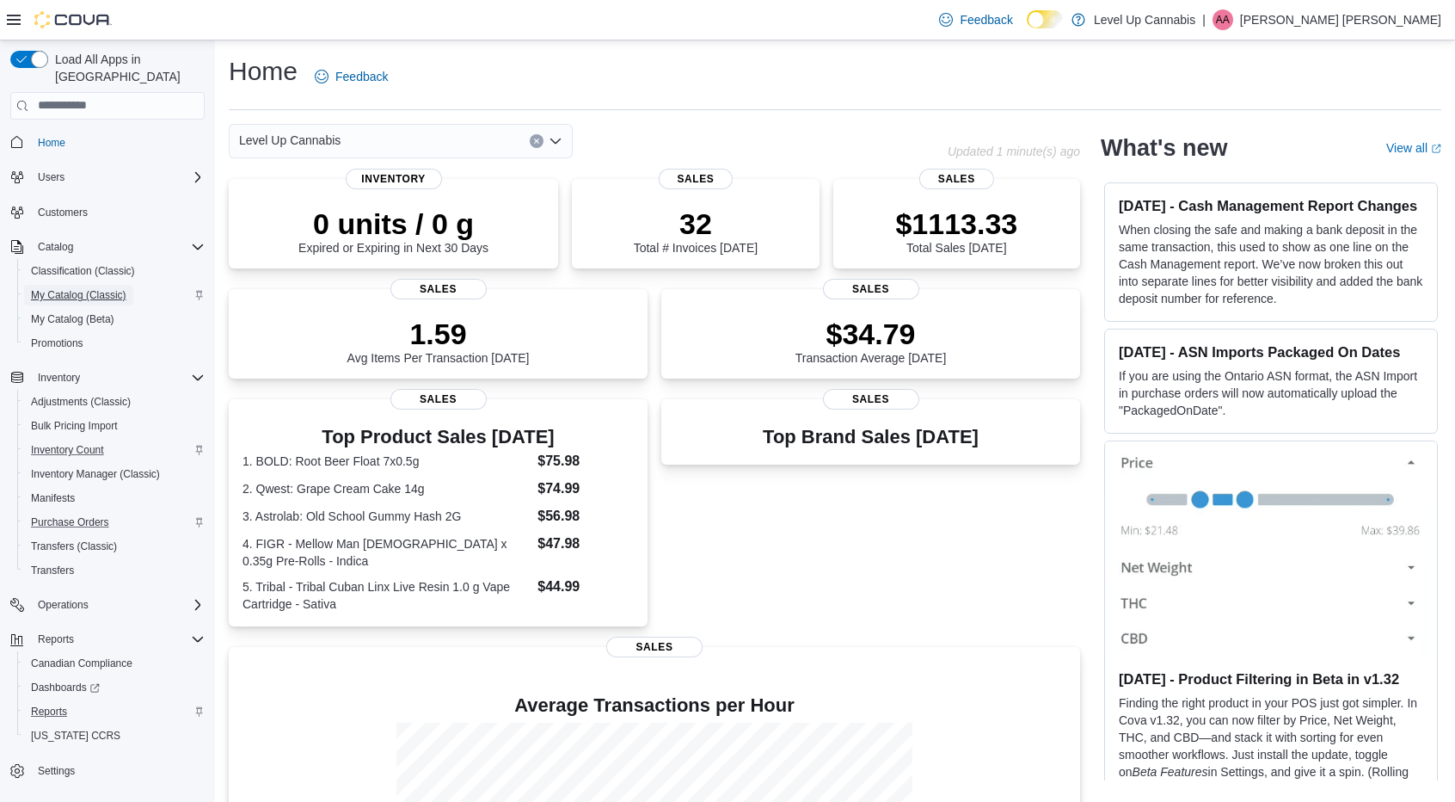
click at [58, 288] on span "My Catalog (Classic)" at bounding box center [78, 295] width 95 height 14
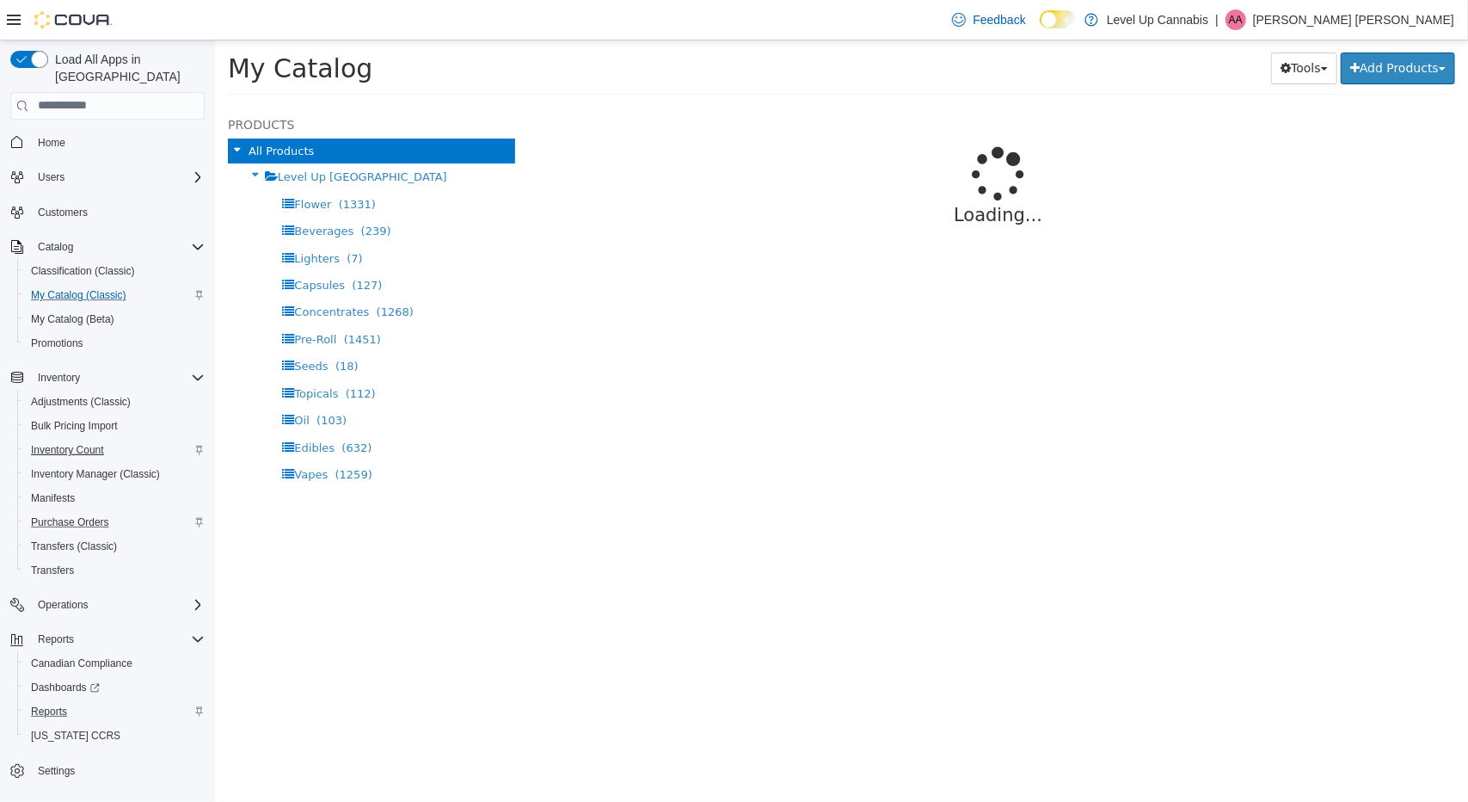
select select "**********"
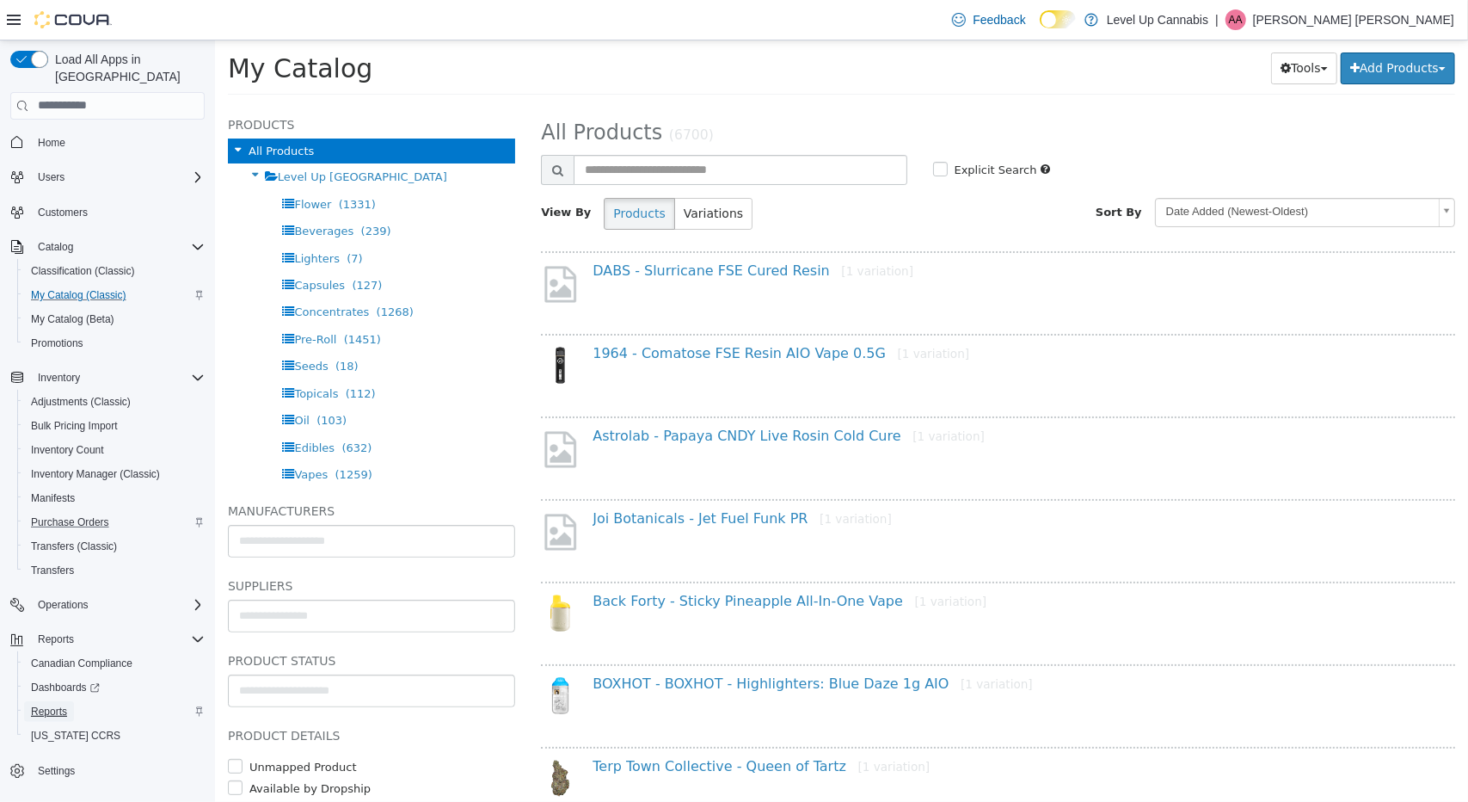
click at [57, 704] on span "Reports" at bounding box center [49, 711] width 36 height 14
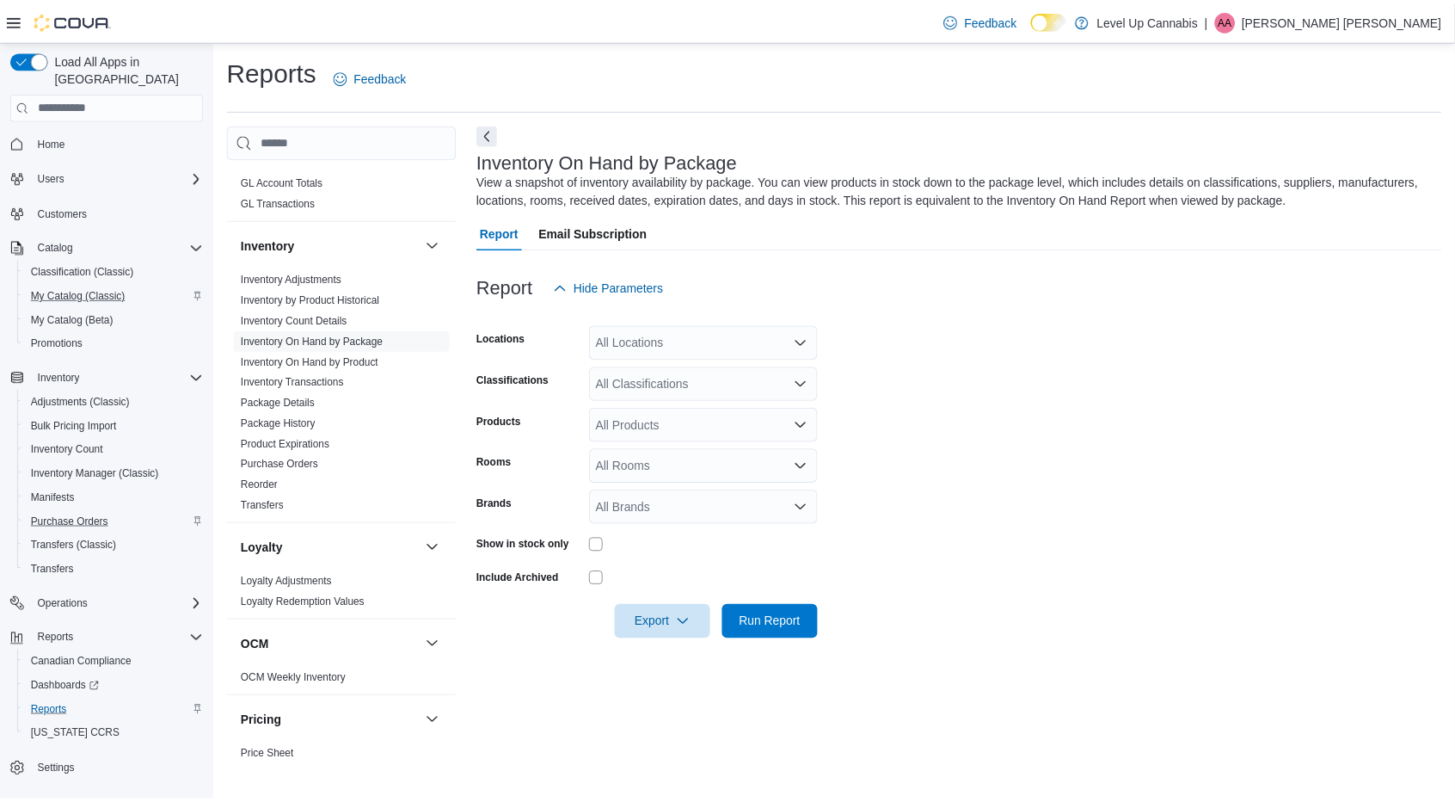
scroll to position [700, 0]
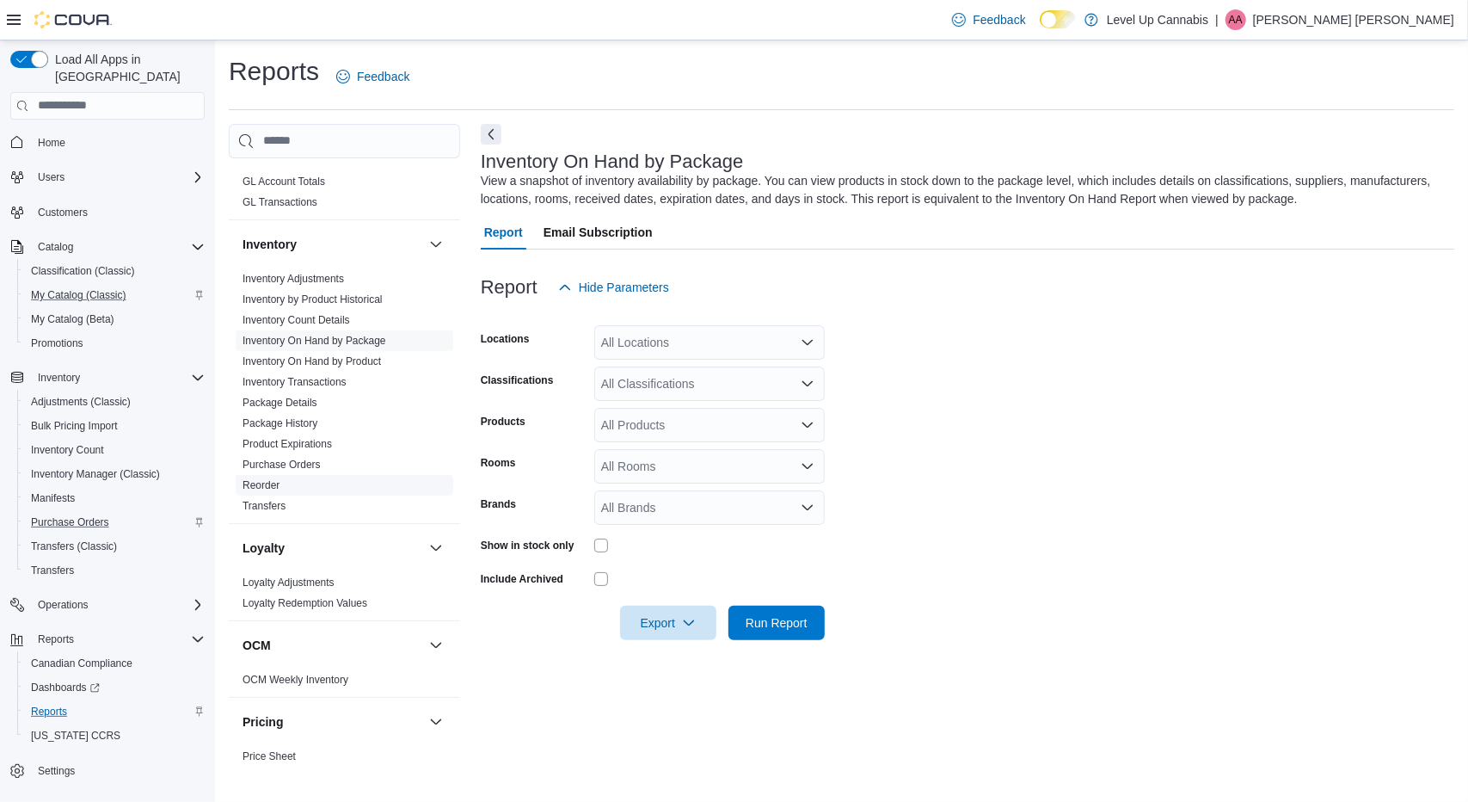
click at [273, 479] on link "Reorder" at bounding box center [261, 485] width 37 height 12
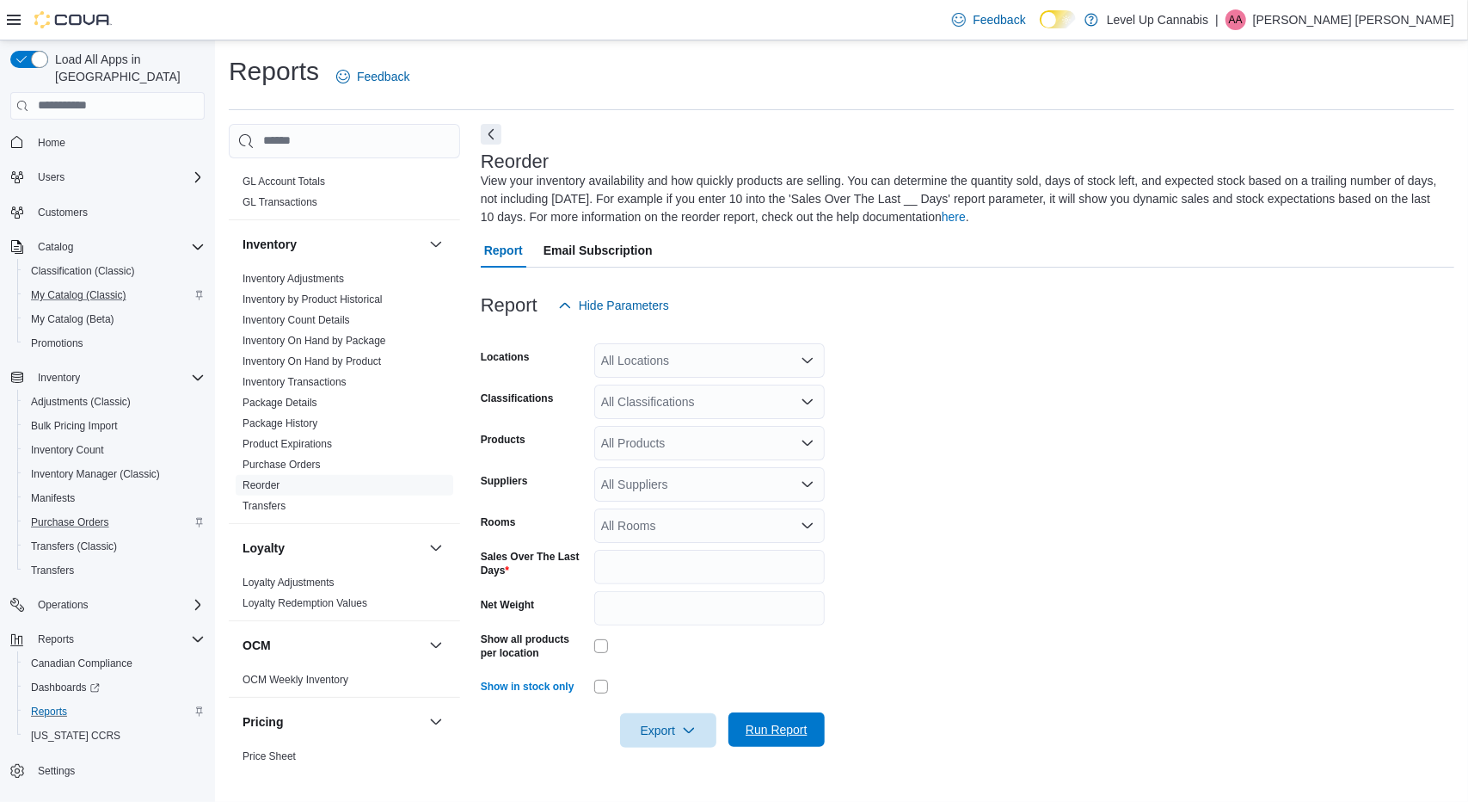
click at [762, 719] on span "Run Report" at bounding box center [777, 729] width 76 height 34
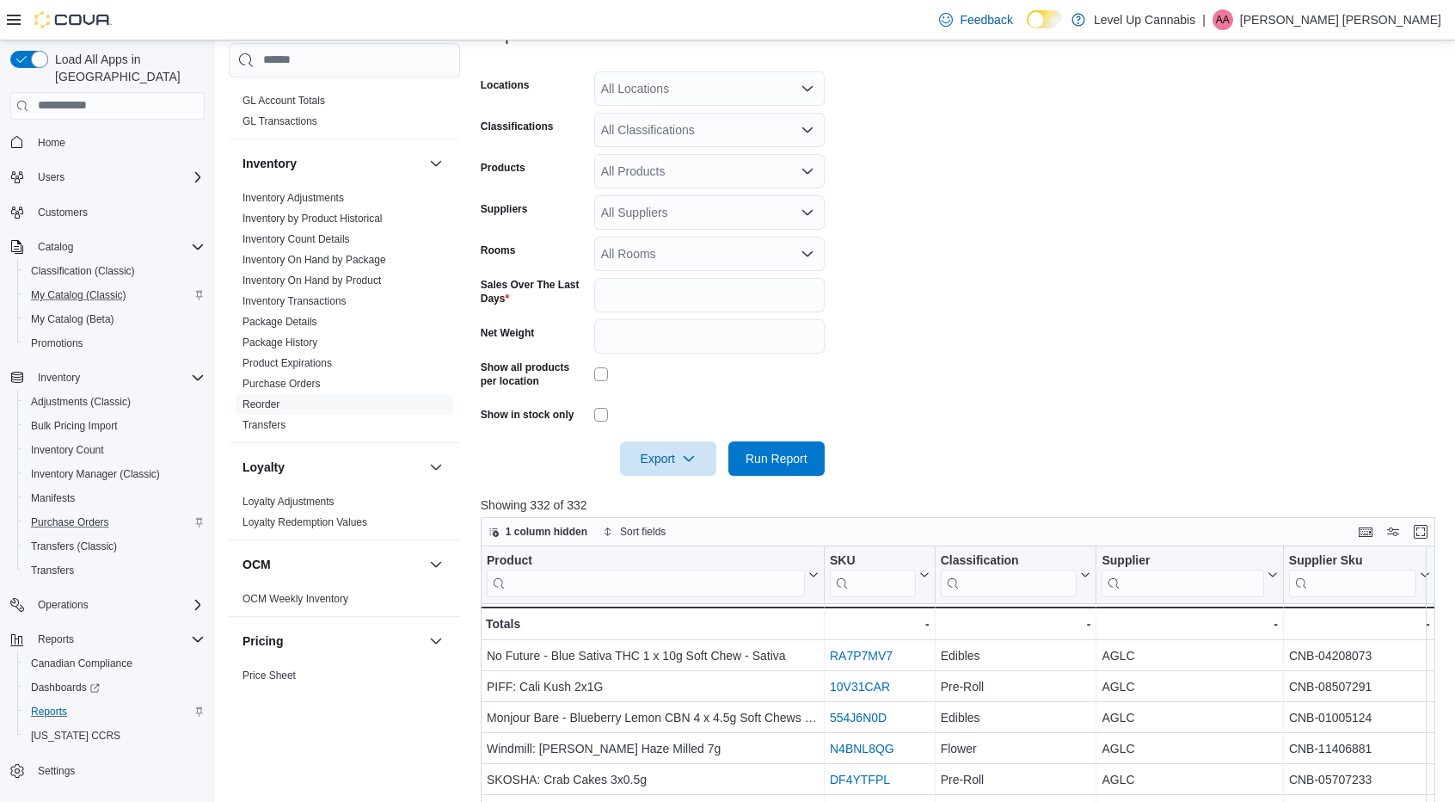
scroll to position [522, 0]
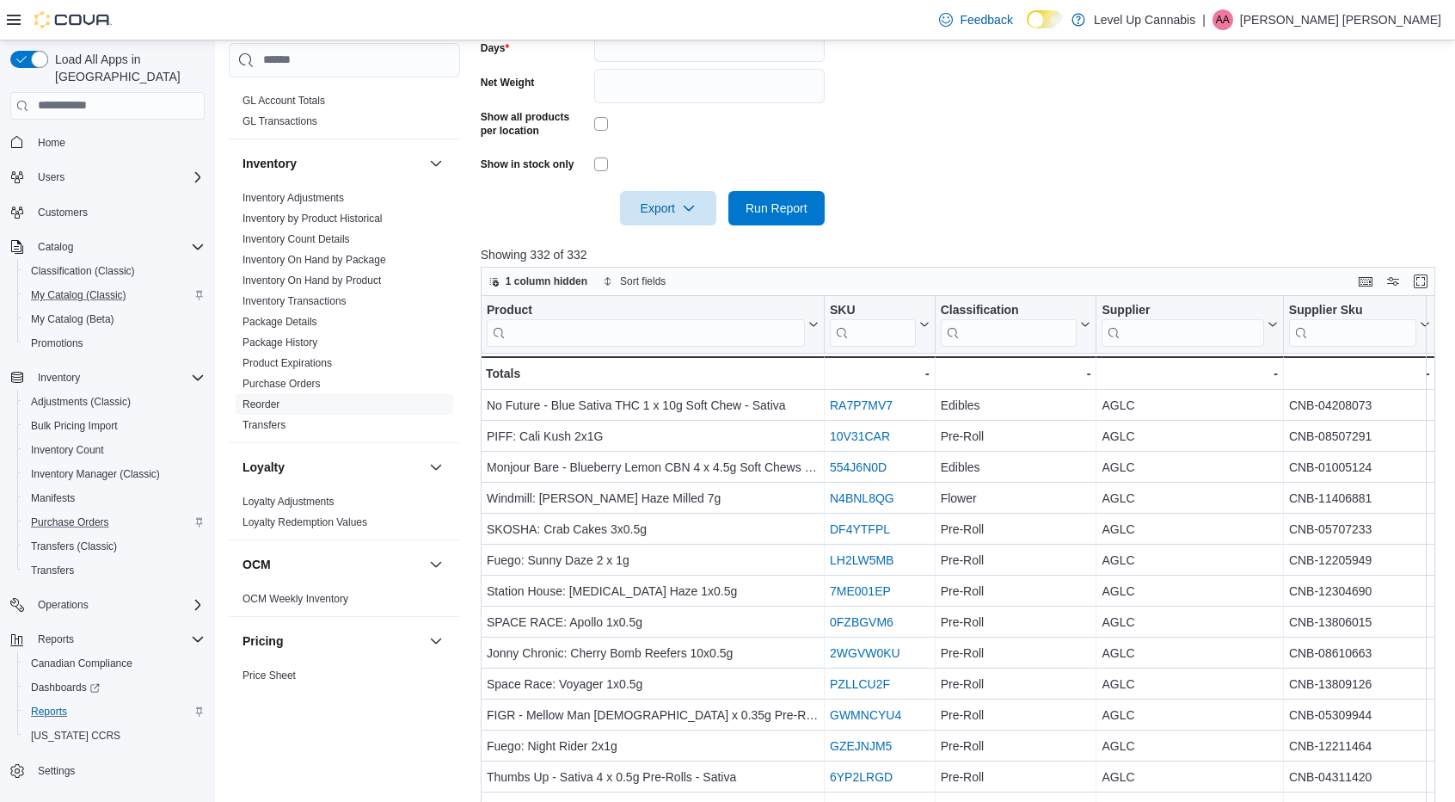
click at [681, 327] on input "search" at bounding box center [646, 332] width 318 height 28
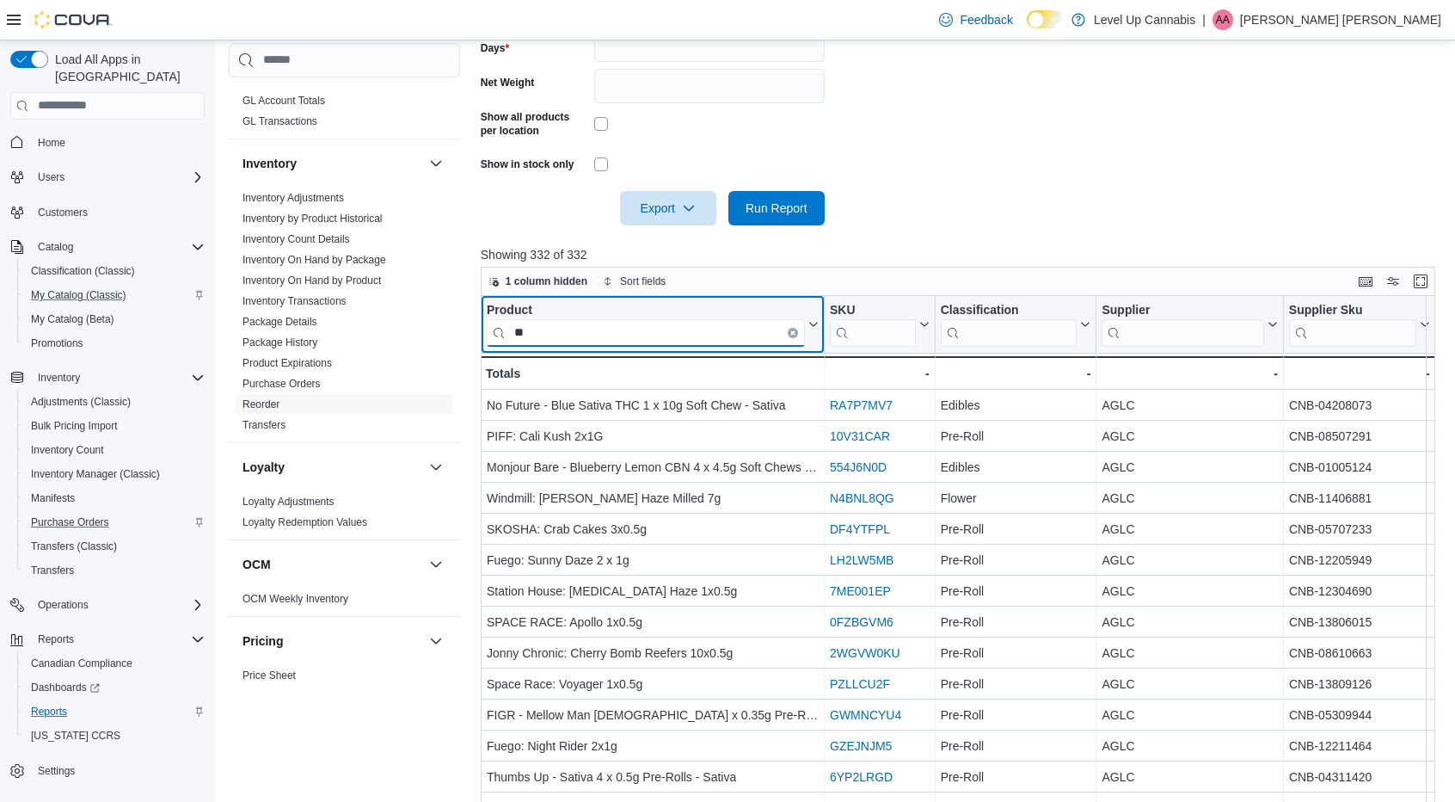
type input "**"
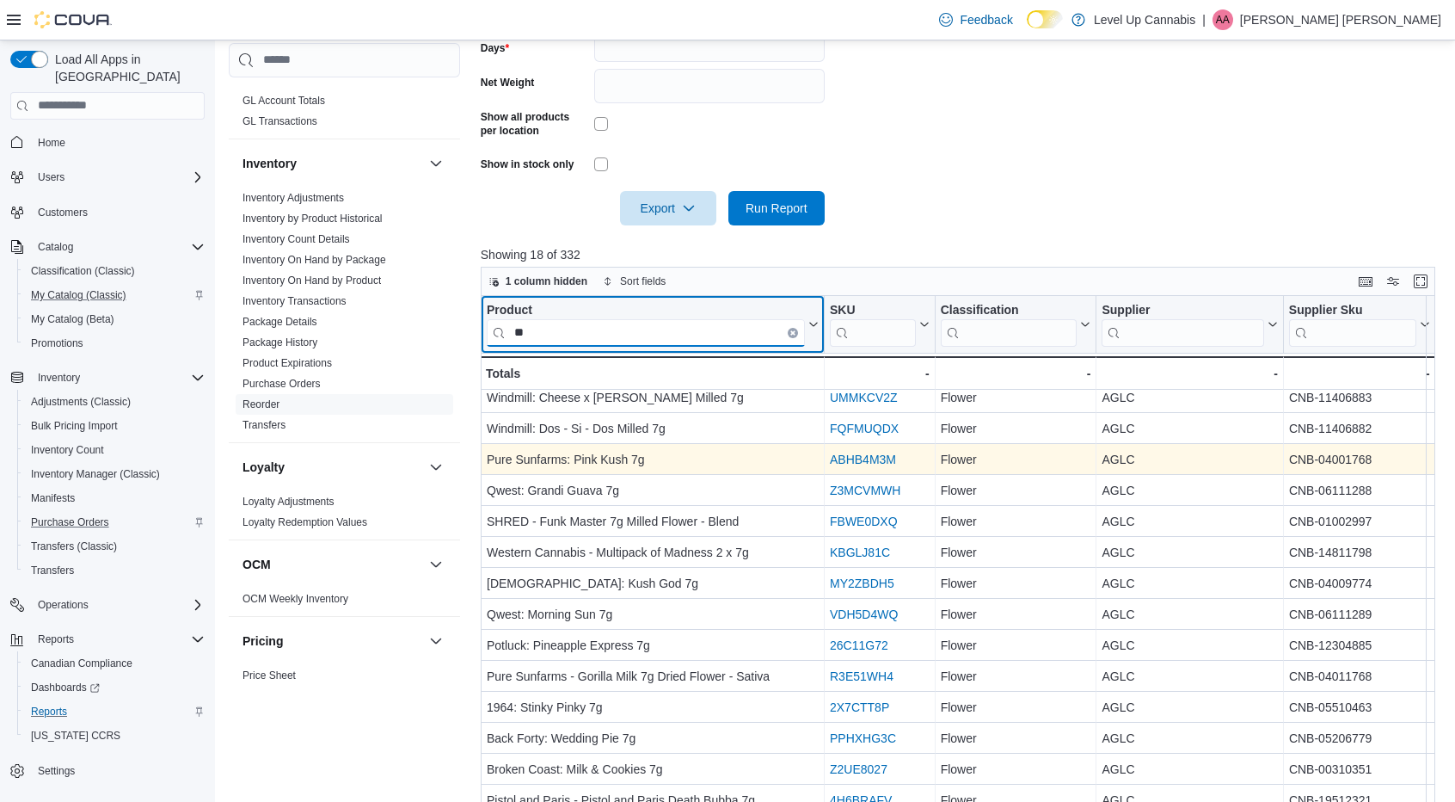
scroll to position [0, 0]
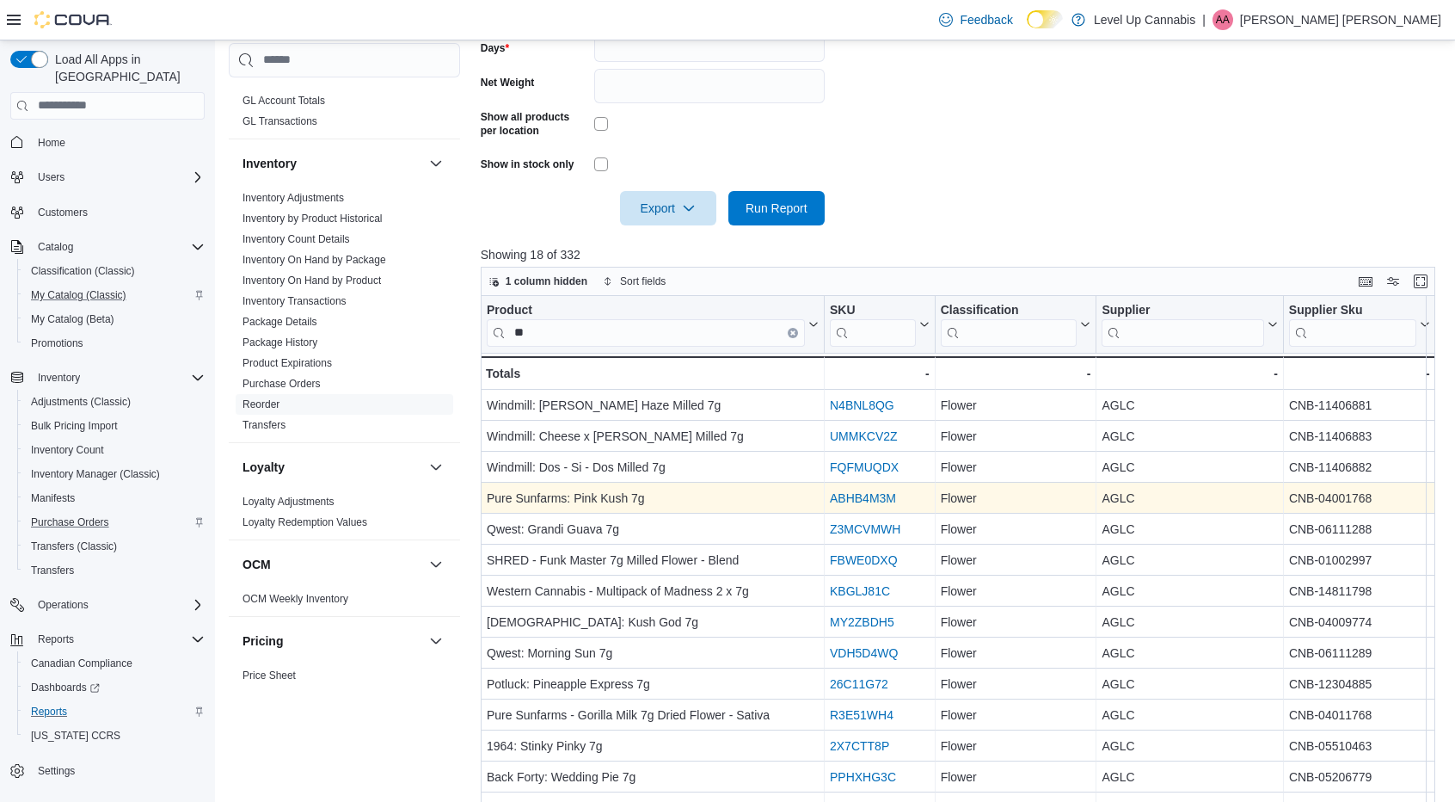
click at [853, 507] on div "ABHB4M3M" at bounding box center [880, 498] width 100 height 21
click at [869, 500] on link "ABHB4M3M" at bounding box center [863, 498] width 66 height 14
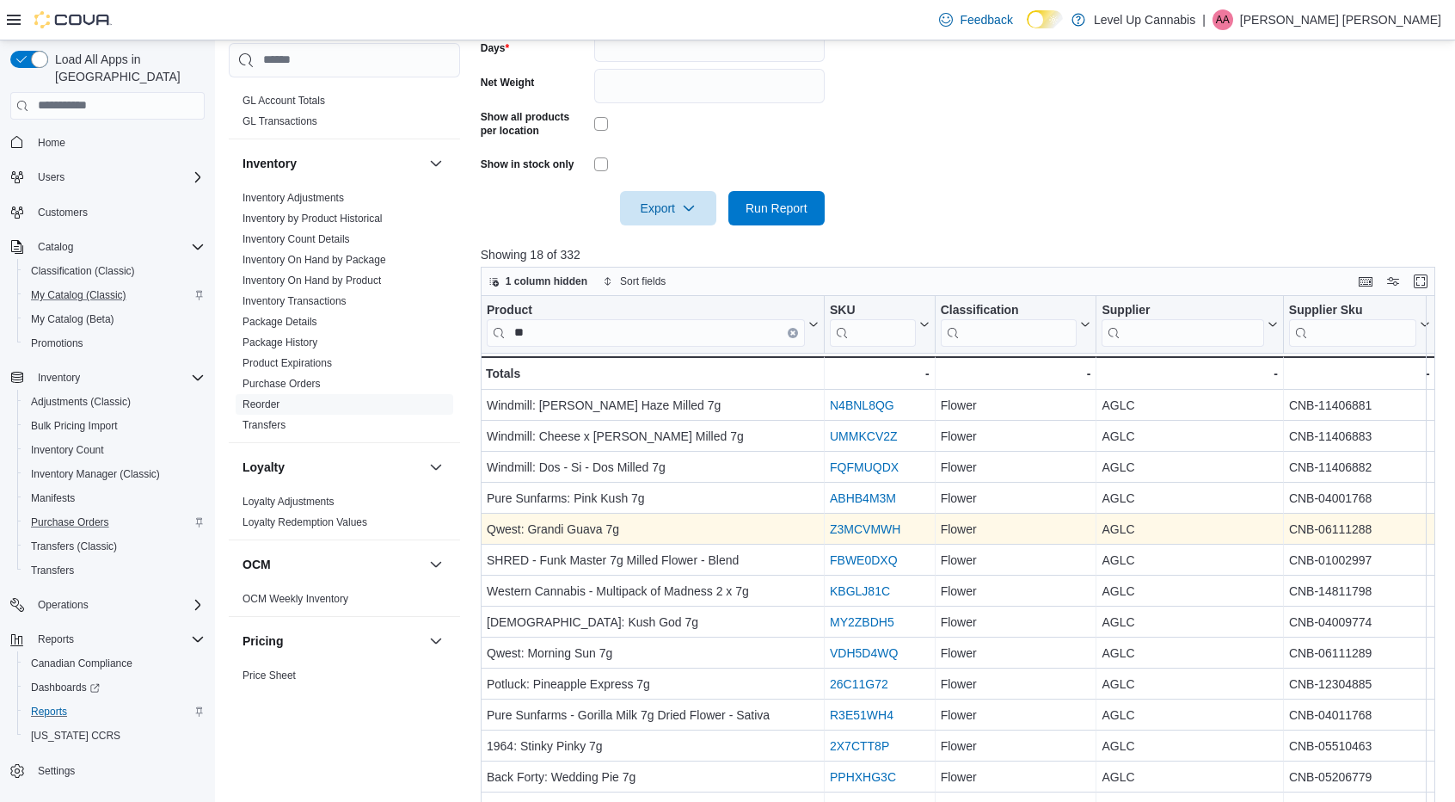
click at [852, 533] on link "Z3MCVMWH" at bounding box center [865, 529] width 71 height 14
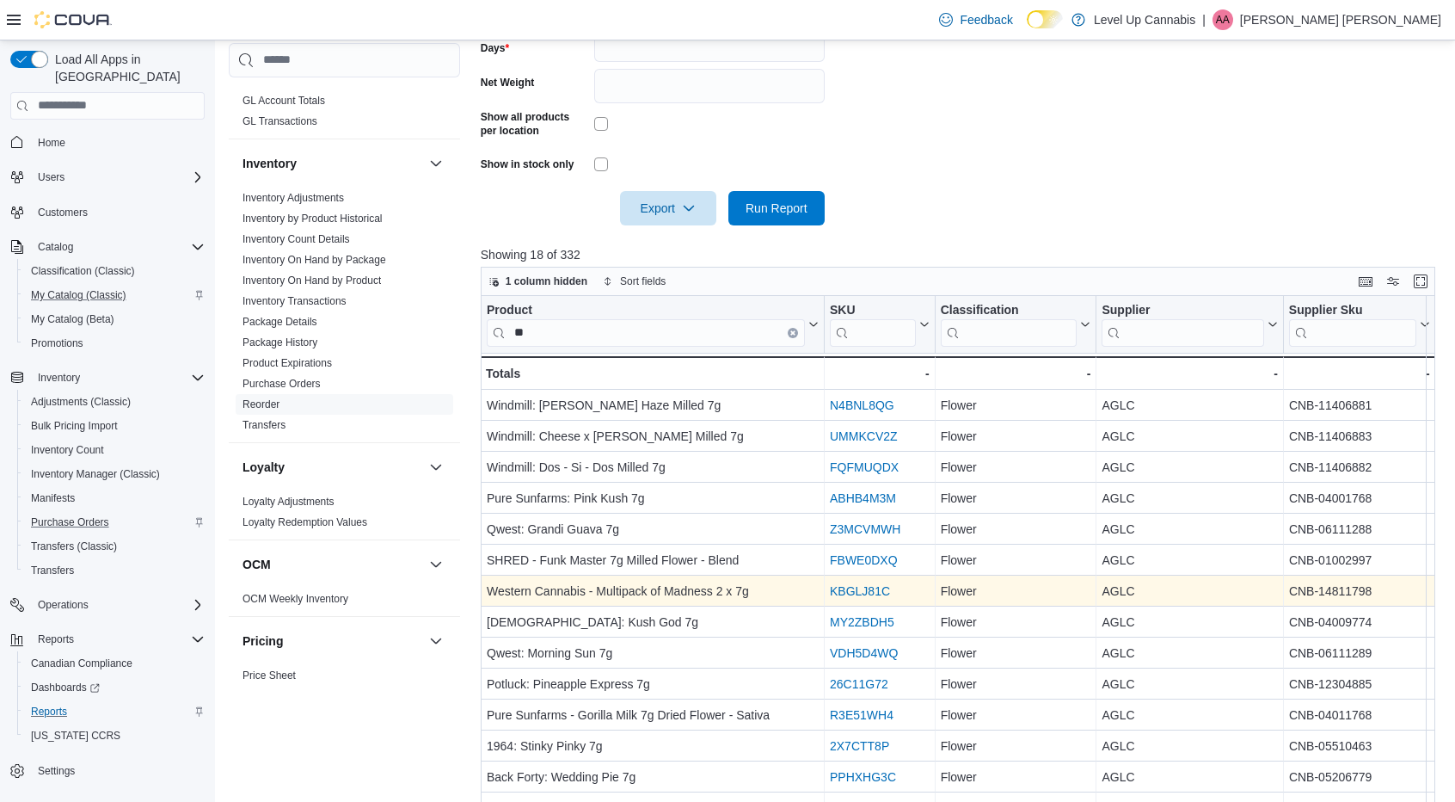
click at [841, 593] on link "KBGLJ81C" at bounding box center [860, 591] width 60 height 14
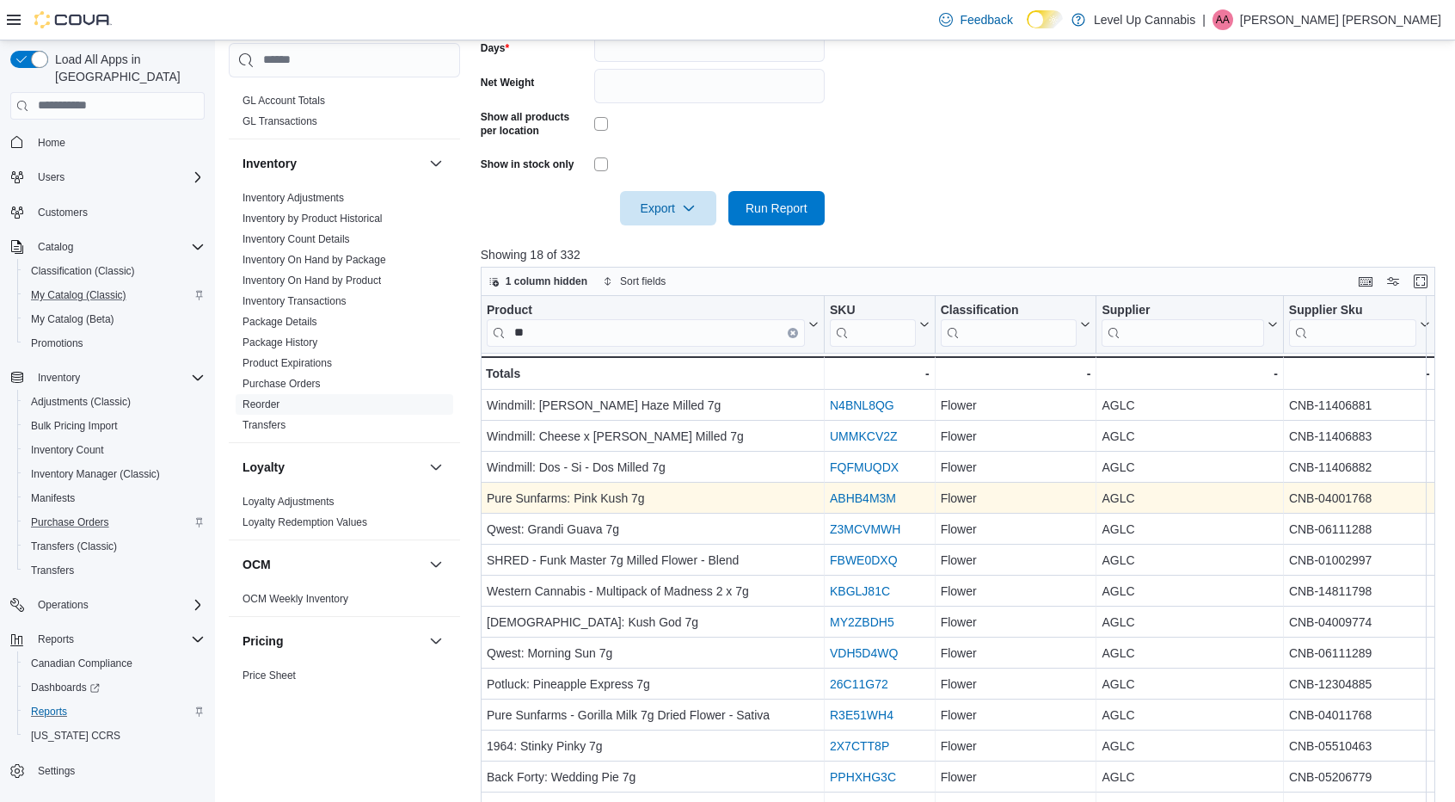
click at [840, 496] on link "ABHB4M3M" at bounding box center [863, 498] width 66 height 14
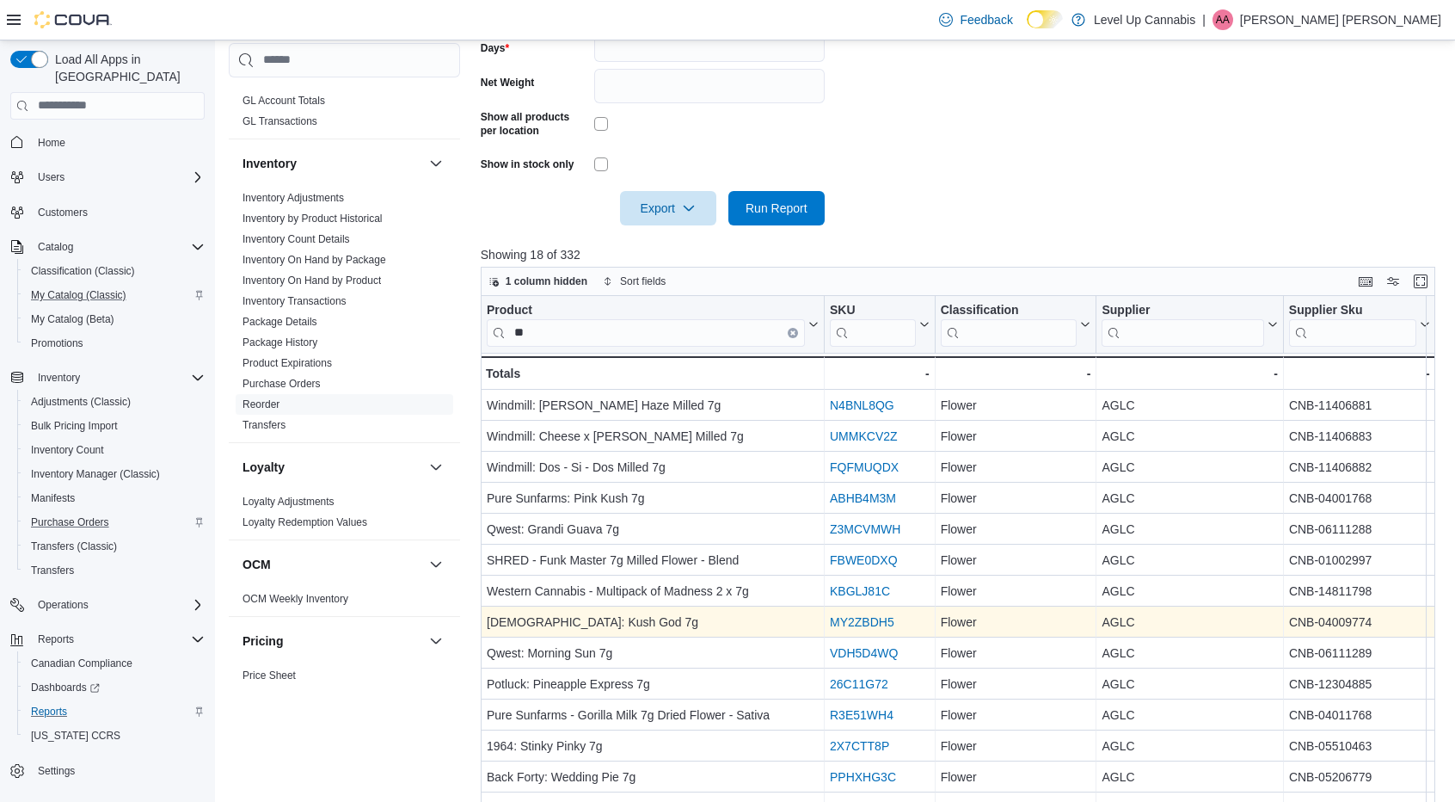
click at [841, 621] on link "MY2ZBDH5" at bounding box center [862, 622] width 65 height 14
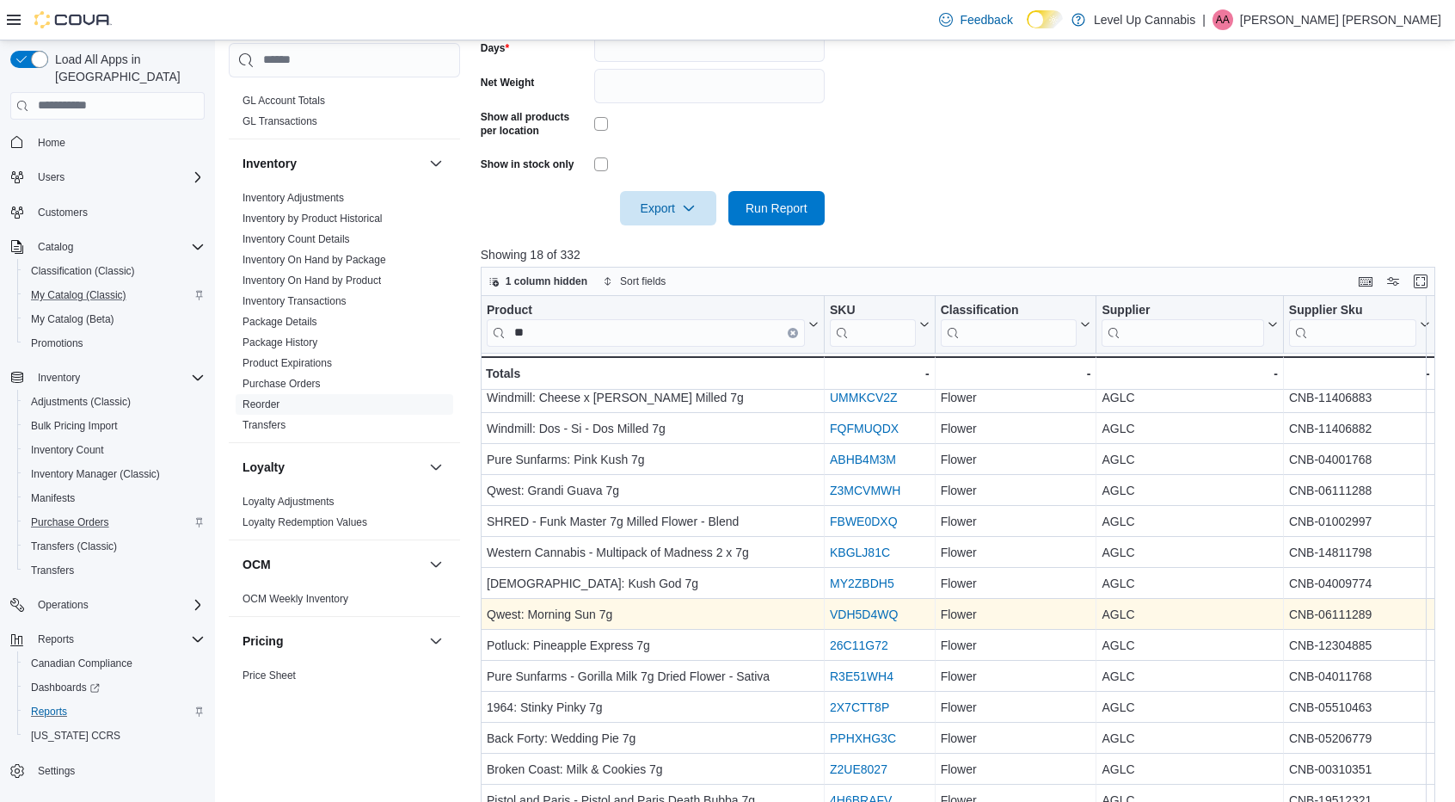
click at [845, 607] on link "VDH5D4WQ" at bounding box center [864, 614] width 68 height 14
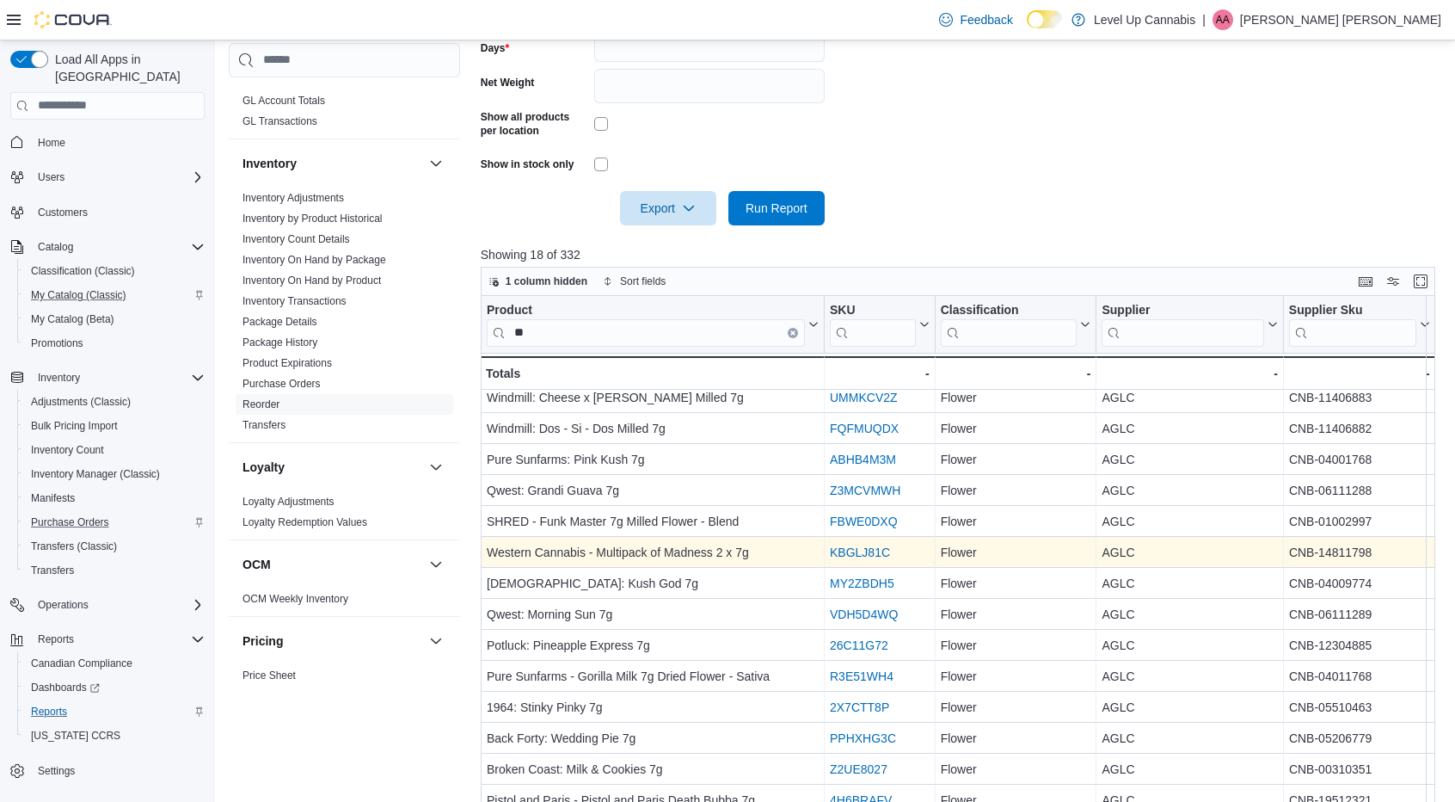
scroll to position [642, 0]
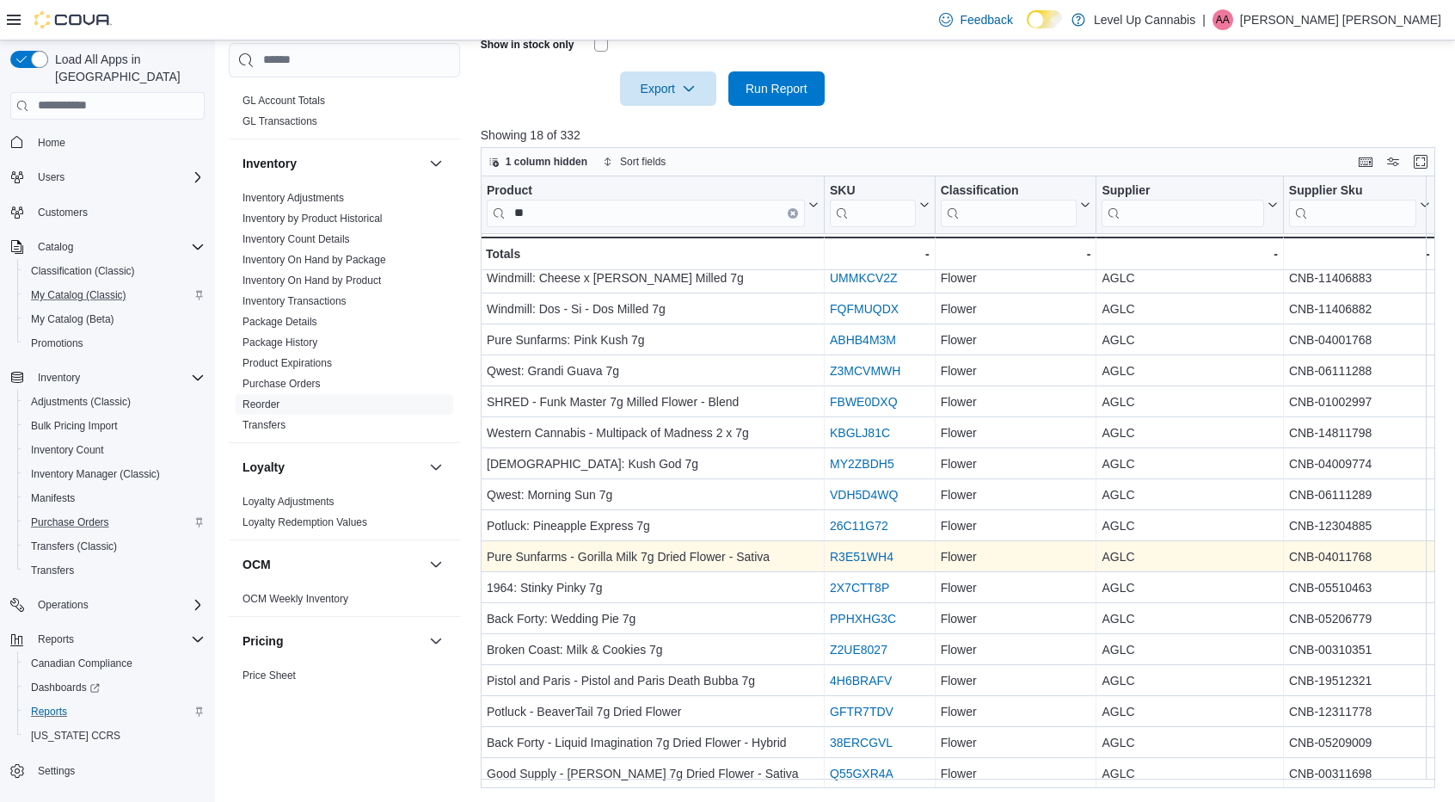
click at [846, 550] on link "R3E51WH4" at bounding box center [862, 557] width 64 height 14
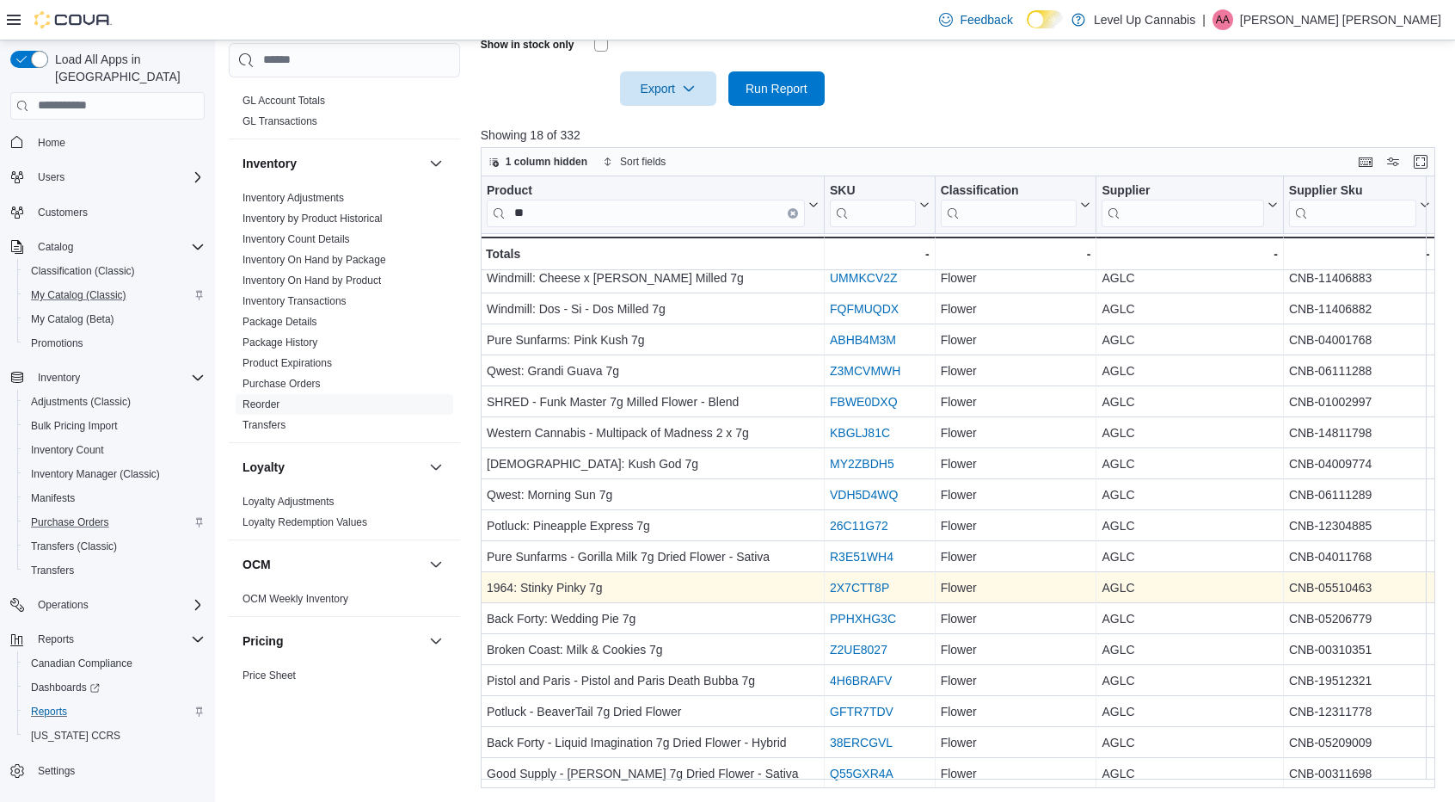
click at [865, 577] on div "2X7CTT8P" at bounding box center [880, 587] width 100 height 21
click at [858, 581] on link "2X7CTT8P" at bounding box center [859, 588] width 59 height 14
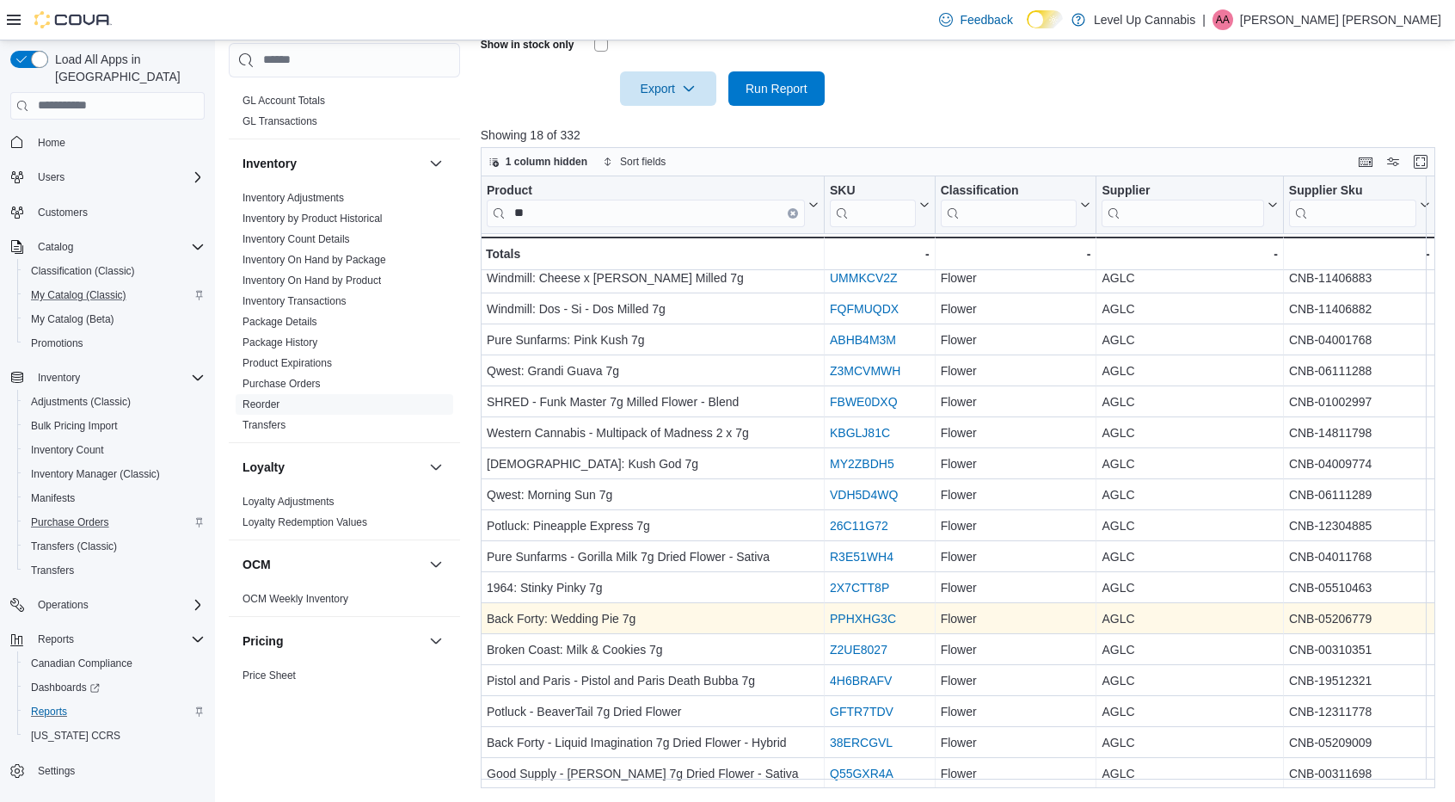
click at [853, 612] on link "PPHXHG3C" at bounding box center [863, 619] width 66 height 14
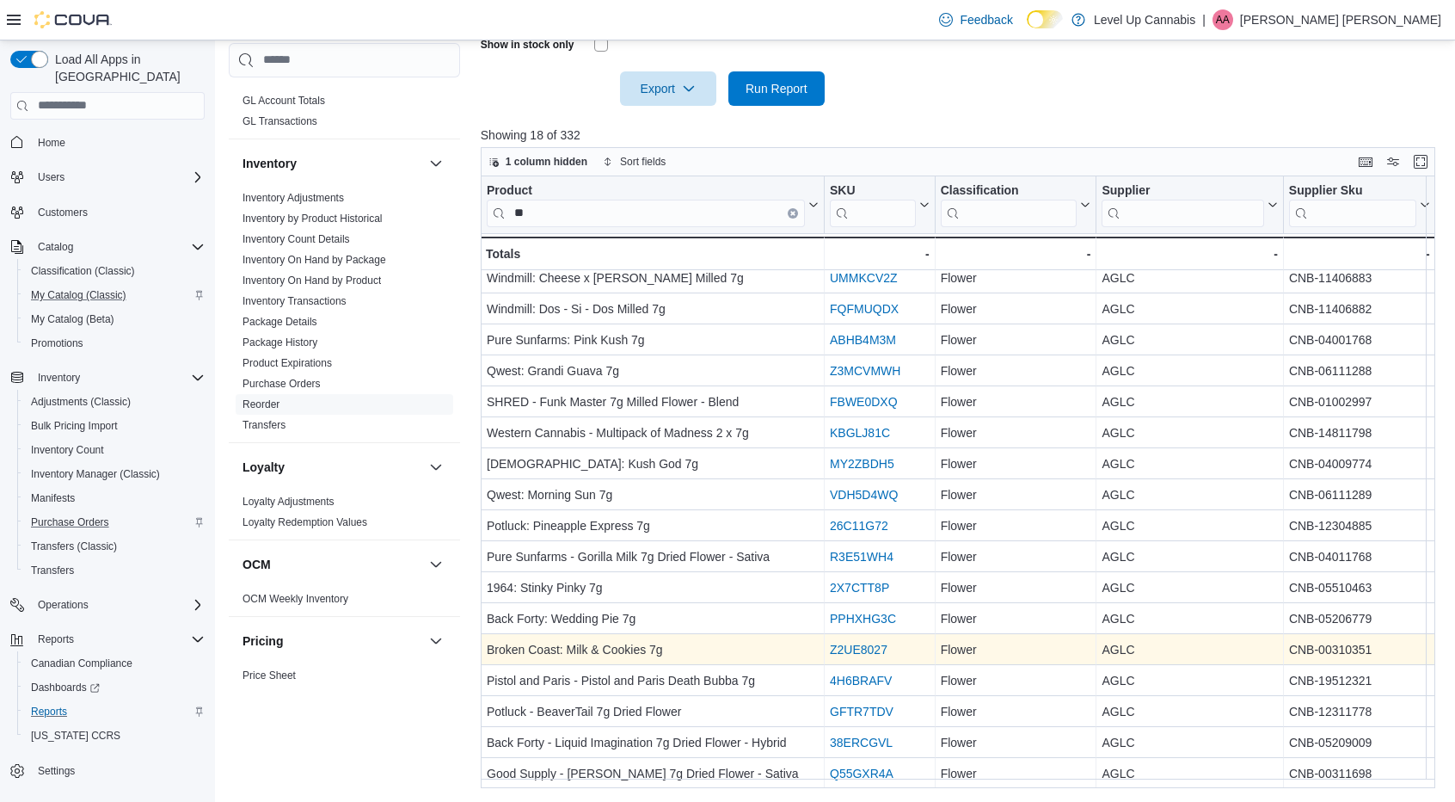
click at [862, 644] on link "Z2UE8027" at bounding box center [859, 650] width 58 height 14
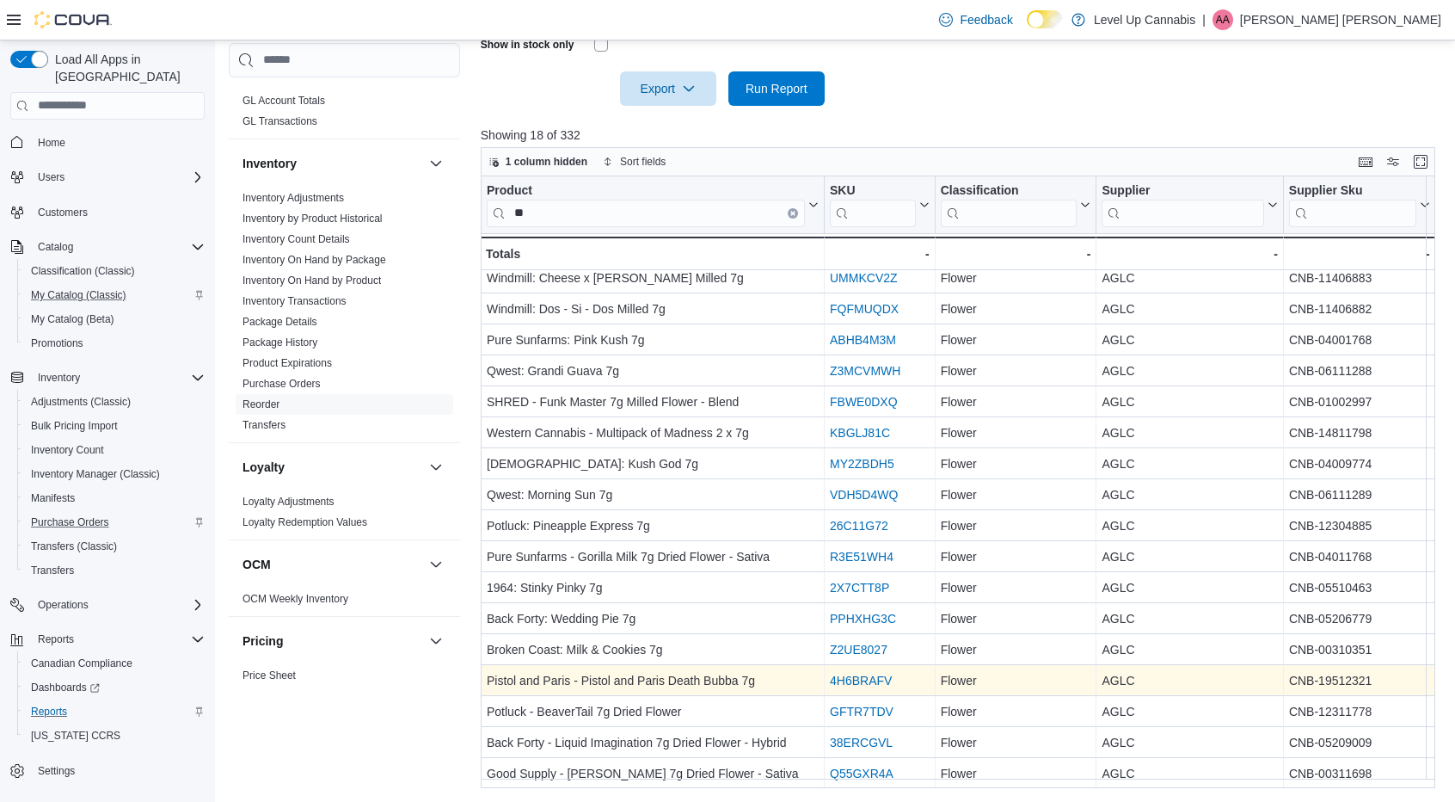
click at [843, 674] on link "4H6BRAFV" at bounding box center [861, 681] width 62 height 14
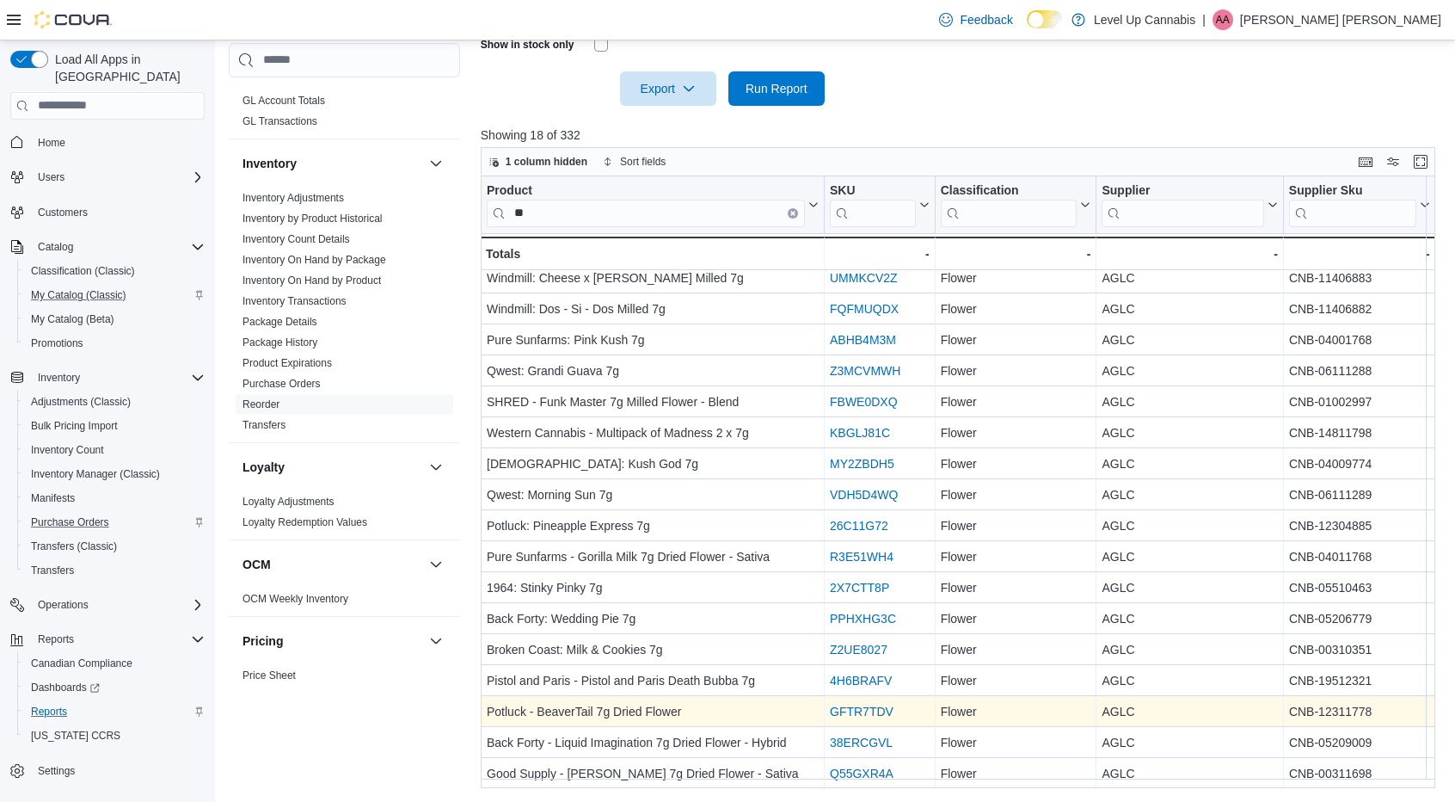
click at [852, 704] on link "GFTR7TDV" at bounding box center [862, 711] width 64 height 14
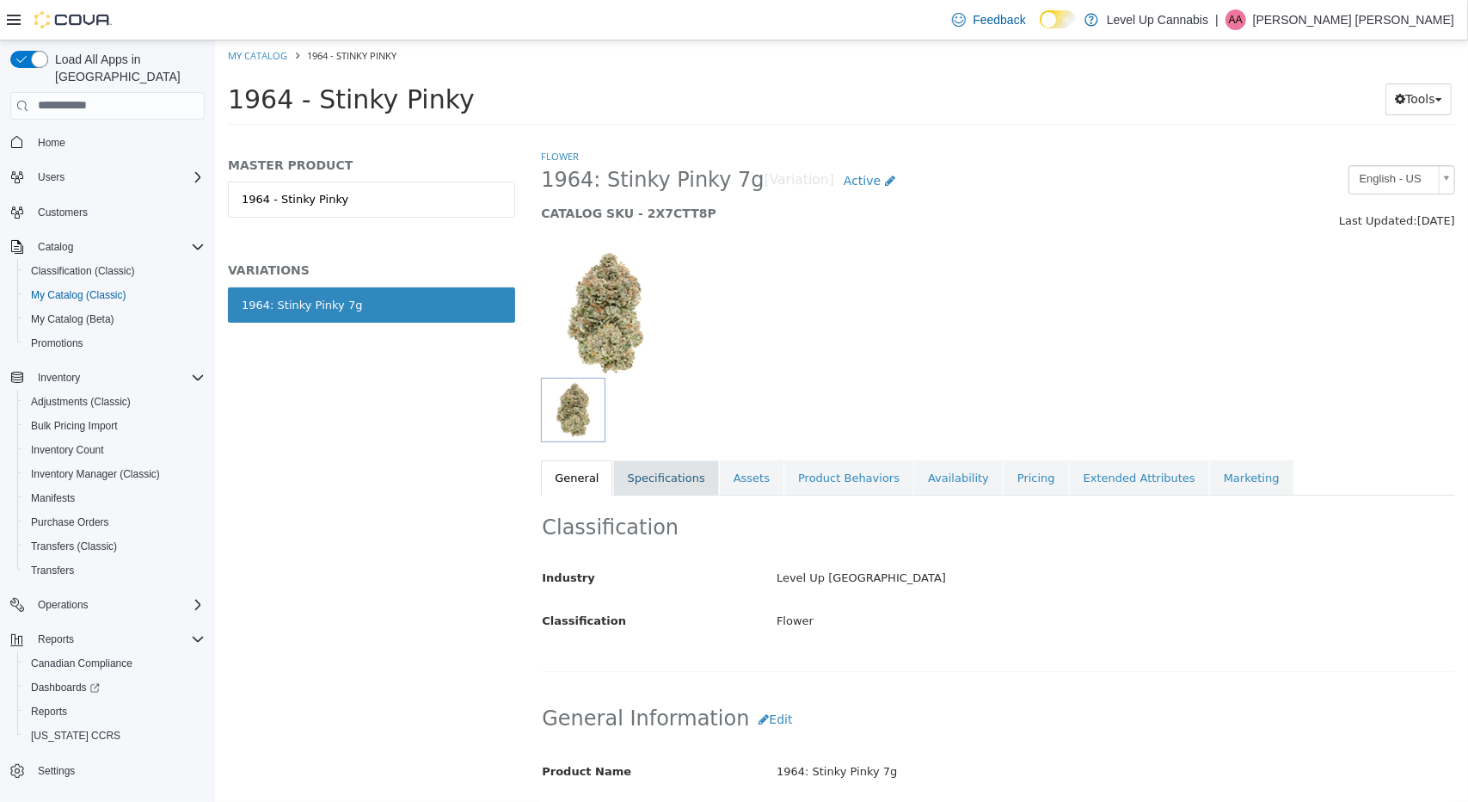
click at [637, 471] on link "Specifications" at bounding box center [664, 477] width 105 height 36
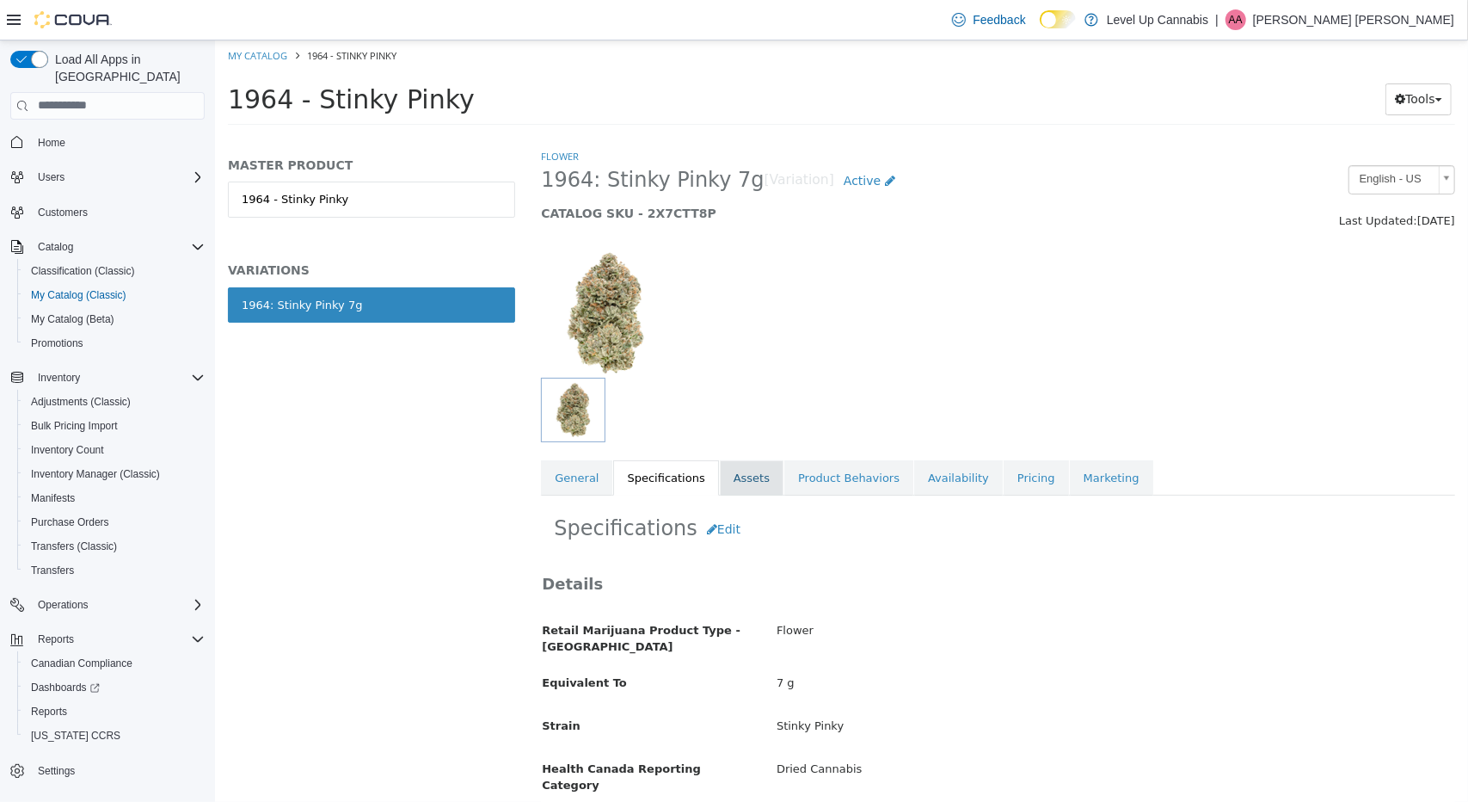
click at [719, 474] on link "Assets" at bounding box center [751, 477] width 64 height 36
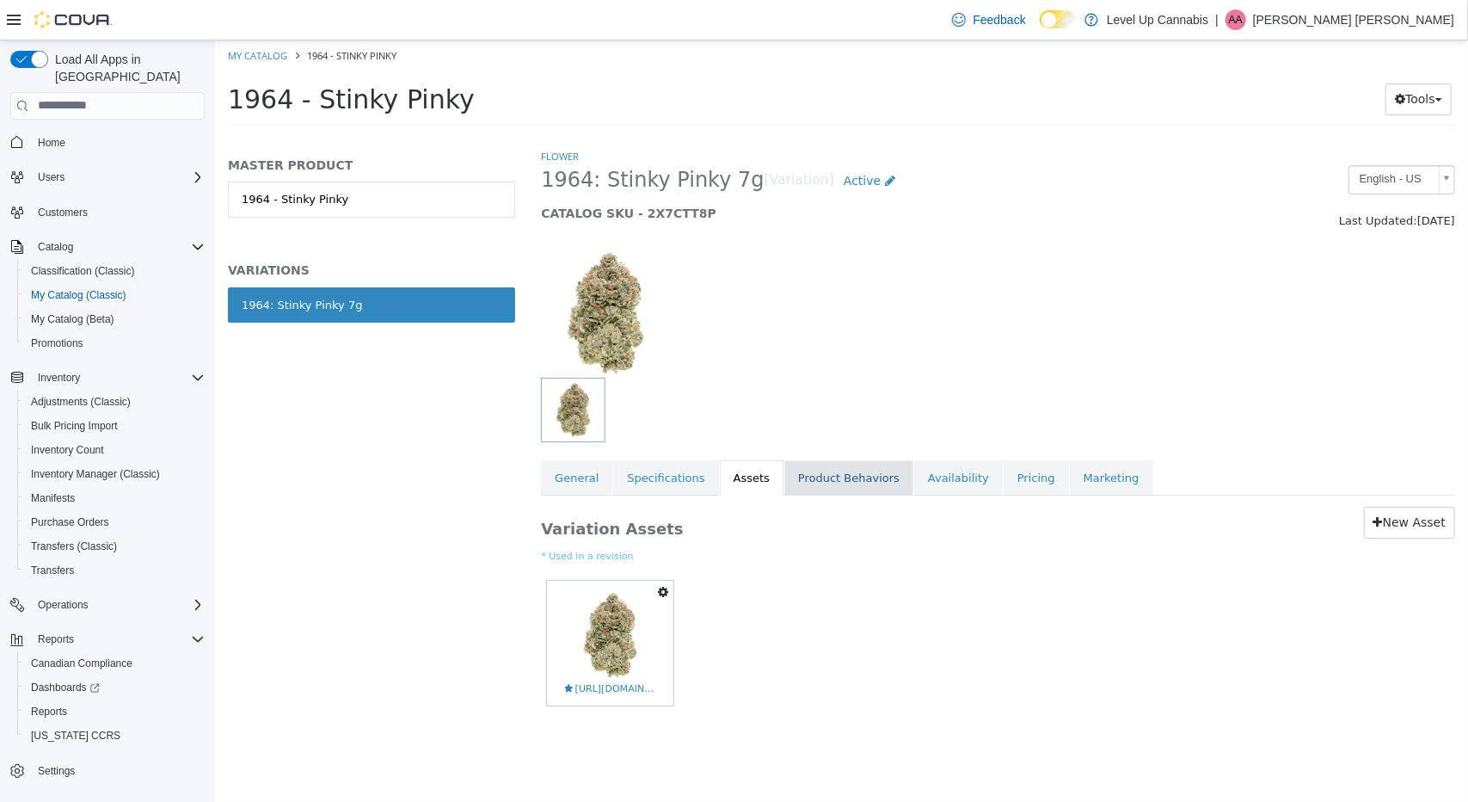
click at [804, 493] on link "Product Behaviors" at bounding box center [848, 477] width 129 height 36
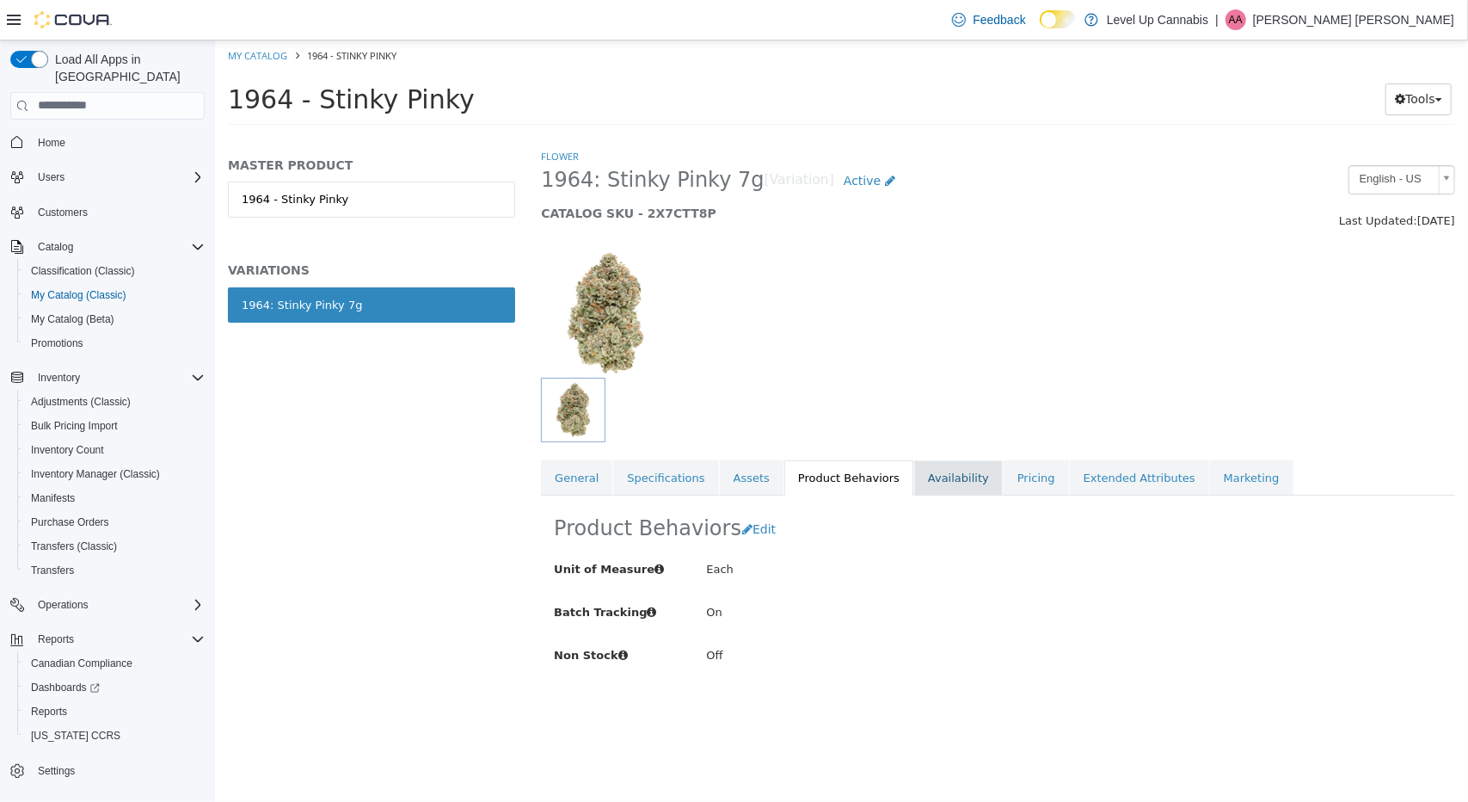
click at [914, 481] on link "Availability" at bounding box center [958, 477] width 89 height 36
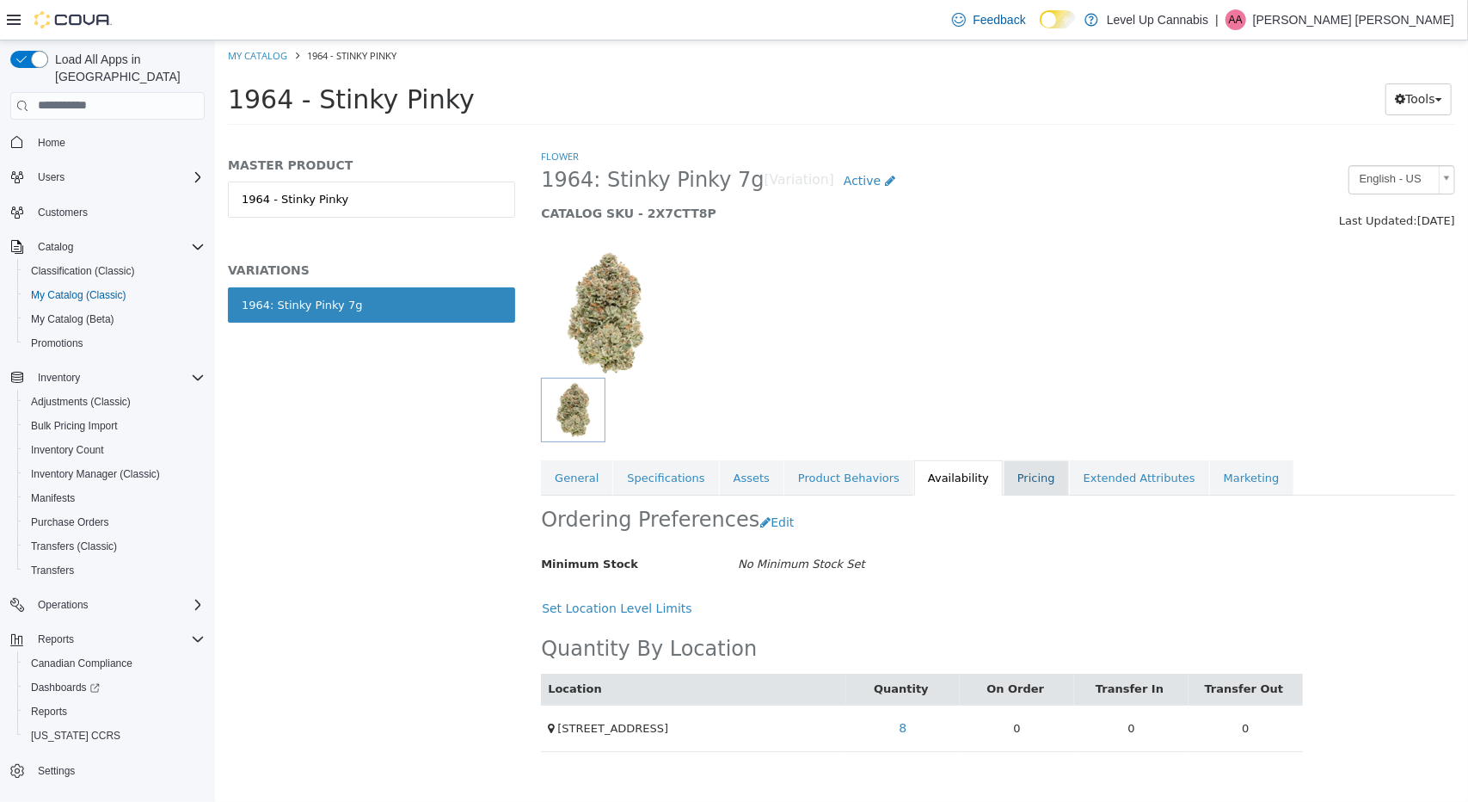
click at [1003, 480] on link "Pricing" at bounding box center [1035, 477] width 65 height 36
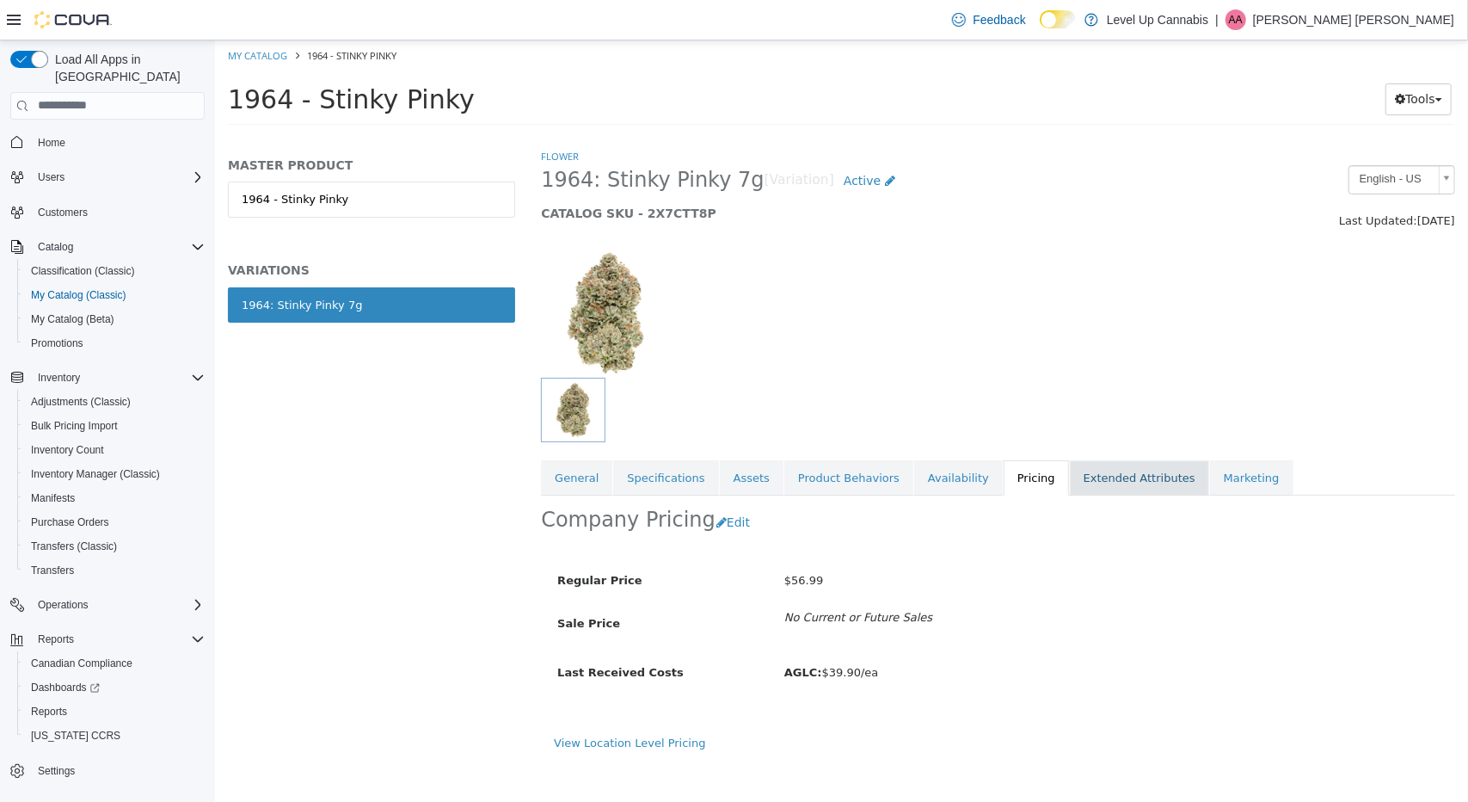
click at [1076, 464] on link "Extended Attributes" at bounding box center [1138, 477] width 139 height 36
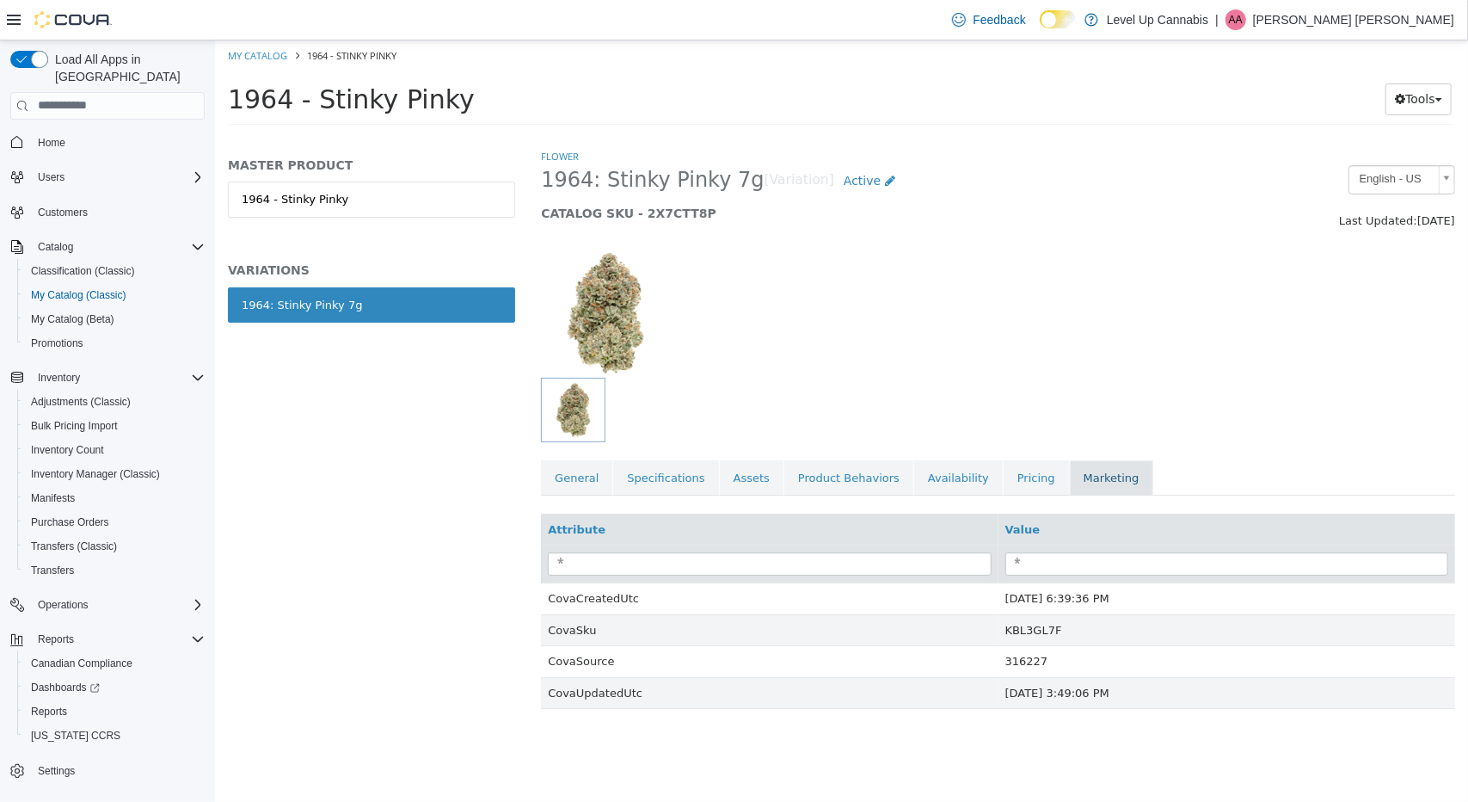
click at [1092, 482] on link "Marketing" at bounding box center [1110, 477] width 83 height 36
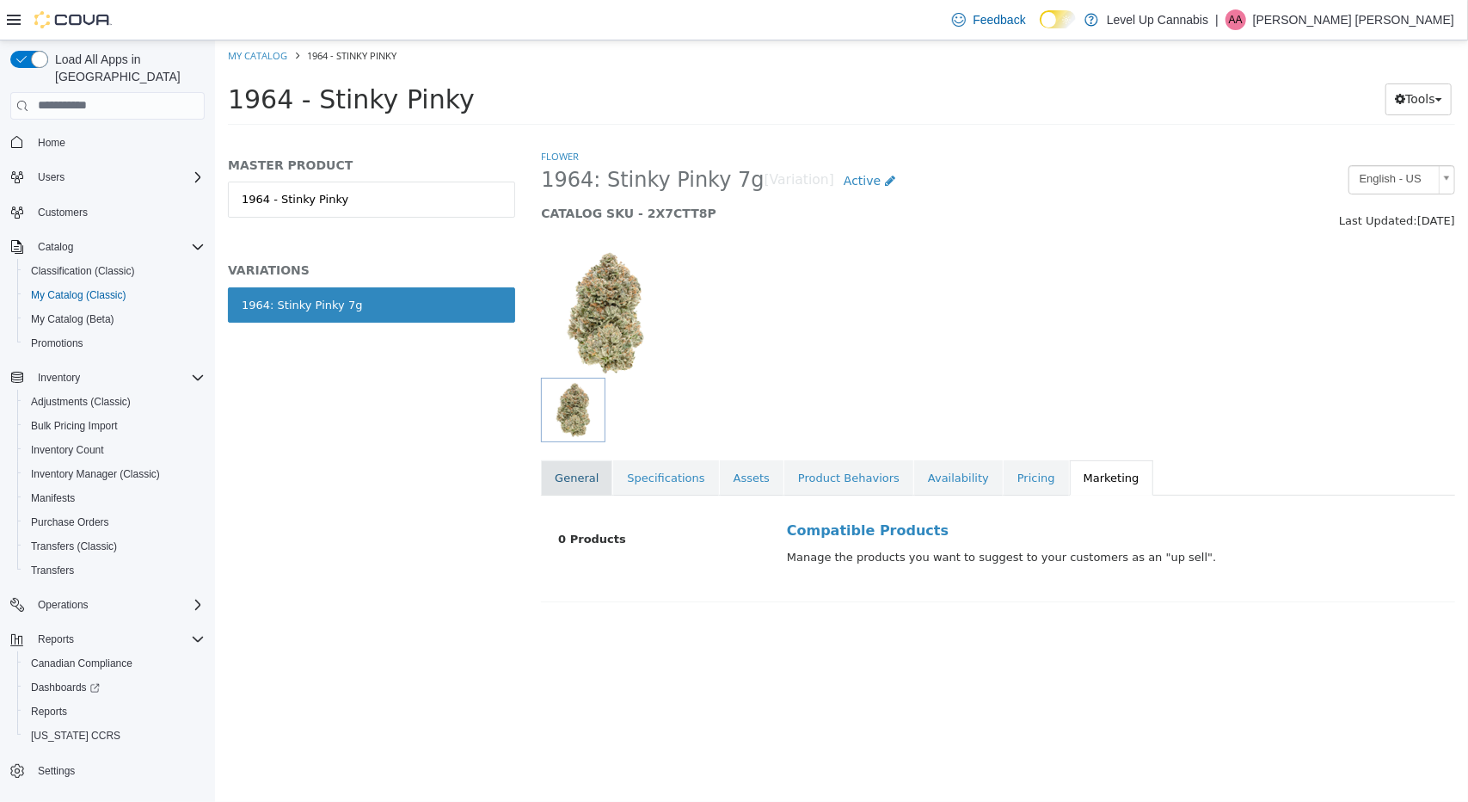
click at [554, 475] on link "General" at bounding box center [575, 477] width 71 height 36
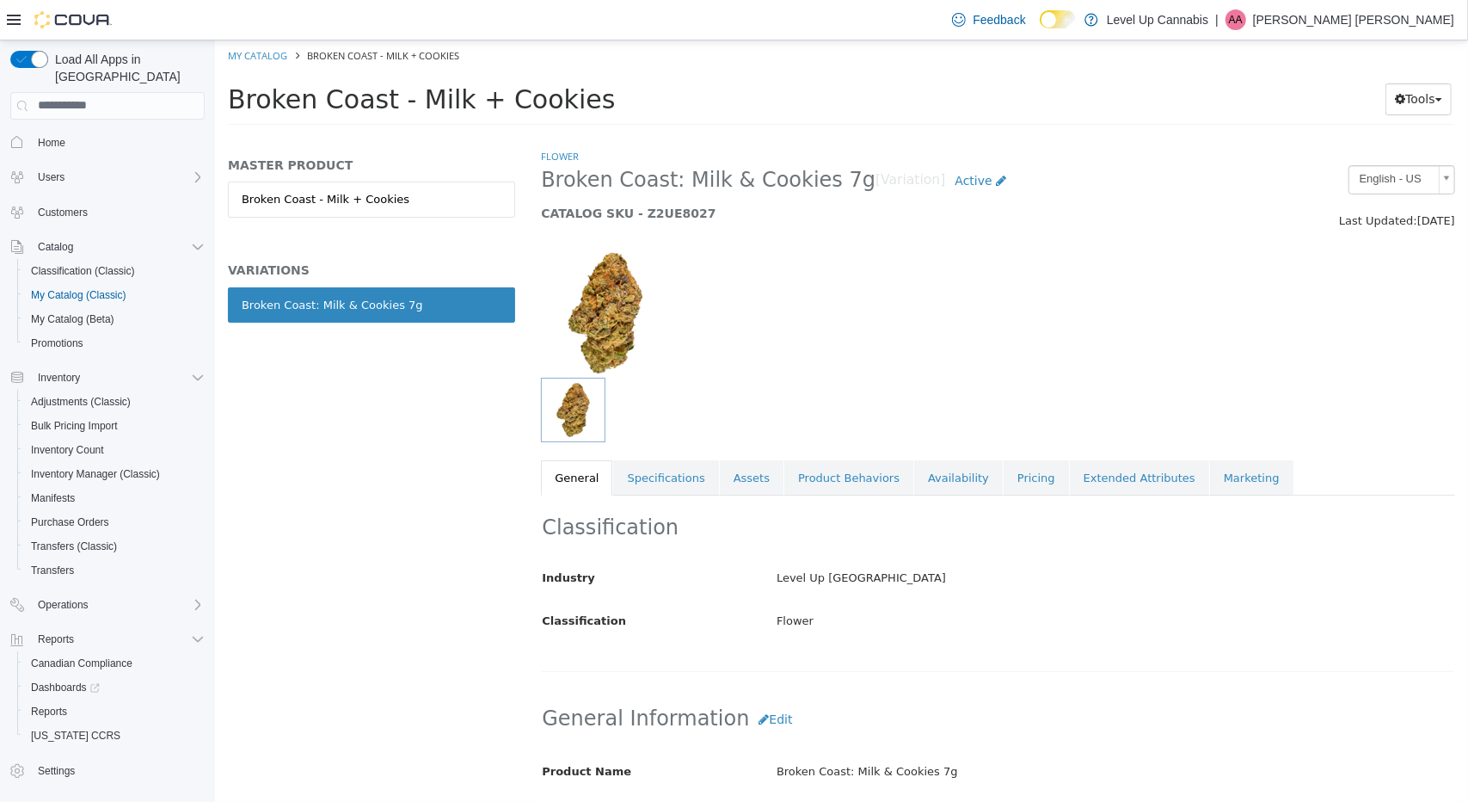
scroll to position [268, 0]
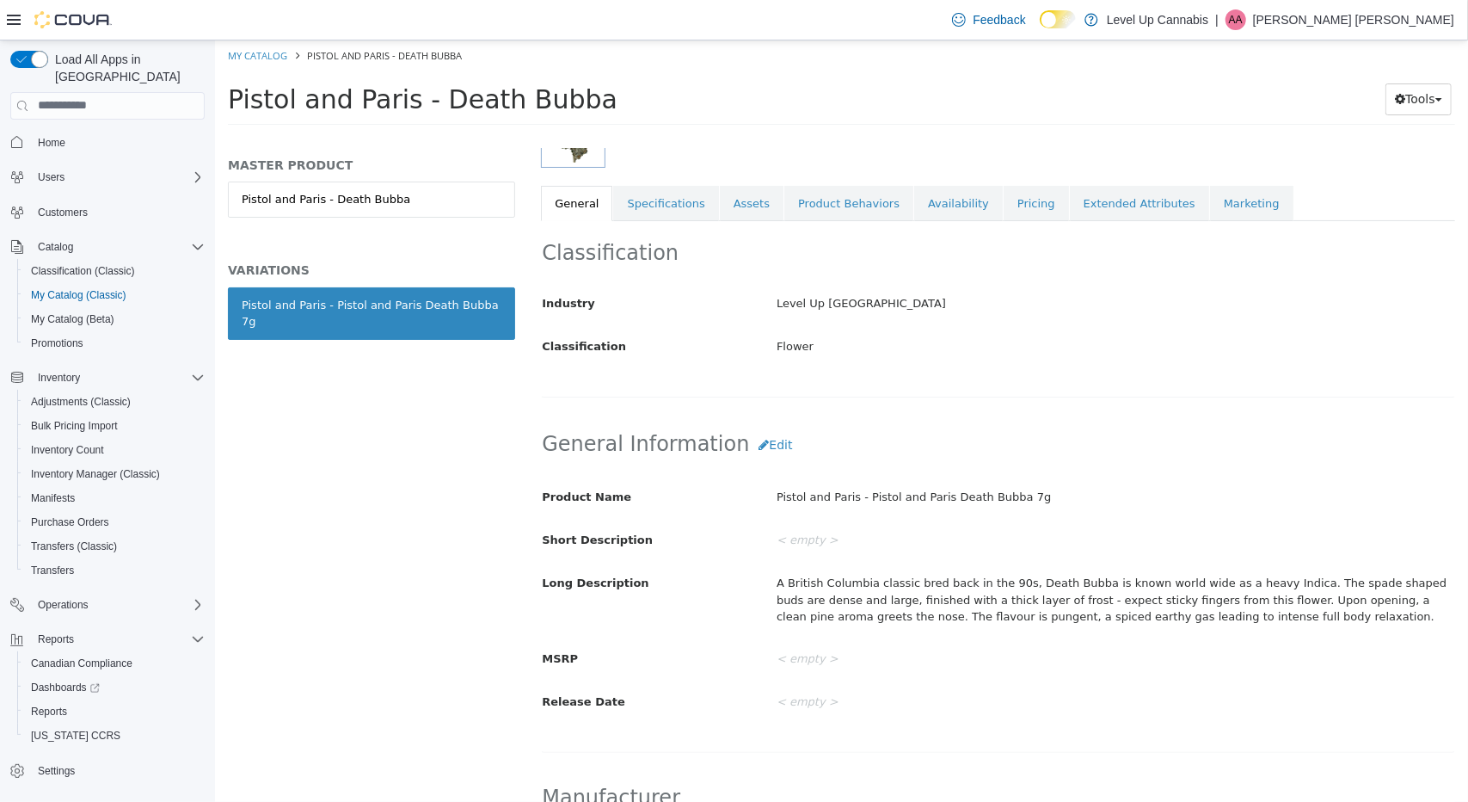
scroll to position [277, 0]
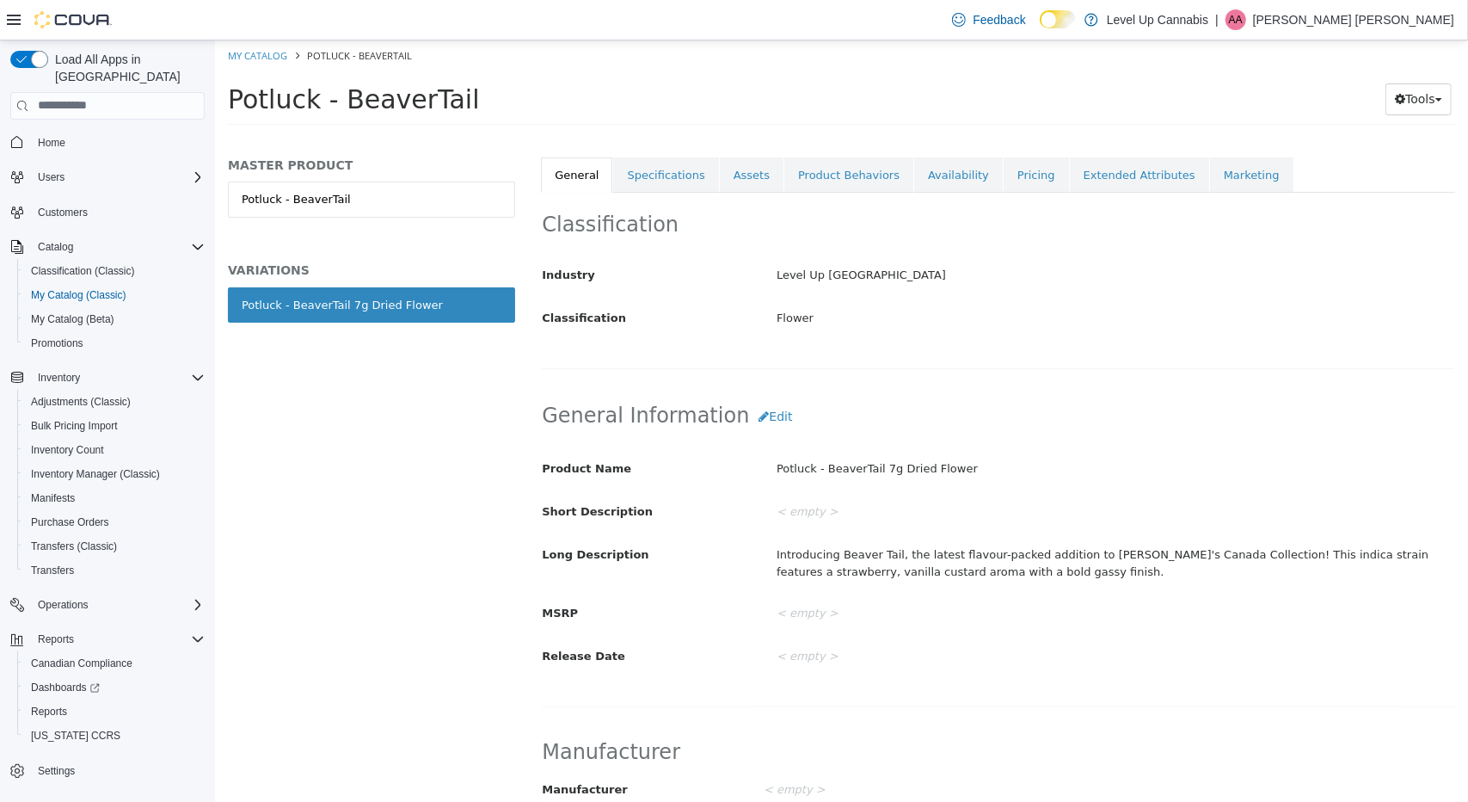
scroll to position [305, 0]
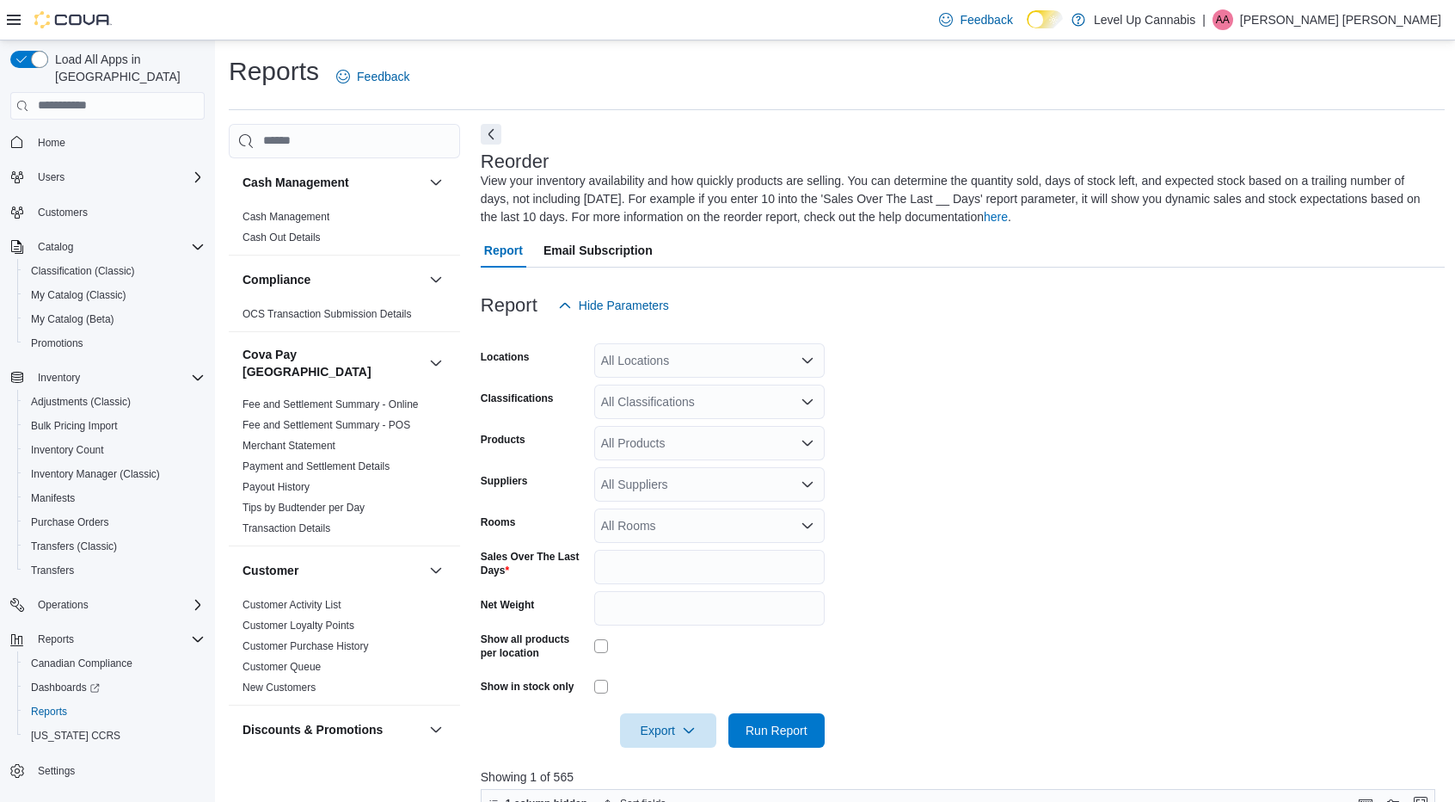
scroll to position [406, 0]
